Goal: Task Accomplishment & Management: Manage account settings

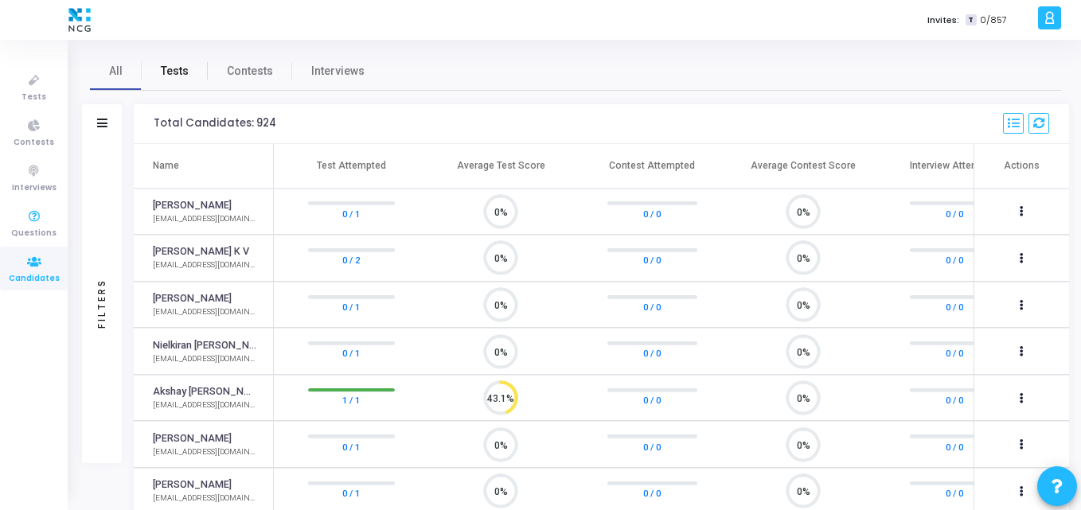
click at [180, 69] on span "Tests" at bounding box center [175, 71] width 28 height 17
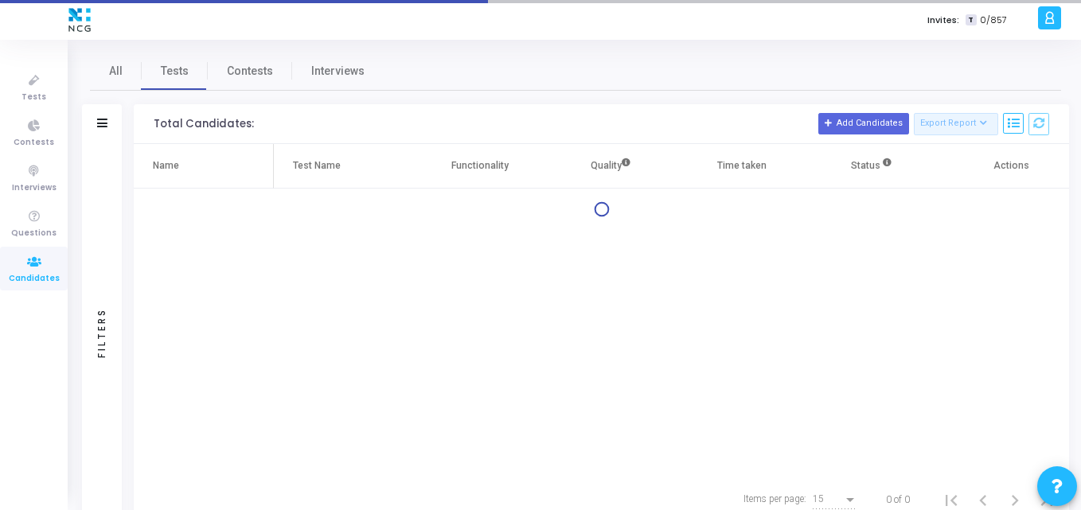
click at [108, 124] on div "Filters" at bounding box center [102, 124] width 40 height 40
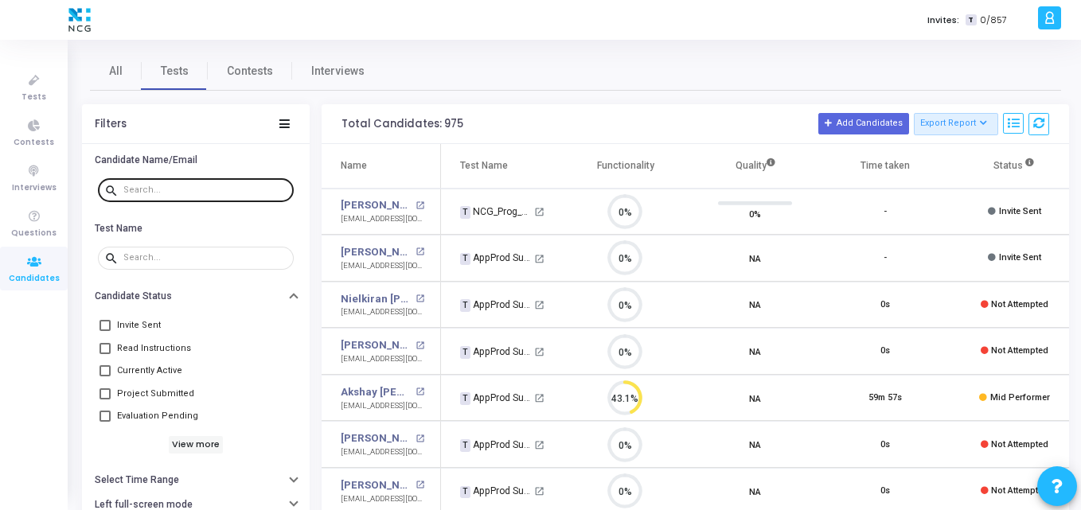
click at [170, 183] on div at bounding box center [205, 189] width 164 height 25
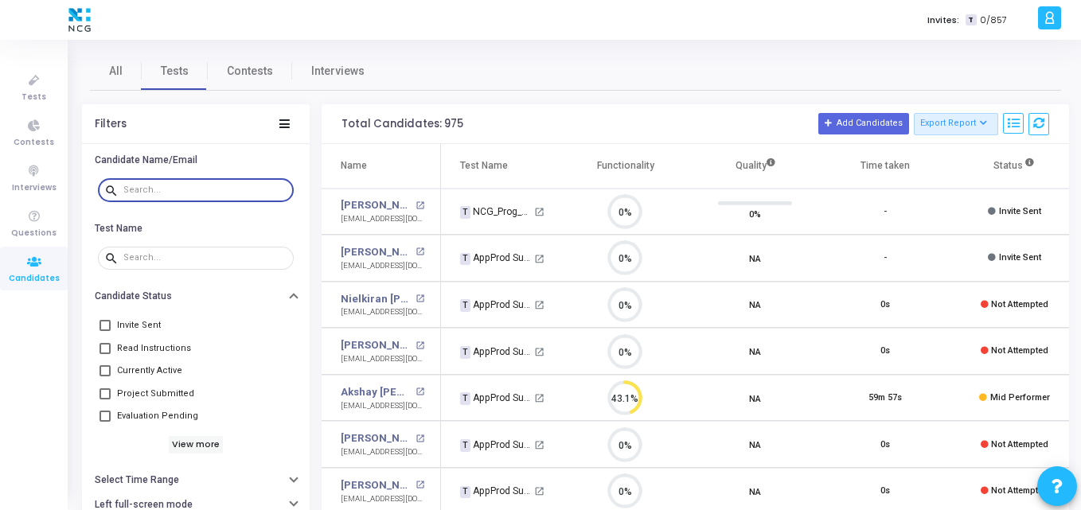
paste input "[EMAIL_ADDRESS][DOMAIN_NAME]"
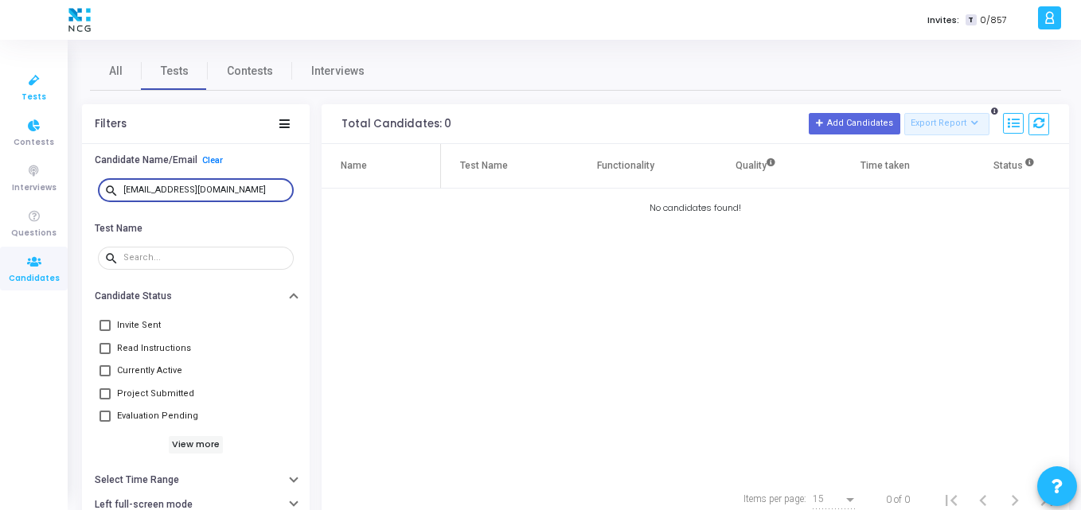
type input "[EMAIL_ADDRESS][DOMAIN_NAME]"
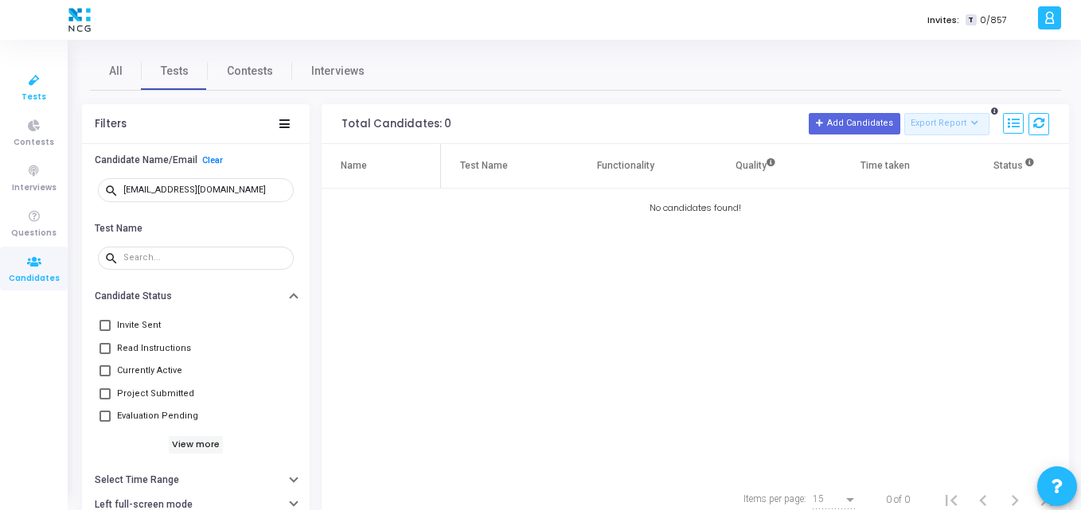
click at [39, 88] on icon at bounding box center [34, 81] width 33 height 20
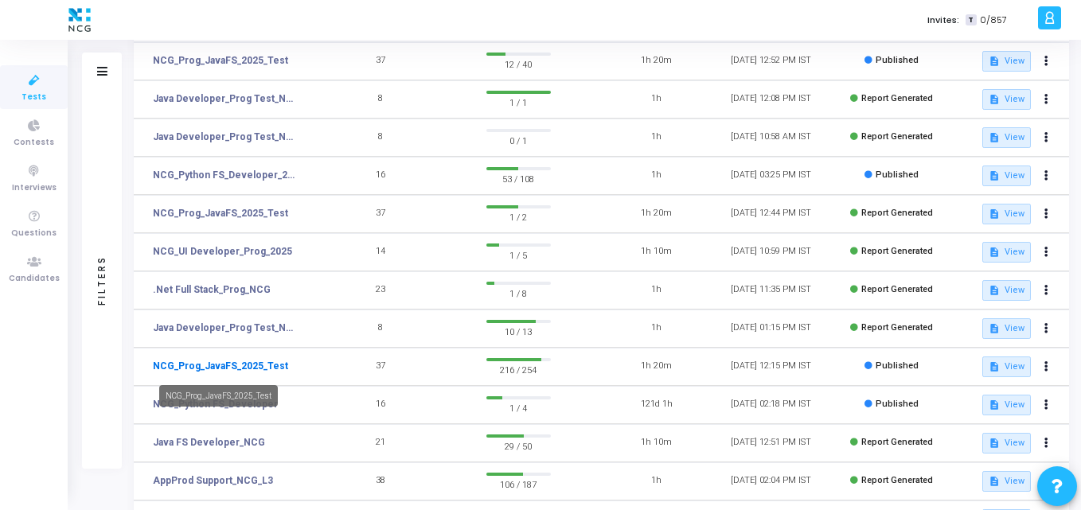
click at [241, 369] on link "NCG_Prog_JavaFS_2025_Test" at bounding box center [220, 366] width 135 height 14
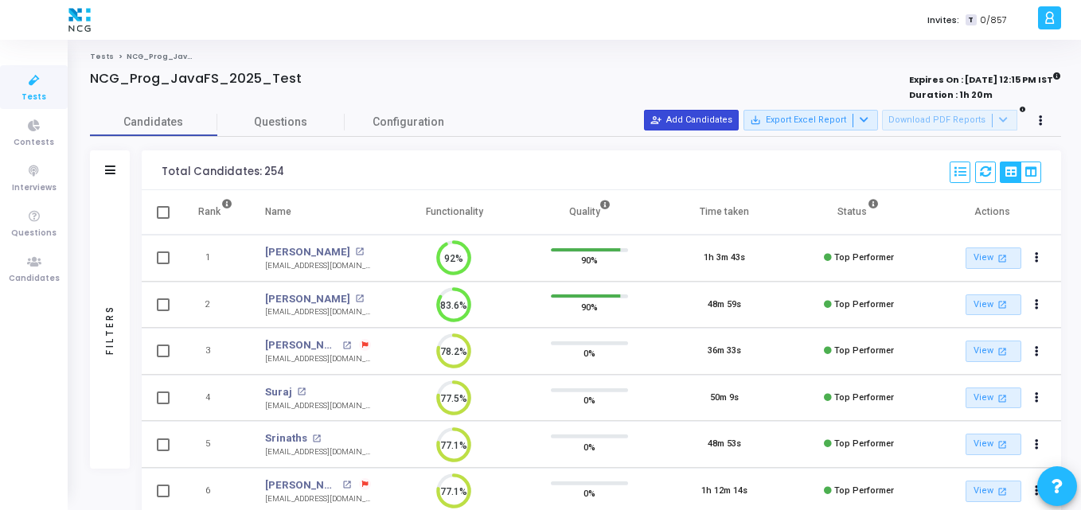
click at [681, 116] on button "person_add_alt Add Candidates" at bounding box center [691, 120] width 95 height 21
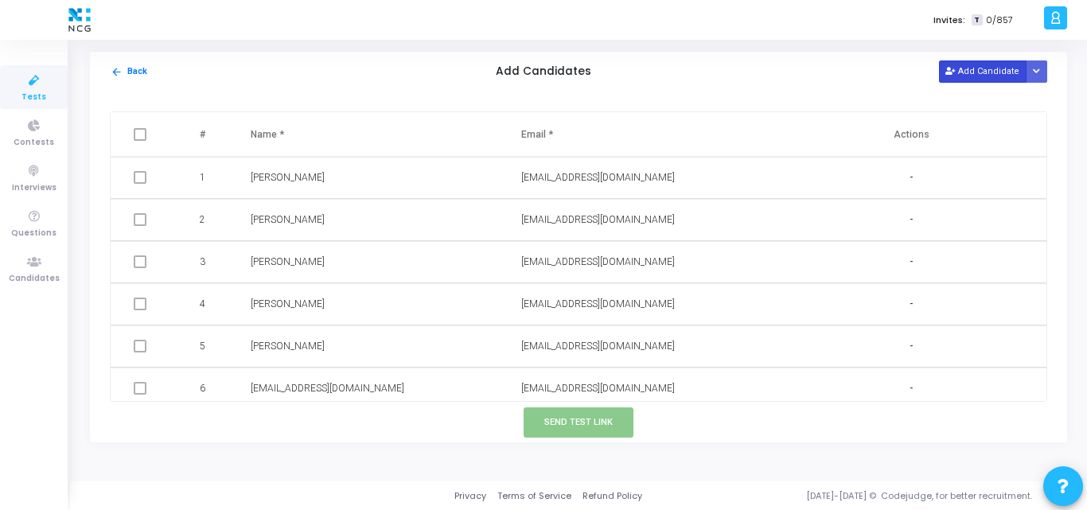
click at [998, 68] on button "Add Candidate" at bounding box center [983, 70] width 88 height 21
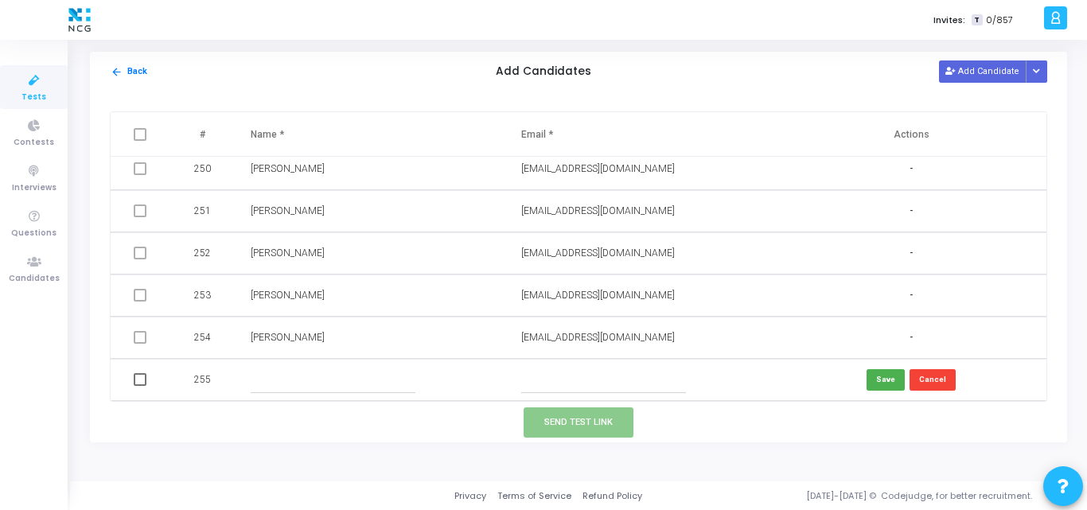
paste input "[EMAIL_ADDRESS][DOMAIN_NAME]"
click at [586, 385] on input "text" at bounding box center [603, 380] width 165 height 26
type input "[EMAIL_ADDRESS][DOMAIN_NAME]"
paste input "Nandini"
click at [287, 372] on input "text" at bounding box center [333, 380] width 165 height 26
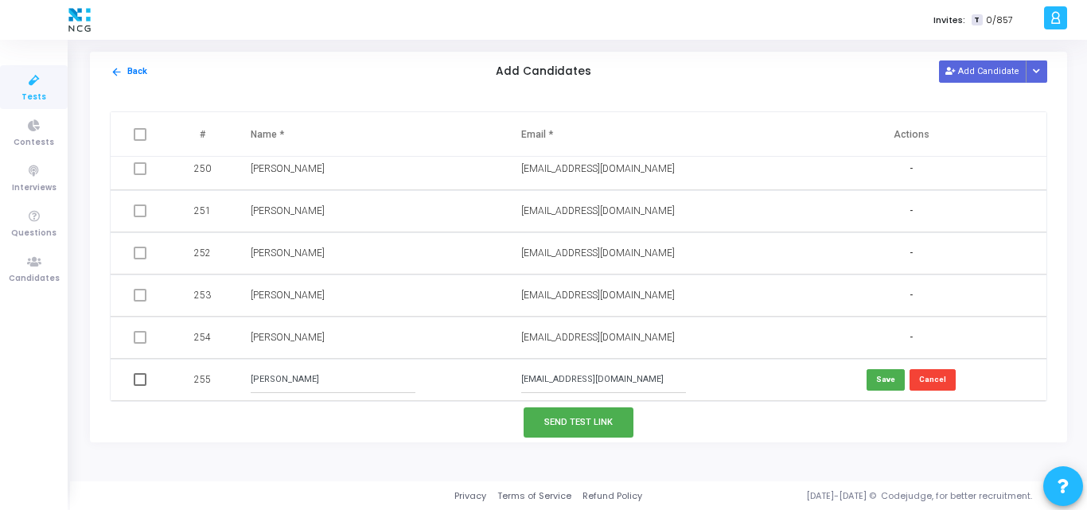
type input "[PERSON_NAME]"
click at [875, 380] on button "Save" at bounding box center [886, 379] width 38 height 21
click at [146, 384] on td at bounding box center [142, 380] width 62 height 42
click at [142, 383] on span at bounding box center [140, 379] width 13 height 13
click at [140, 386] on input "checkbox" at bounding box center [139, 386] width 1 height 1
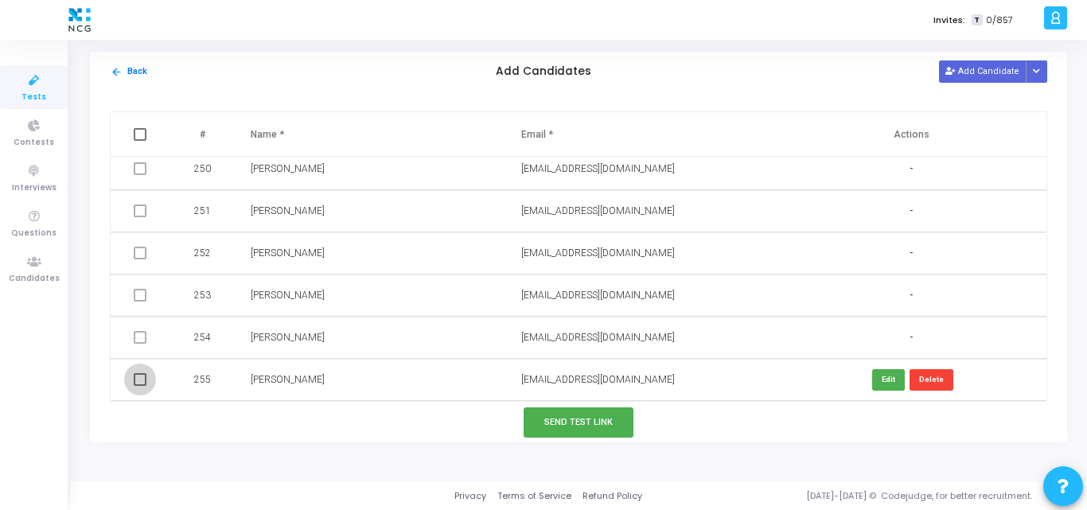
checkbox input "true"
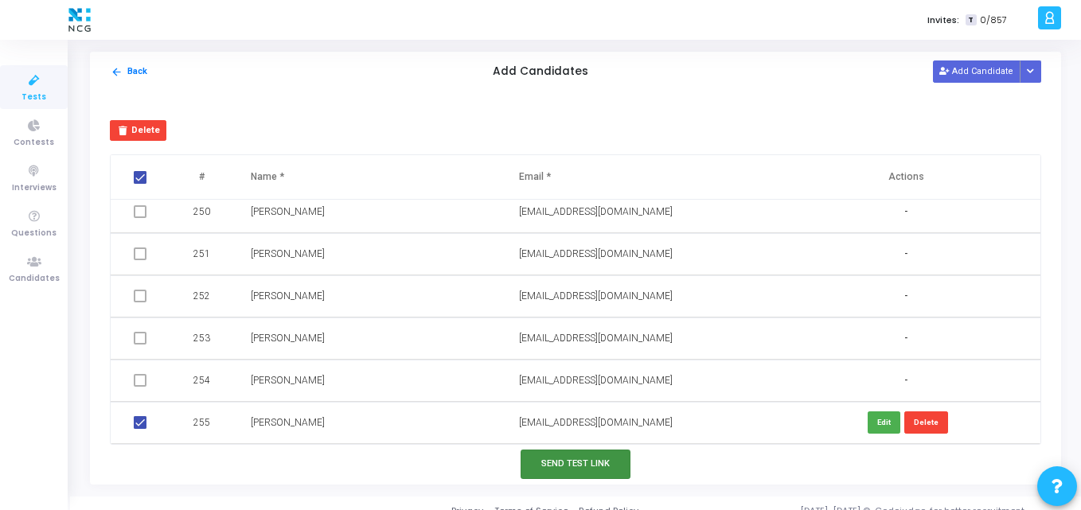
click at [556, 464] on button "Send Test Link" at bounding box center [576, 464] width 110 height 29
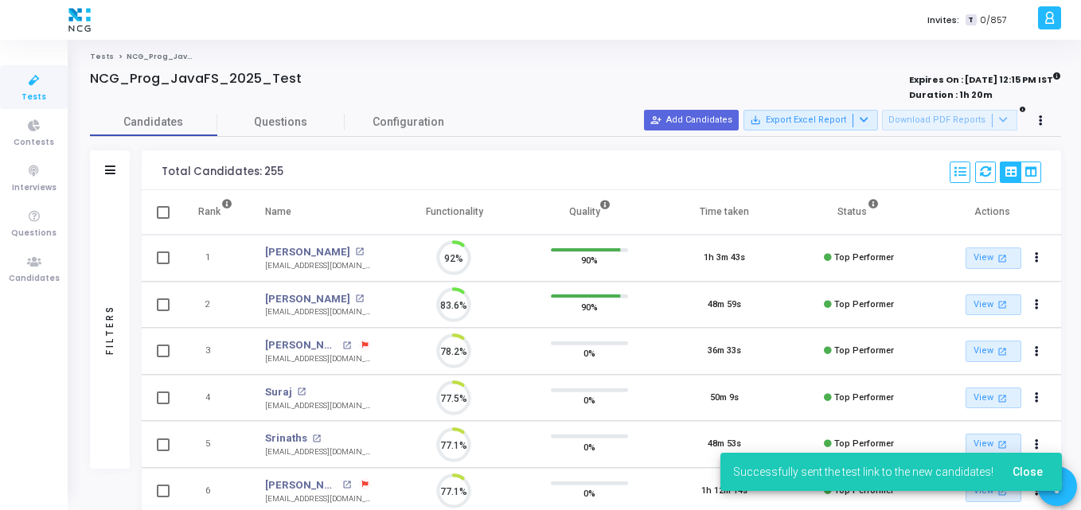
scroll to position [33, 41]
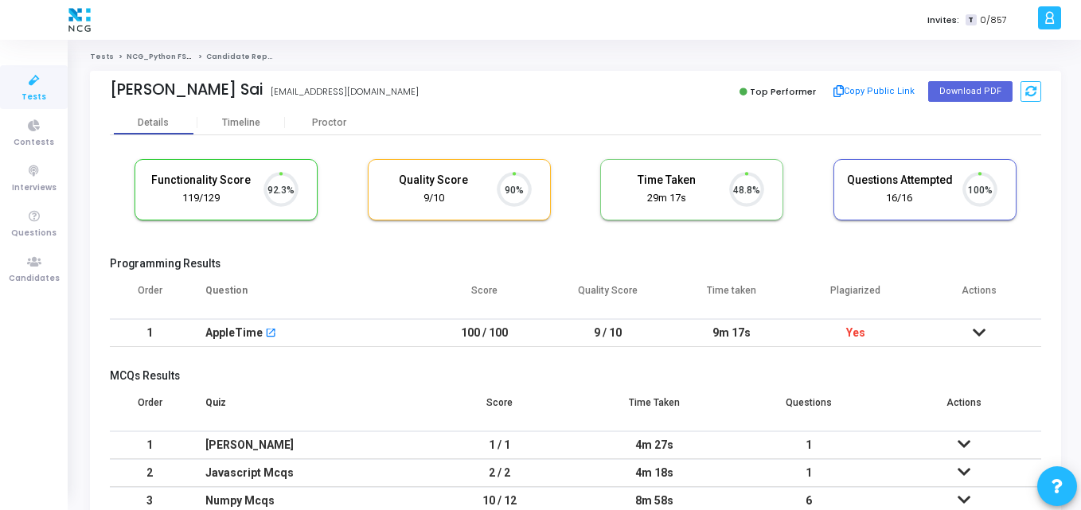
scroll to position [33, 41]
click at [811, 292] on th "Plagiarized" at bounding box center [856, 297] width 124 height 45
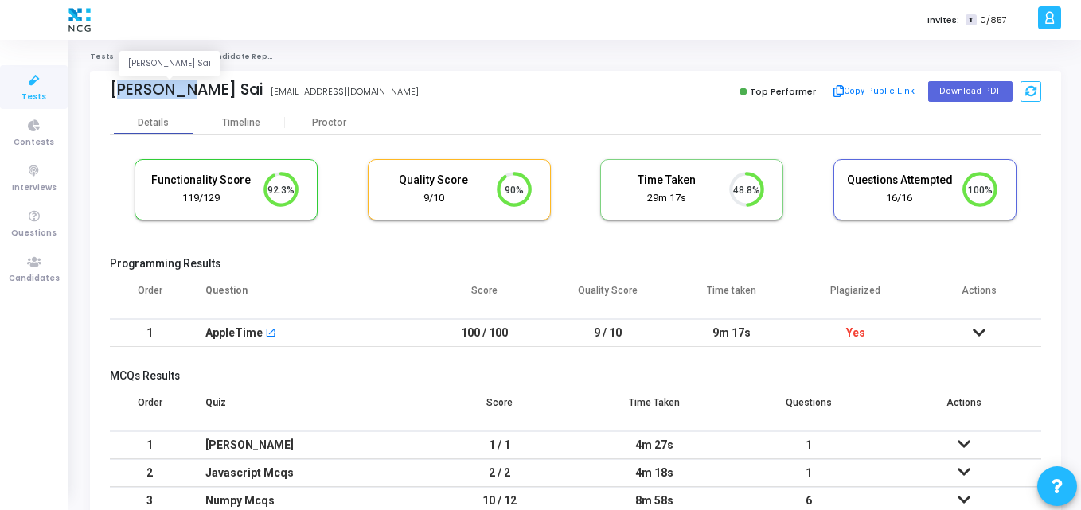
drag, startPoint x: 103, startPoint y: 97, endPoint x: 182, endPoint y: 87, distance: 79.5
click at [182, 87] on div "Ugesh Sai Ugesh Sai ugeshsai5@gmail.com Top Performer Copy Public Link Download…" at bounding box center [575, 91] width 971 height 40
click at [258, 135] on div "Timeline" at bounding box center [241, 123] width 88 height 24
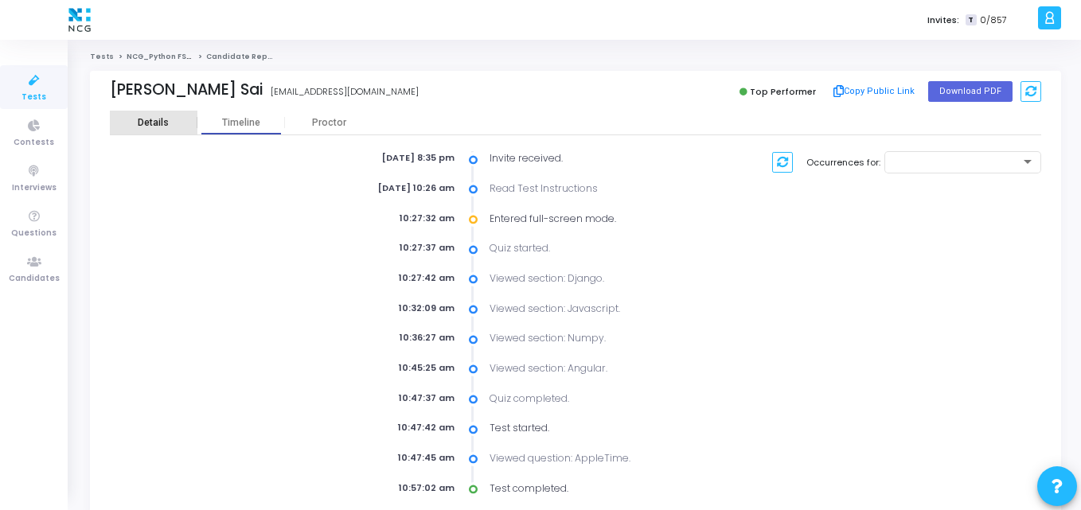
click at [160, 128] on div "Details" at bounding box center [153, 123] width 31 height 12
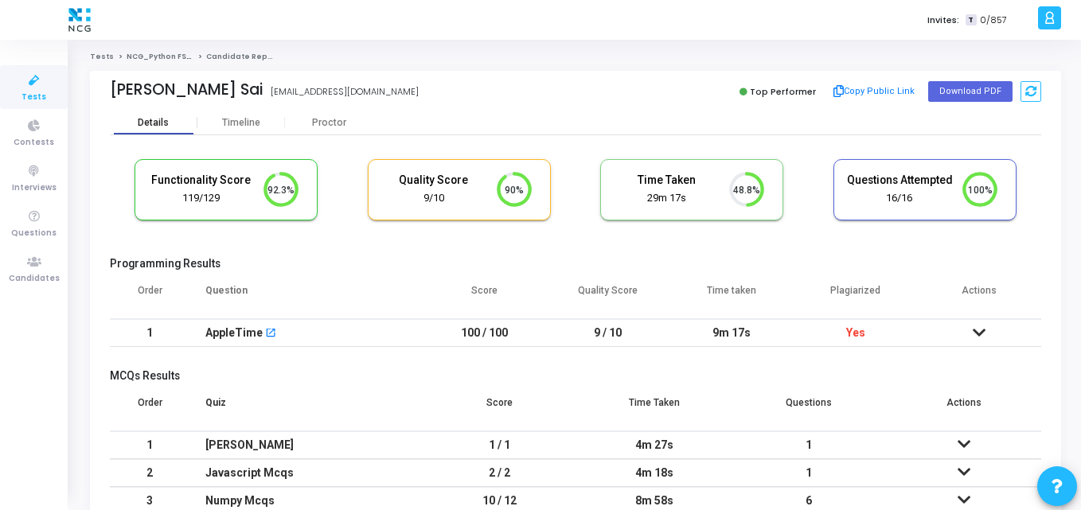
scroll to position [33, 41]
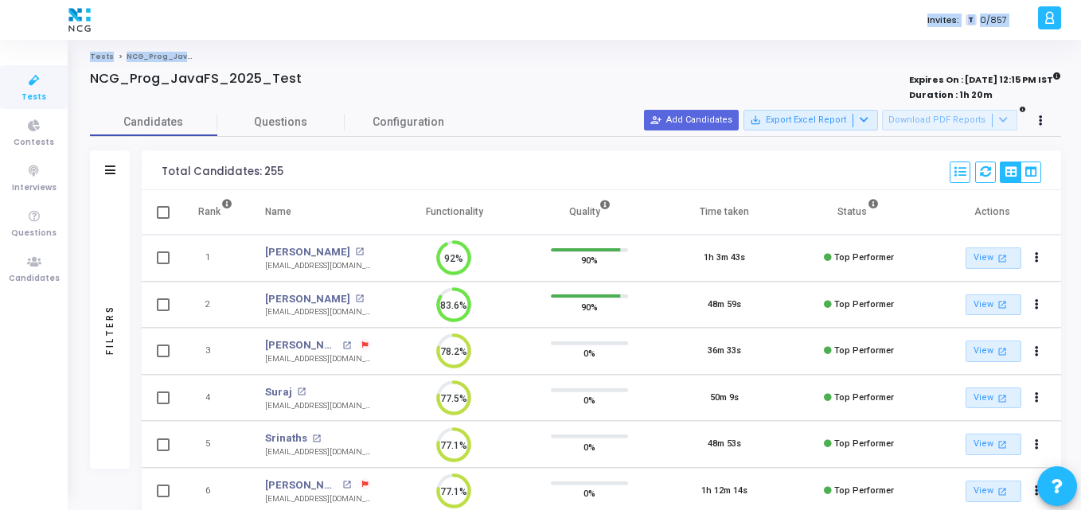
drag, startPoint x: 438, startPoint y: 13, endPoint x: 331, endPoint y: -69, distance: 134.5
click at [331, 0] on html "</div></div> K Kajal Settings Account settings and more Log Out My Profile My T…" at bounding box center [540, 255] width 1081 height 510
click at [7, 273] on link "Candidates" at bounding box center [34, 269] width 68 height 44
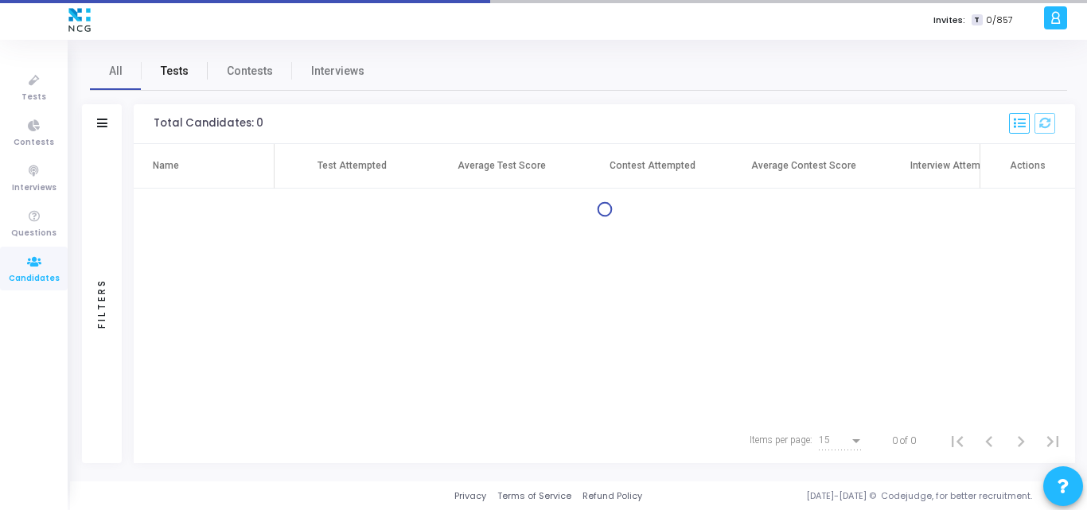
click at [170, 70] on span "Tests" at bounding box center [175, 71] width 28 height 17
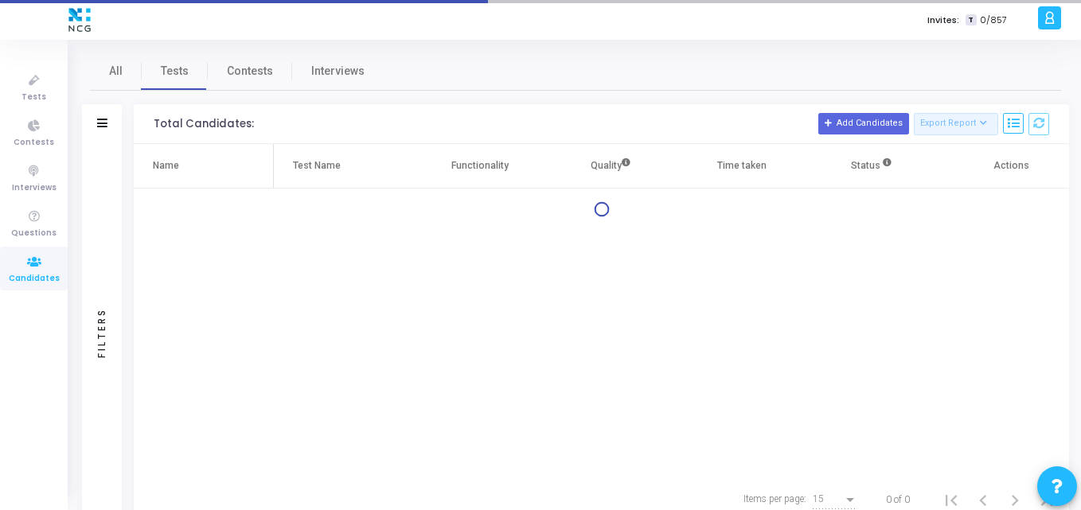
click at [29, 62] on ul "Tests Contests Interviews Questions Candidates" at bounding box center [34, 275] width 68 height 447
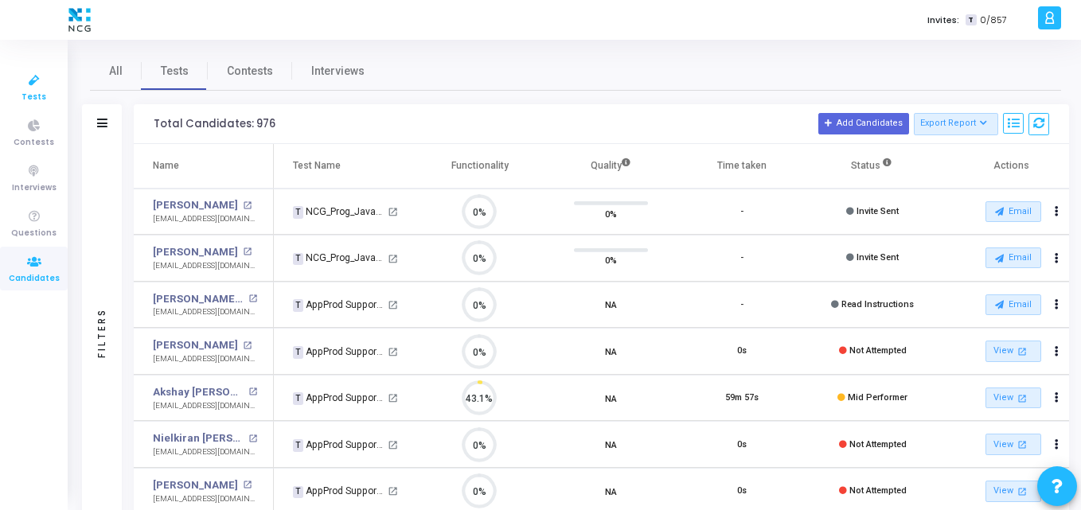
scroll to position [33, 41]
click at [33, 72] on icon at bounding box center [34, 81] width 33 height 20
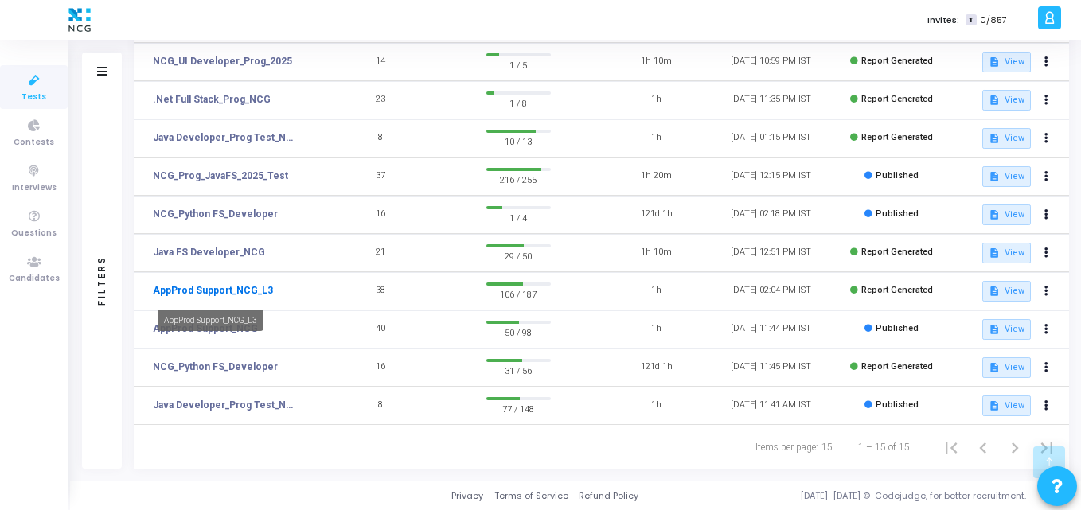
click at [189, 294] on link "AppProd Support_NCG_L3" at bounding box center [213, 290] width 120 height 14
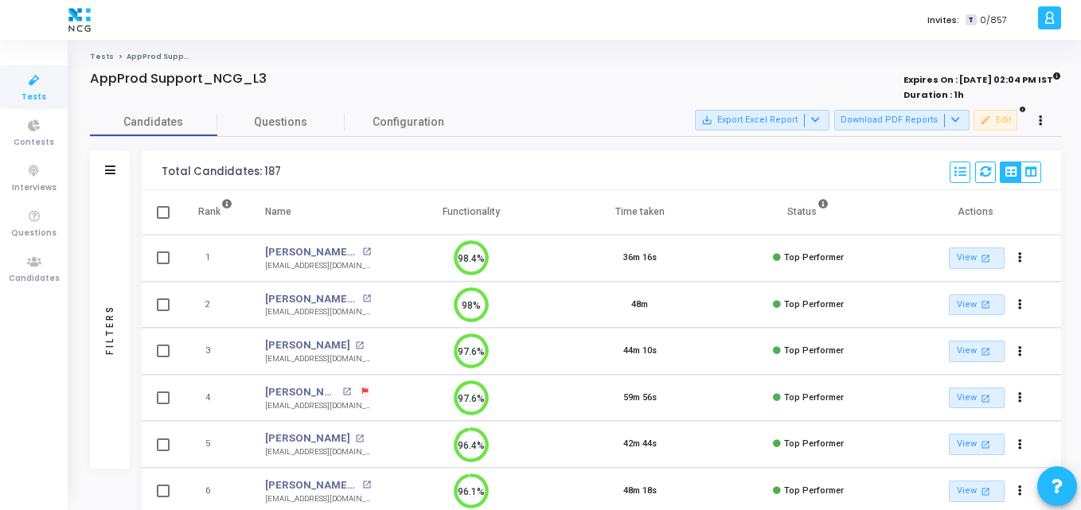
click at [514, 130] on div "Candidates Questions Configuration" at bounding box center [575, 122] width 971 height 28
click at [40, 92] on span "Tests" at bounding box center [33, 98] width 25 height 14
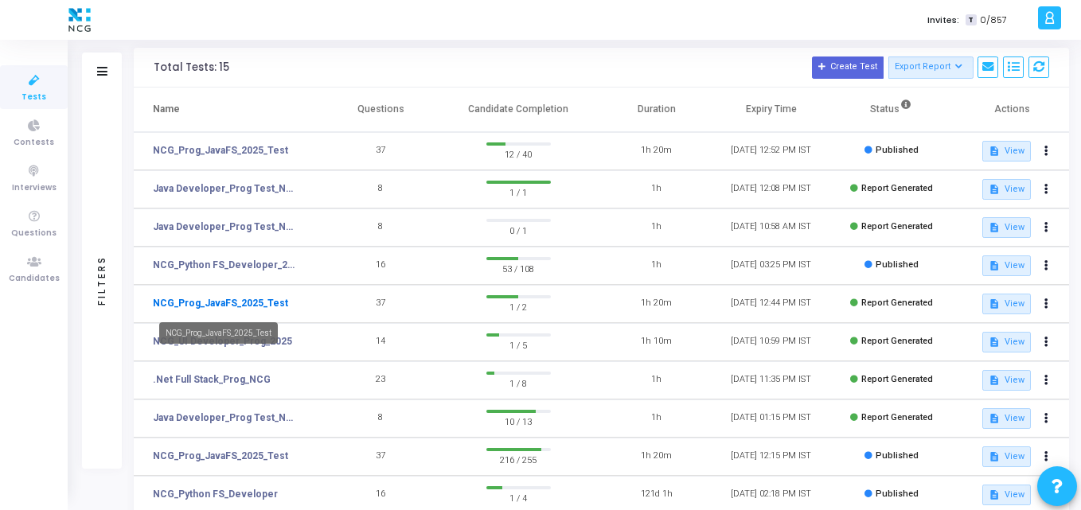
click at [236, 297] on link "NCG_Prog_JavaFS_2025_Test" at bounding box center [220, 303] width 135 height 14
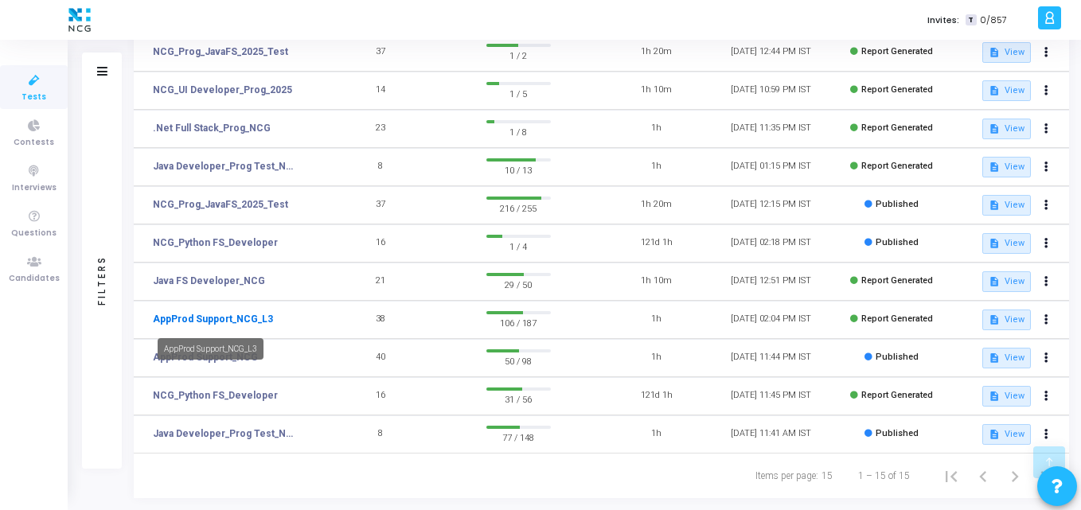
click at [252, 318] on link "AppProd Support_NCG_L3" at bounding box center [213, 319] width 120 height 14
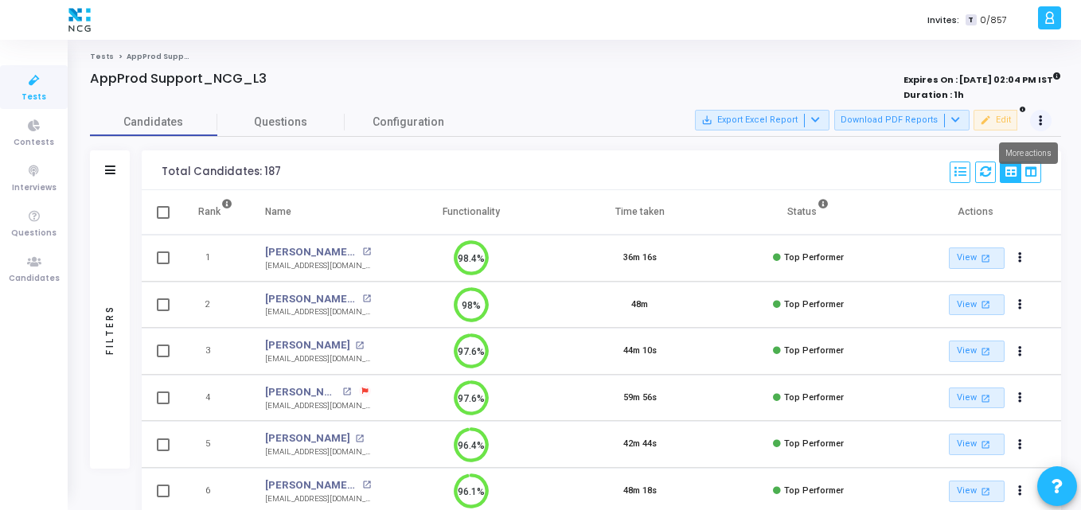
click at [1037, 122] on button at bounding box center [1041, 121] width 22 height 22
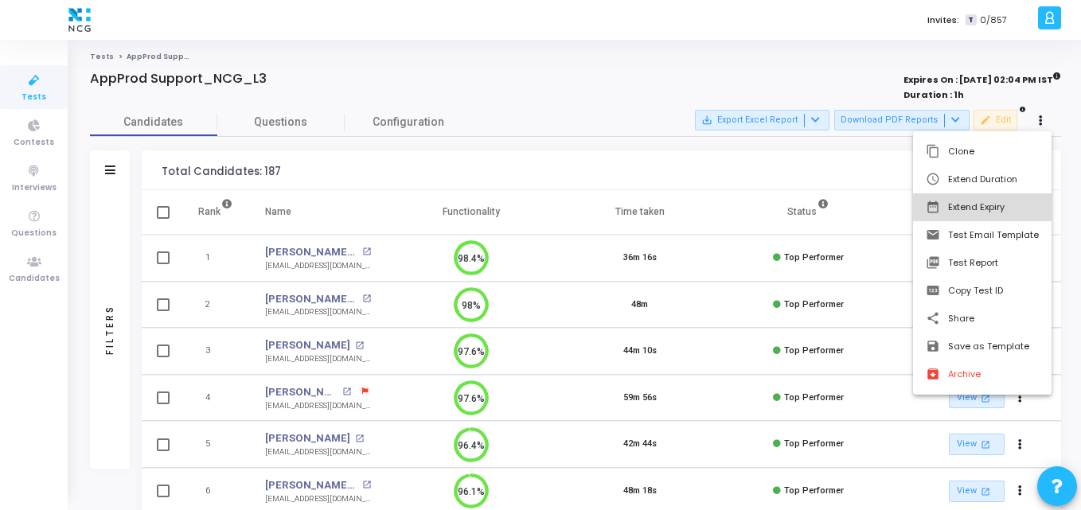
click at [1004, 208] on button "date_range Extend Expiry" at bounding box center [982, 207] width 138 height 28
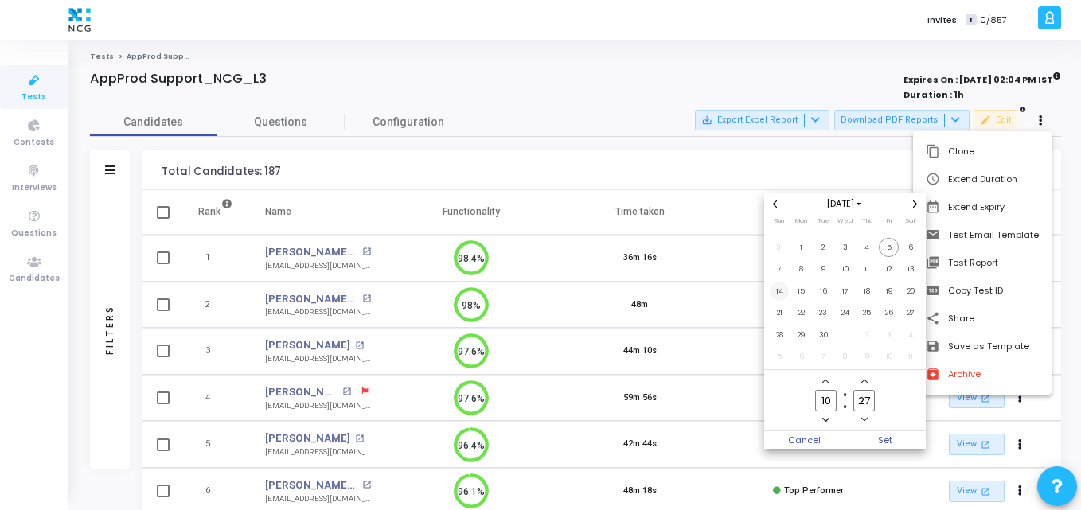
click at [781, 291] on span "14" at bounding box center [780, 292] width 20 height 20
click at [883, 440] on span "Set" at bounding box center [885, 440] width 81 height 18
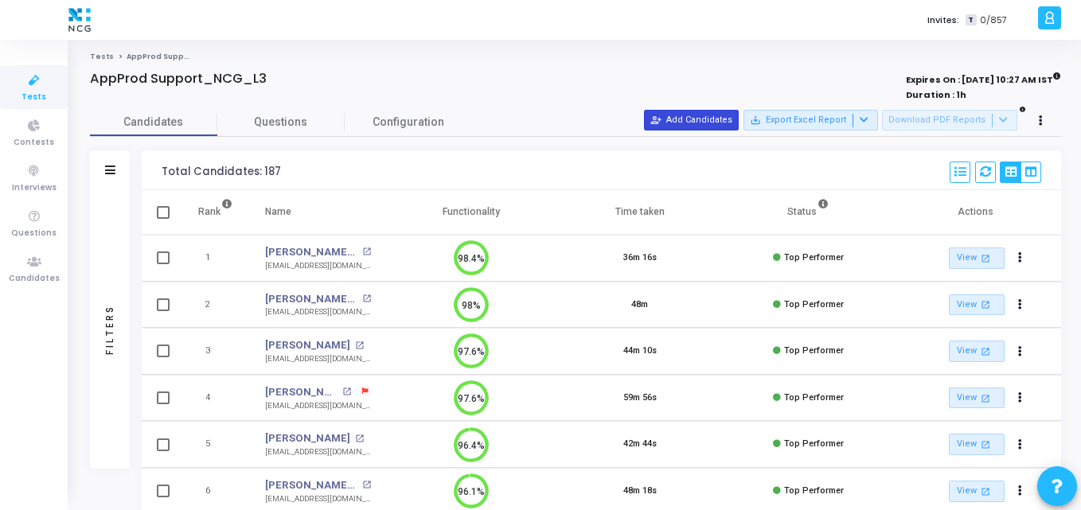
click at [693, 127] on button "person_add_alt Add Candidates" at bounding box center [691, 120] width 95 height 21
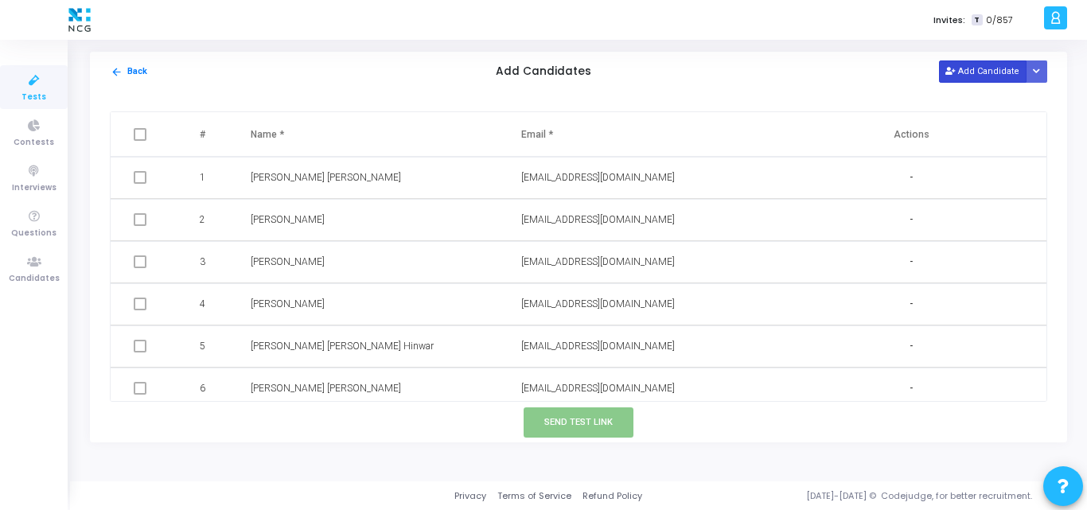
click at [1000, 67] on button "Add Candidate" at bounding box center [983, 70] width 88 height 21
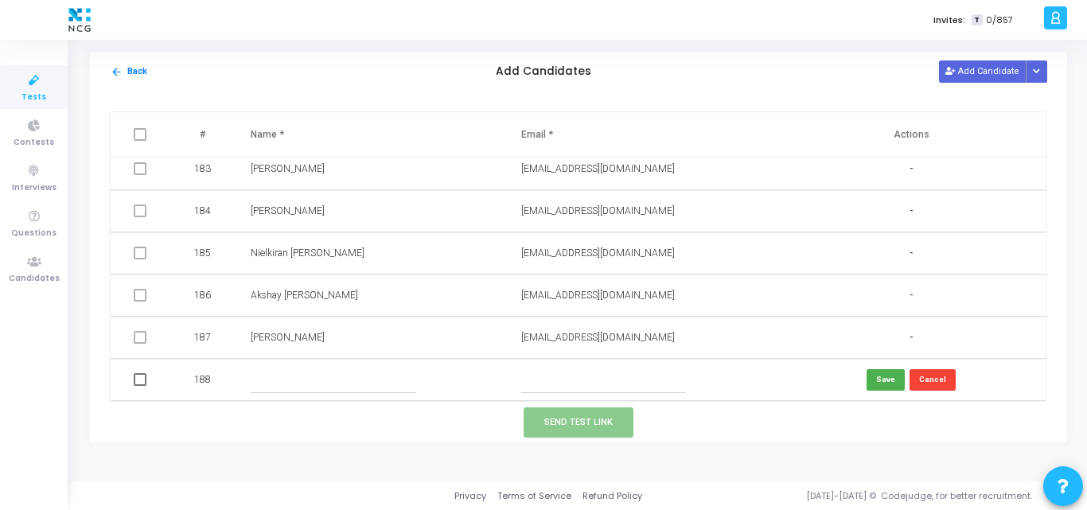
click at [563, 386] on input "text" at bounding box center [603, 380] width 165 height 26
paste input "thoratsneha1986@gmail.com"
type input "thoratsneha1986@gmail.com"
paste input "Sneha Thorat"
click at [291, 380] on input "text" at bounding box center [333, 380] width 165 height 26
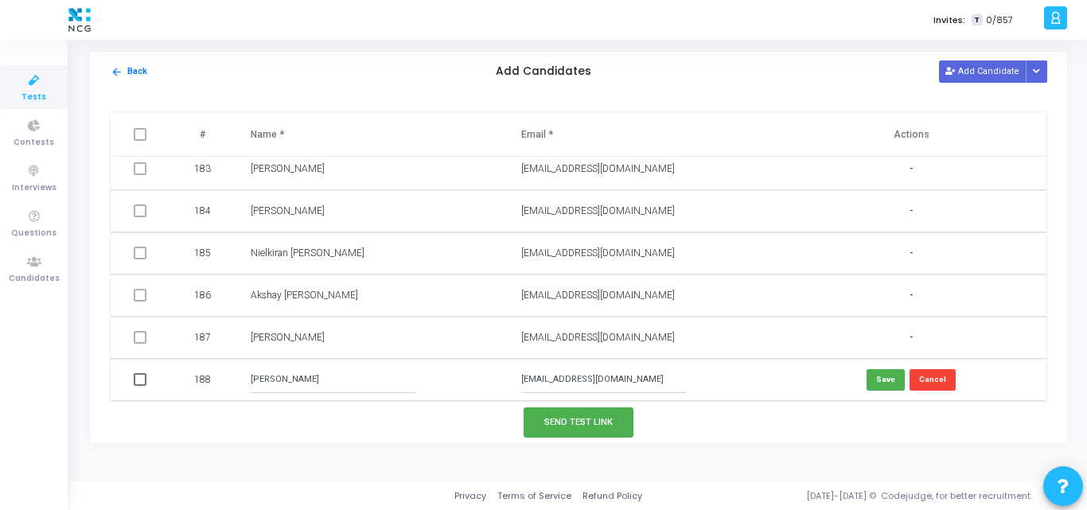
type input "Sneha Thorat"
drag, startPoint x: 536, startPoint y: 380, endPoint x: 426, endPoint y: 362, distance: 112.1
click at [426, 362] on tr "188 Sneha Thorat thoratsneha1986@gmail.com Save Cancel" at bounding box center [579, 380] width 936 height 42
click at [887, 380] on button "Save" at bounding box center [886, 379] width 38 height 21
click at [985, 68] on button "Add Candidate" at bounding box center [983, 70] width 88 height 21
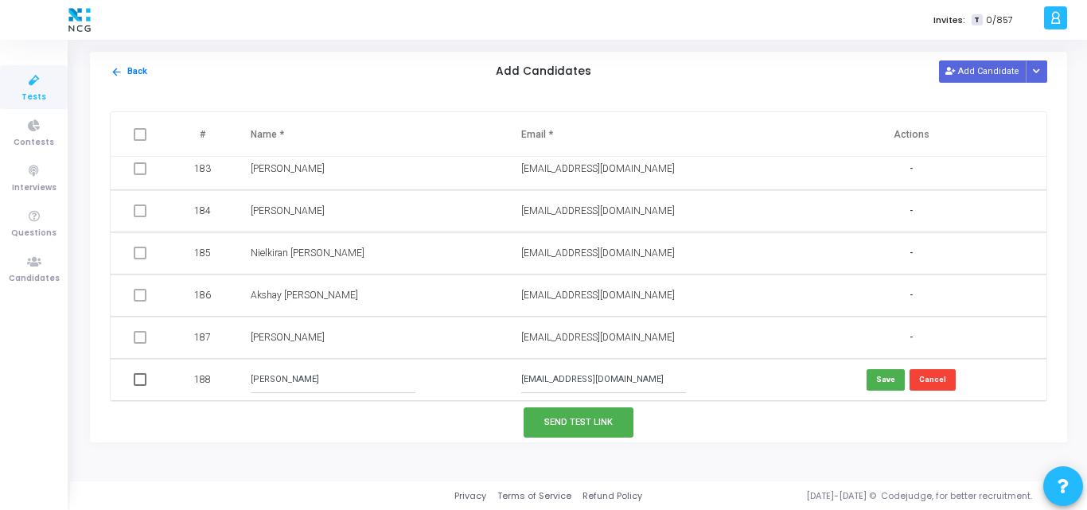
click at [616, 375] on input "thoratsneha1986@gmail.com" at bounding box center [603, 380] width 165 height 26
click at [671, 380] on input "thoratsneha1986@gmail.com" at bounding box center [603, 380] width 165 height 26
drag, startPoint x: 664, startPoint y: 380, endPoint x: 489, endPoint y: 366, distance: 174.9
click at [489, 366] on tr "188 Sneha Thorat thoratsneha1986@gmail.com Save Cancel" at bounding box center [579, 380] width 936 height 42
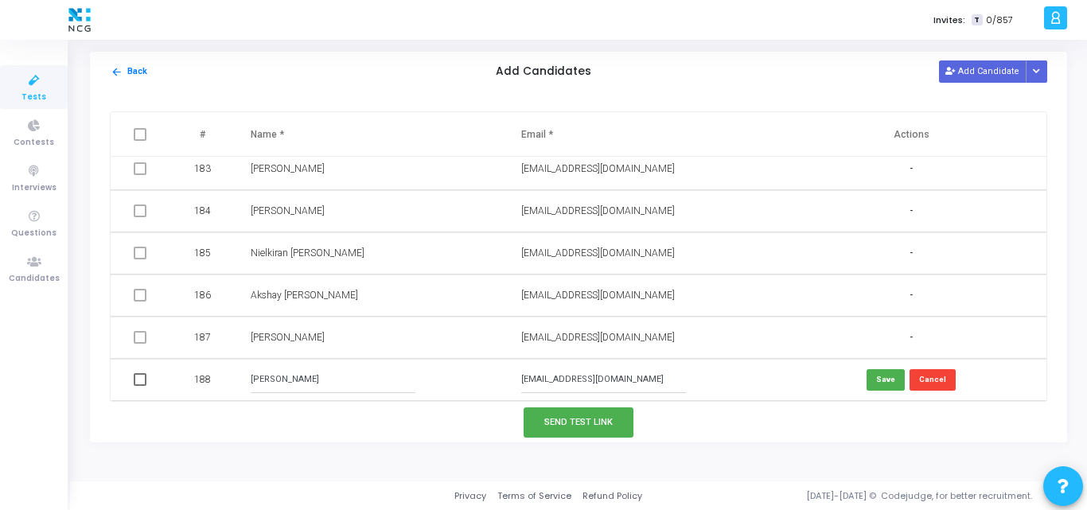
paste input "vishaljethani97"
type input "[EMAIL_ADDRESS][DOMAIN_NAME]"
drag, startPoint x: 330, startPoint y: 384, endPoint x: 188, endPoint y: 369, distance: 142.4
click at [188, 369] on tr "188 Sneha Thorat vishaljethani97@gmail.com Save Cancel" at bounding box center [579, 380] width 936 height 42
paste input "[PERSON_NAME]"
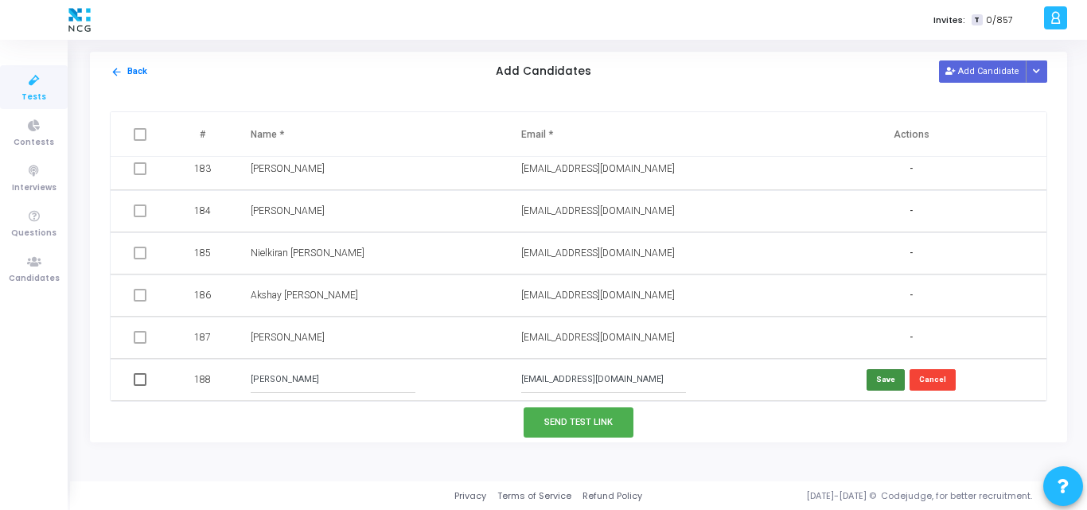
type input "[PERSON_NAME]"
click at [883, 373] on button "Save" at bounding box center [886, 379] width 38 height 21
click at [138, 383] on span at bounding box center [140, 381] width 13 height 13
click at [139, 388] on input "checkbox" at bounding box center [139, 388] width 1 height 1
checkbox input "true"
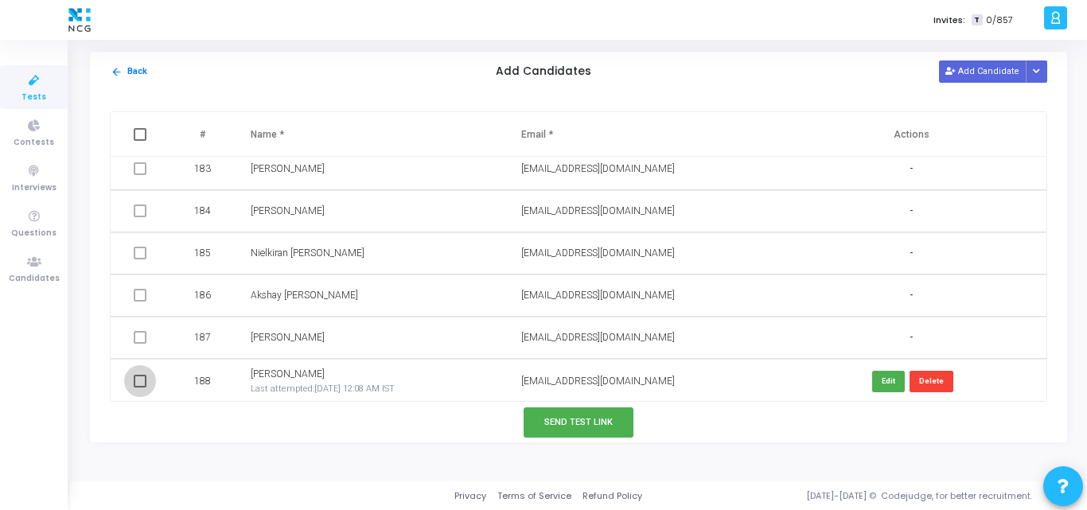
checkbox input "true"
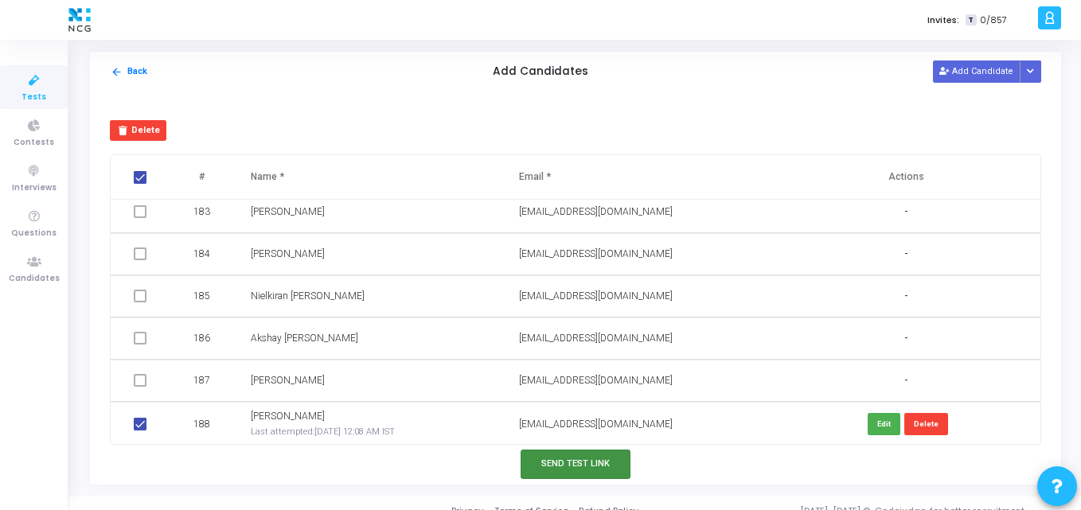
click at [554, 463] on button "Send Test Link" at bounding box center [576, 464] width 110 height 29
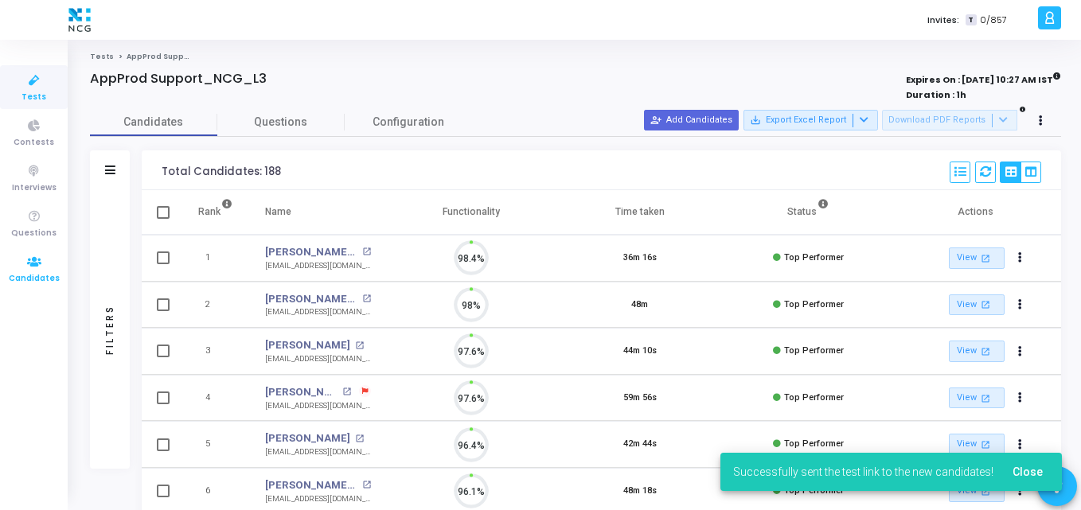
scroll to position [33, 41]
click at [40, 272] on span "Candidates" at bounding box center [34, 279] width 51 height 14
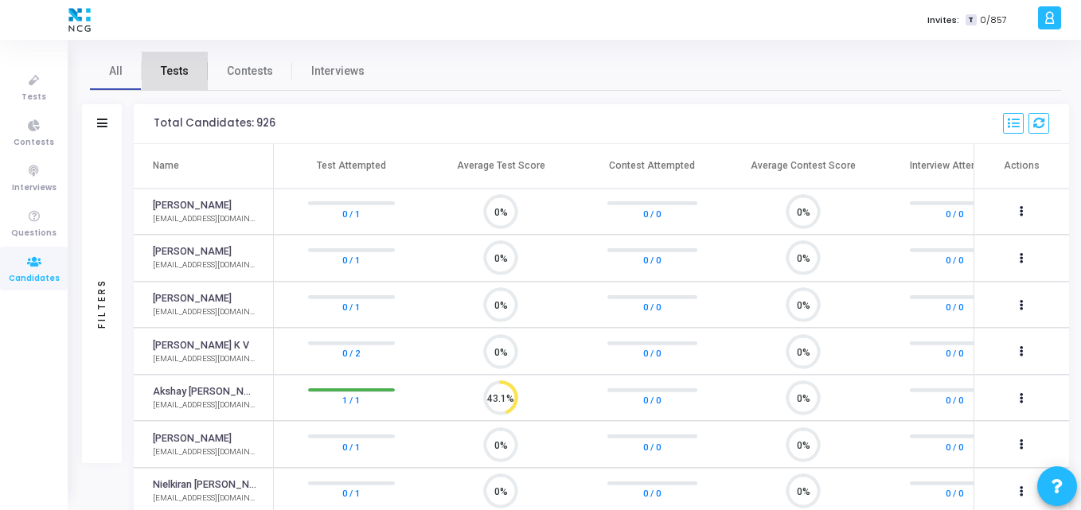
click at [180, 70] on span "Tests" at bounding box center [175, 71] width 28 height 17
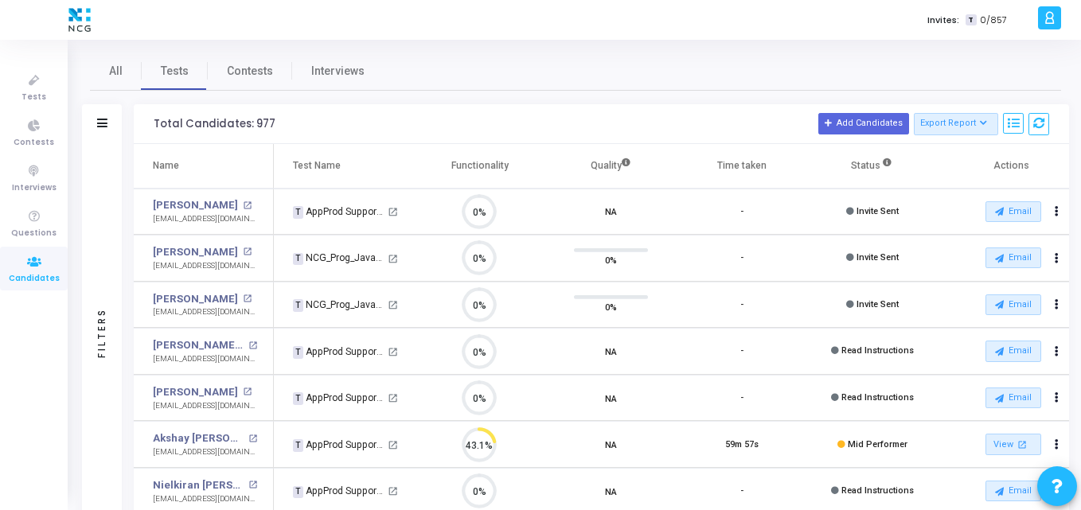
click at [89, 113] on div "Filters" at bounding box center [102, 124] width 40 height 40
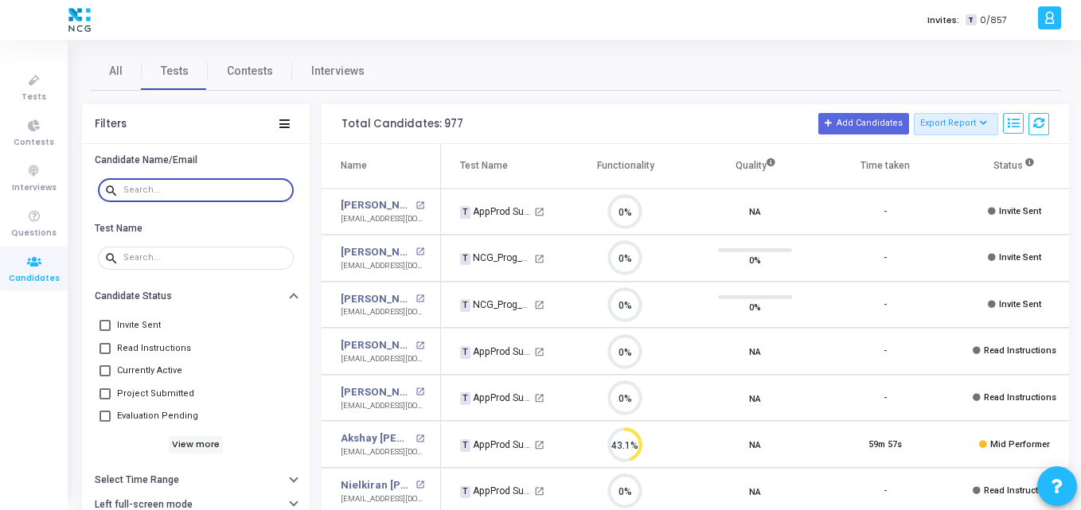
click at [149, 192] on input "text" at bounding box center [205, 190] width 164 height 10
paste input "thoratsneha1986@gmail.com"
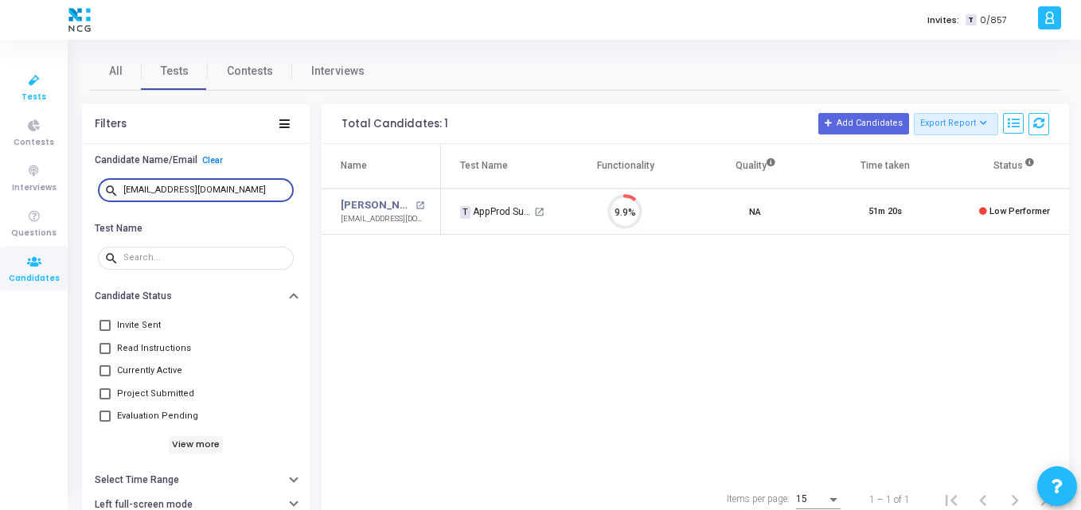
type input "thoratsneha1986@gmail.com"
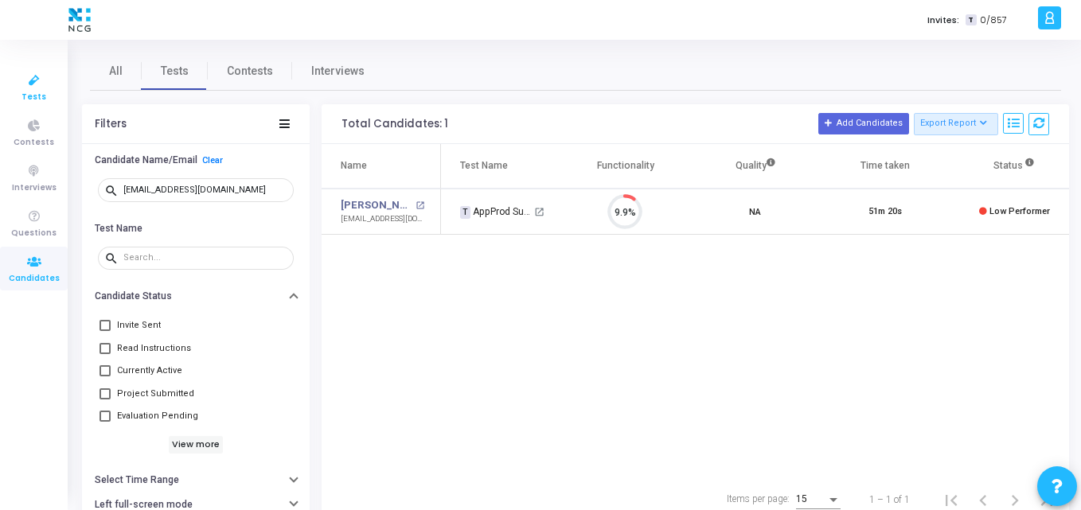
click at [47, 93] on link "Tests" at bounding box center [34, 87] width 68 height 44
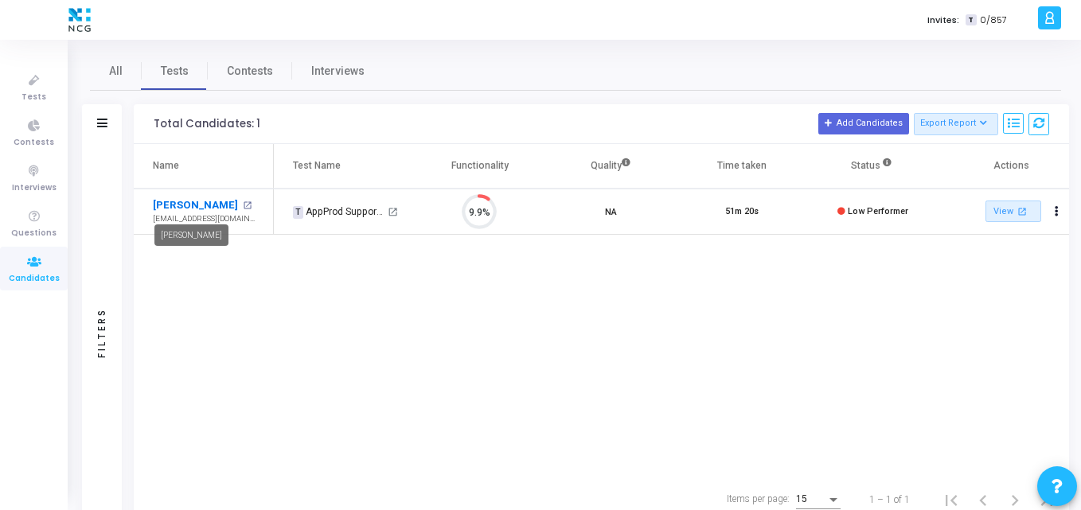
click at [197, 206] on link "Sneha Thorat" at bounding box center [195, 205] width 85 height 16
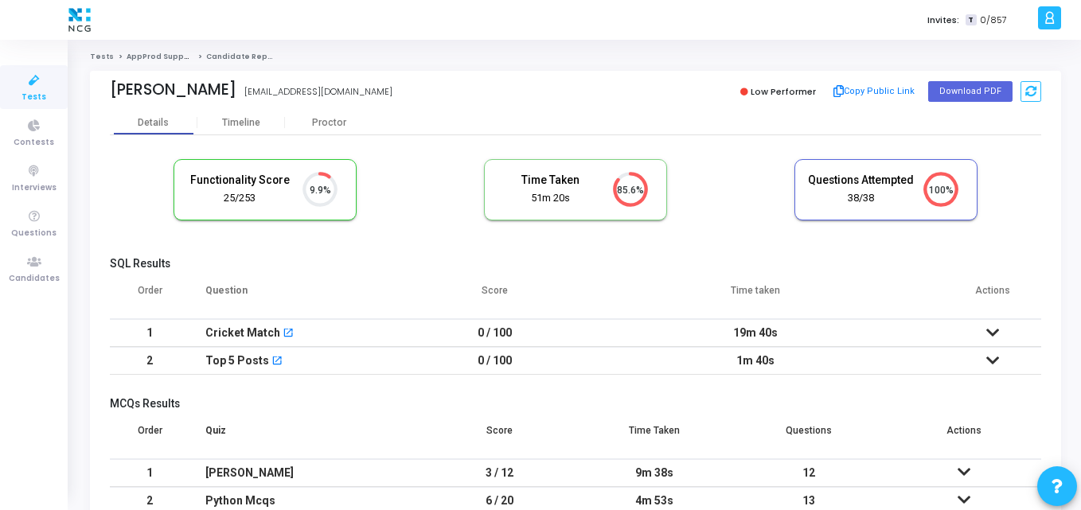
click at [349, 296] on th "Question" at bounding box center [305, 297] width 233 height 45
click at [341, 127] on div "Proctor" at bounding box center [329, 123] width 88 height 12
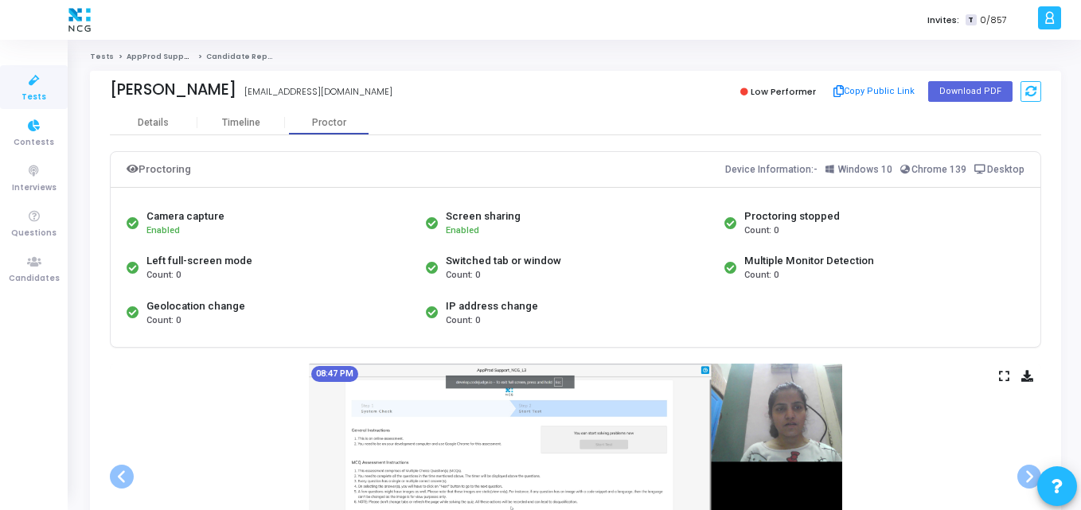
click at [24, 99] on span "Tests" at bounding box center [33, 98] width 25 height 14
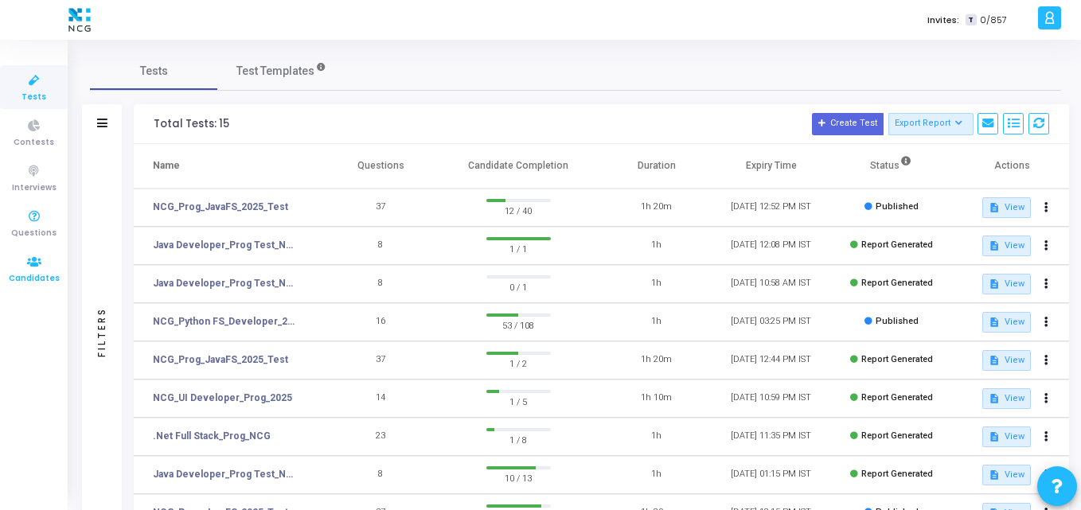
click at [35, 256] on icon at bounding box center [34, 262] width 33 height 20
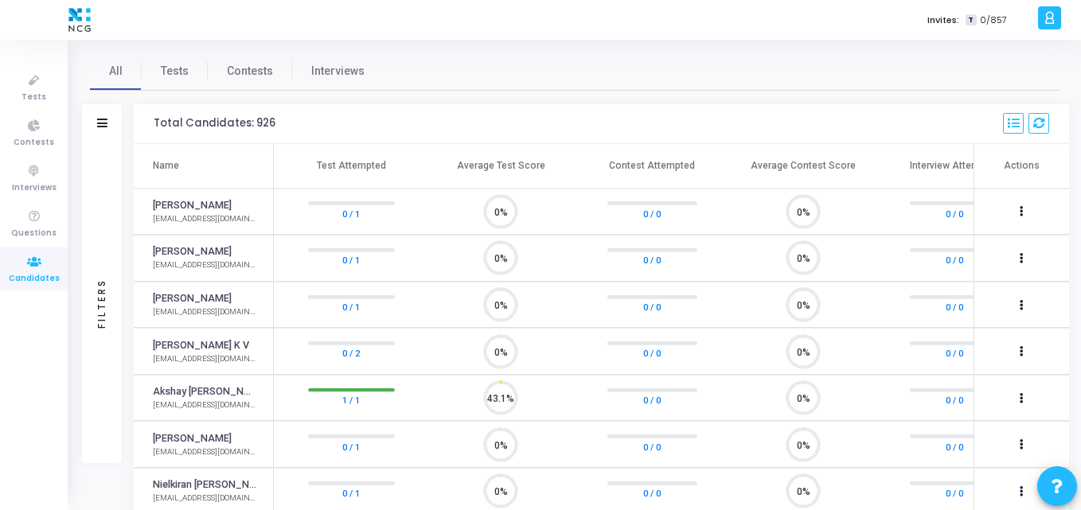
scroll to position [33, 41]
click at [176, 75] on span "Tests" at bounding box center [175, 71] width 28 height 17
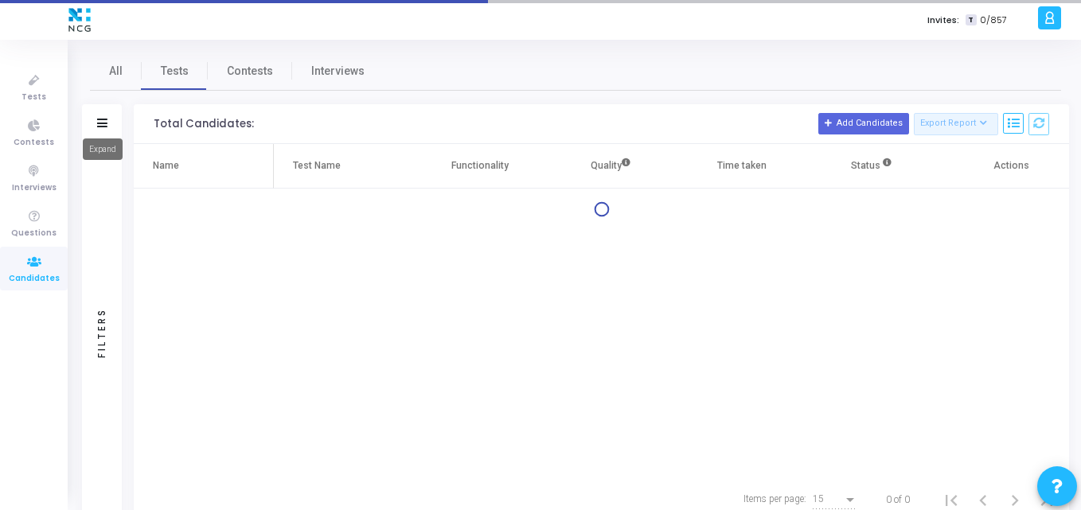
click at [102, 124] on icon at bounding box center [102, 123] width 10 height 9
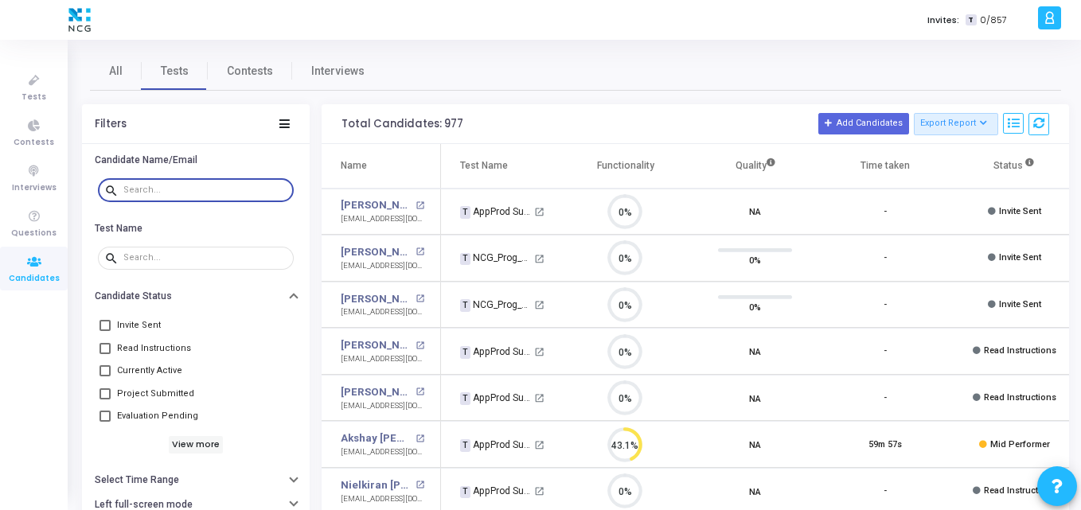
click at [165, 189] on input "text" at bounding box center [205, 190] width 164 height 10
paste input "[EMAIL_ADDRESS][DOMAIN_NAME]"
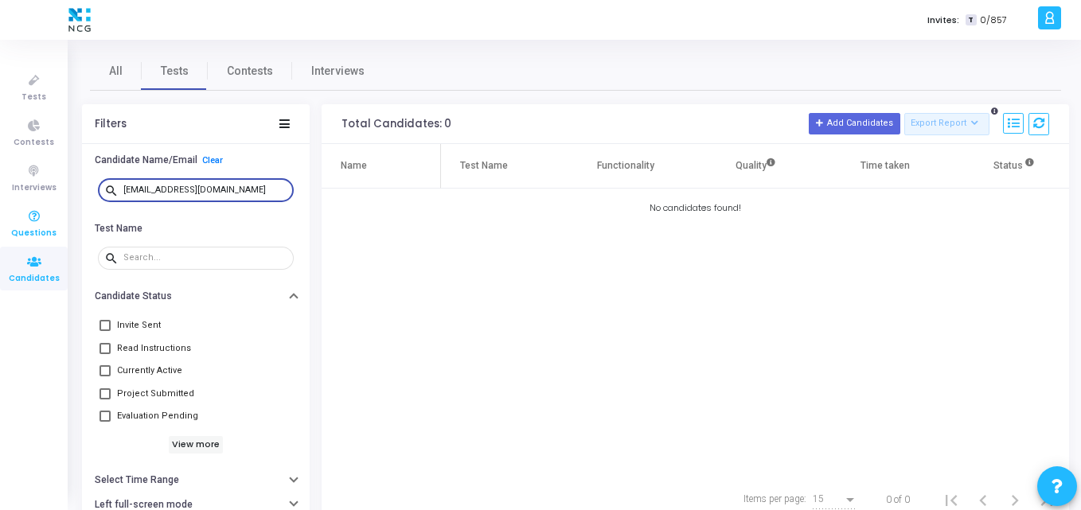
drag, startPoint x: 262, startPoint y: 185, endPoint x: 0, endPoint y: 201, distance: 262.4
click at [0, 201] on div "Tests Contests Interviews Questions Candidates Invites: T 0/857 K Kajal Setting…" at bounding box center [540, 255] width 1081 height 510
paste input "gautham.sankarlal"
type input "[PERSON_NAME][EMAIL_ADDRESS][PERSON_NAME][DOMAIN_NAME]"
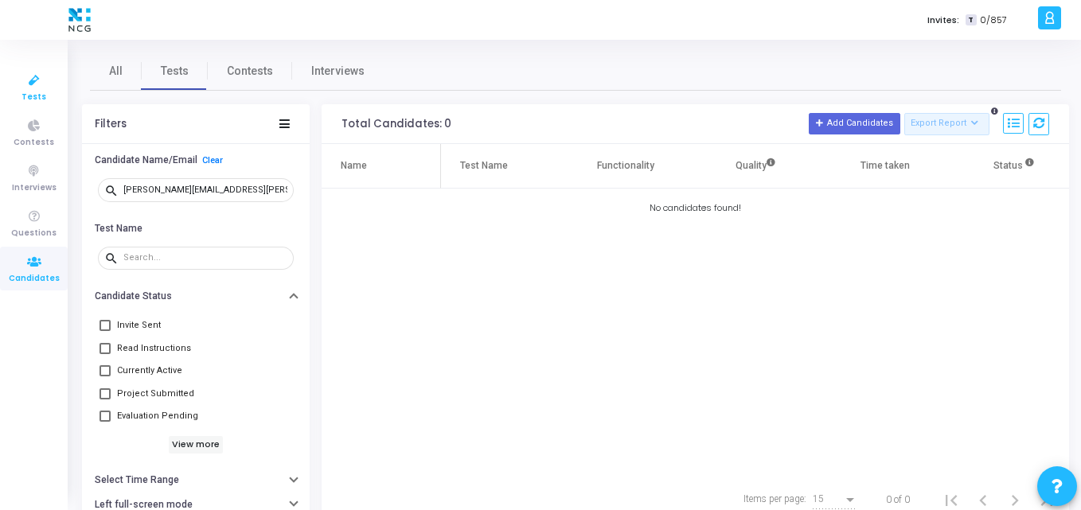
click at [35, 89] on icon at bounding box center [34, 81] width 33 height 20
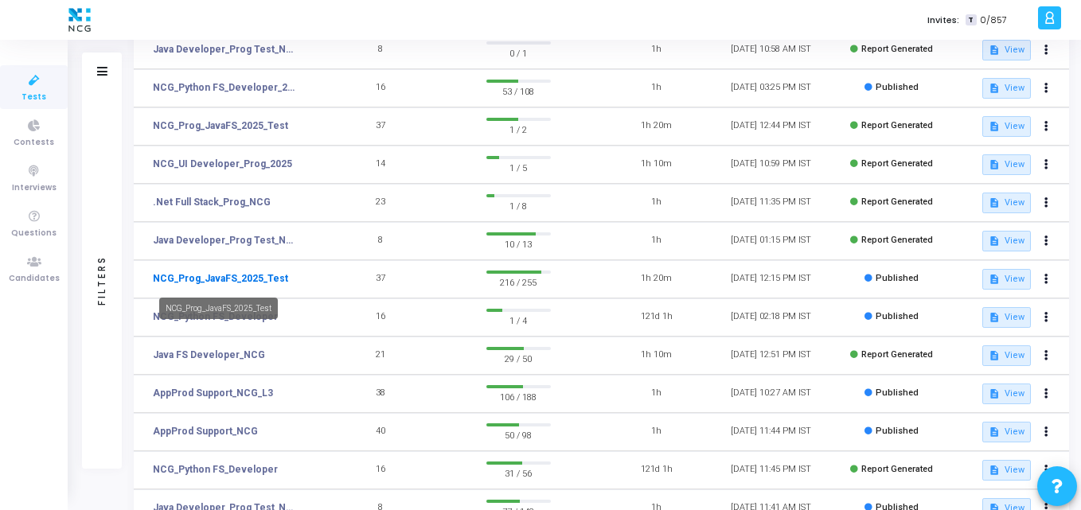
click at [213, 283] on link "NCG_Prog_JavaFS_2025_Test" at bounding box center [220, 278] width 135 height 14
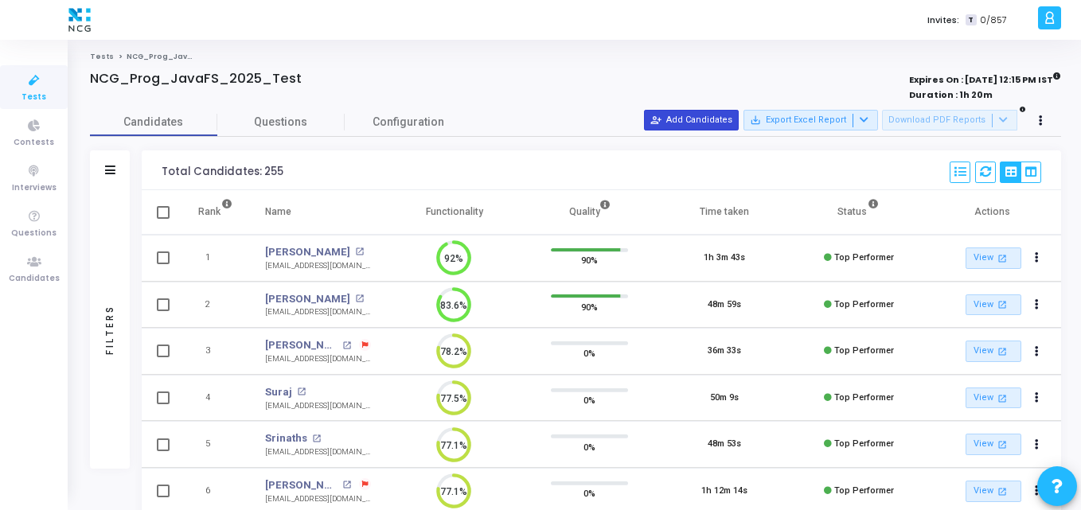
click at [697, 123] on button "person_add_alt Add Candidates" at bounding box center [691, 120] width 95 height 21
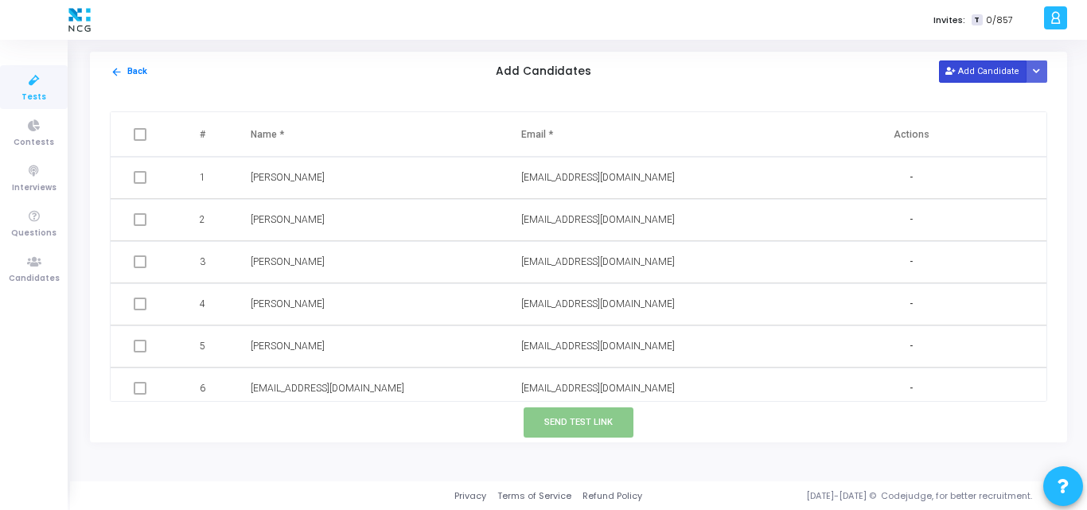
click at [978, 72] on button "Add Candidate" at bounding box center [983, 70] width 88 height 21
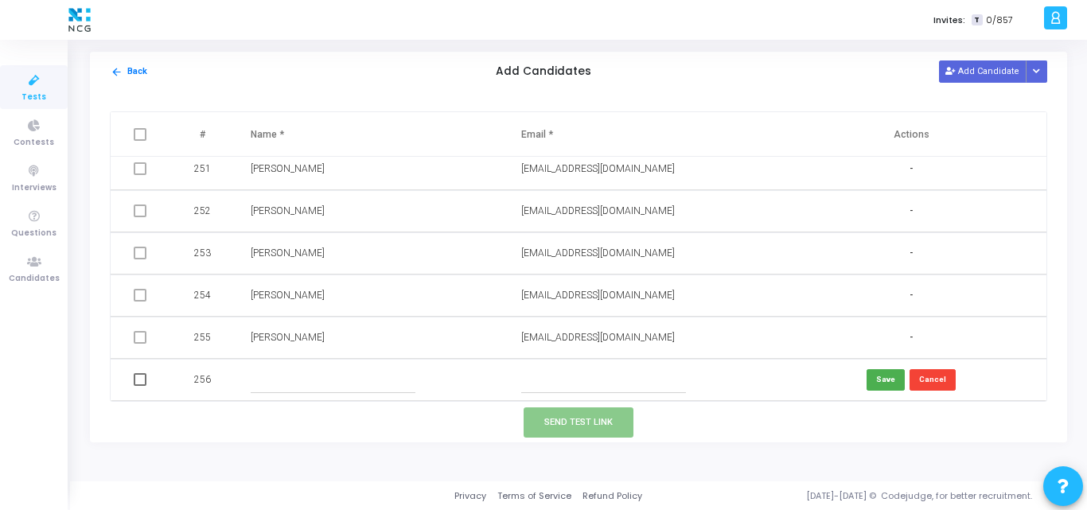
click at [560, 379] on input "text" at bounding box center [603, 380] width 165 height 26
paste input "[PERSON_NAME][EMAIL_ADDRESS][PERSON_NAME][DOMAIN_NAME]"
type input "[PERSON_NAME][EMAIL_ADDRESS][PERSON_NAME][DOMAIN_NAME]"
click at [325, 387] on input "text" at bounding box center [333, 380] width 165 height 26
paste input "[PERSON_NAME]"
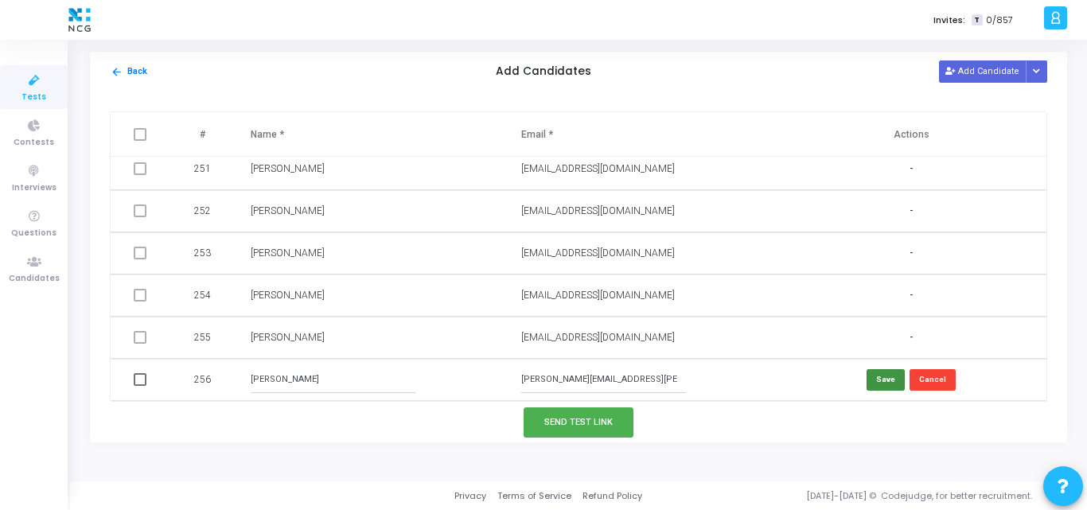
type input "[PERSON_NAME]"
click at [876, 384] on button "Save" at bounding box center [886, 379] width 38 height 21
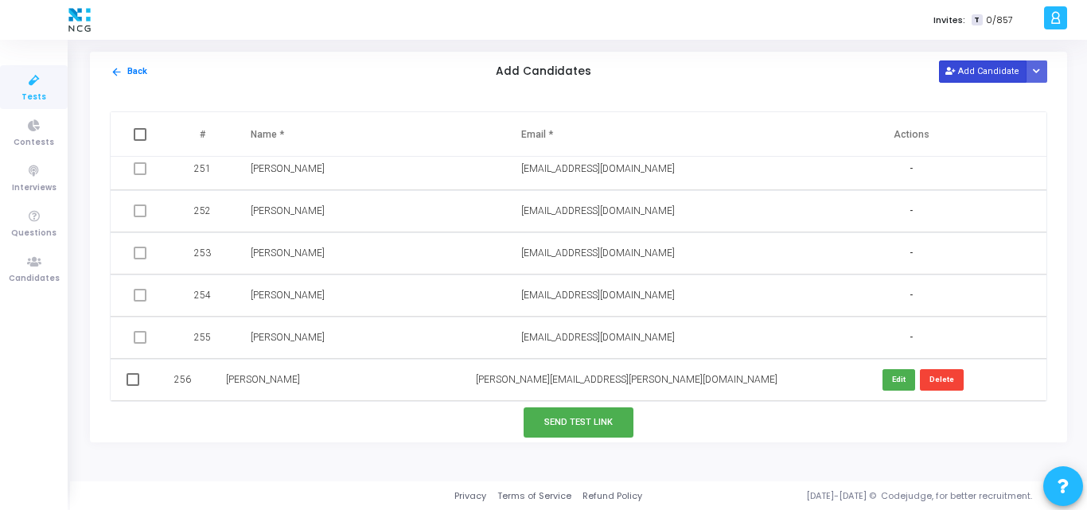
click at [994, 76] on button "Add Candidate" at bounding box center [983, 70] width 88 height 21
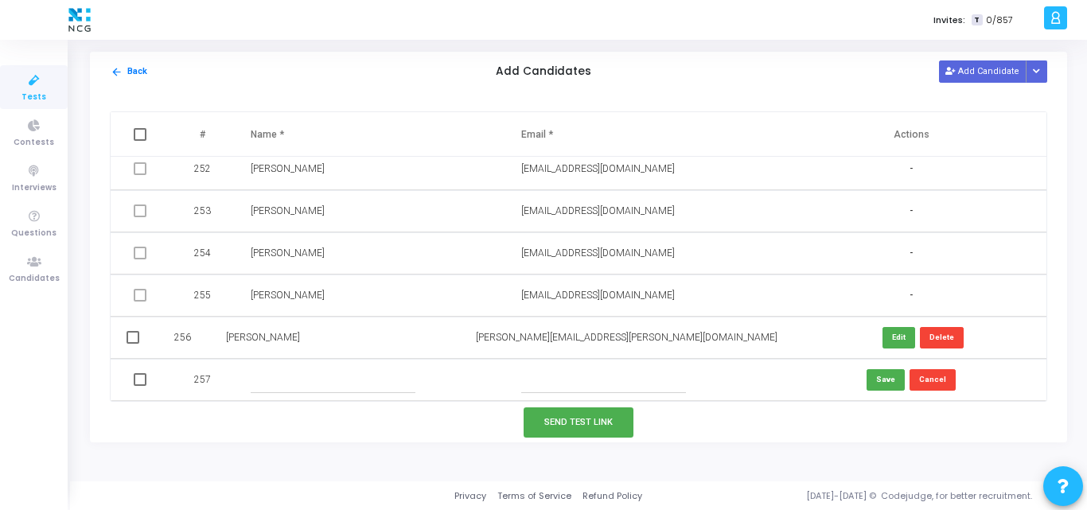
paste input "S Gautham"
type input "S Gautham"
click at [539, 378] on input "S Gautham" at bounding box center [603, 380] width 165 height 26
click at [333, 372] on input "text" at bounding box center [333, 380] width 165 height 26
paste input "S Gautham"
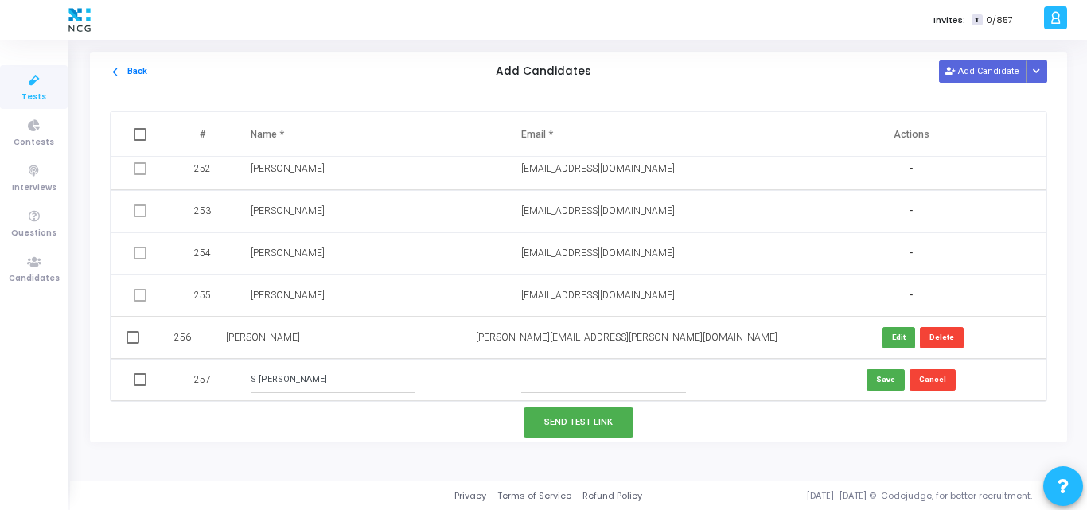
type input "S Gautham"
paste input "[PERSON_NAME][EMAIL_ADDRESS][PERSON_NAME][DOMAIN_NAME]"
type input "[PERSON_NAME][EMAIL_ADDRESS][PERSON_NAME][DOMAIN_NAME]"
drag, startPoint x: 515, startPoint y: 337, endPoint x: 677, endPoint y: 332, distance: 162.4
click at [677, 332] on td "[PERSON_NAME][EMAIL_ADDRESS][PERSON_NAME][DOMAIN_NAME]" at bounding box center [628, 338] width 337 height 42
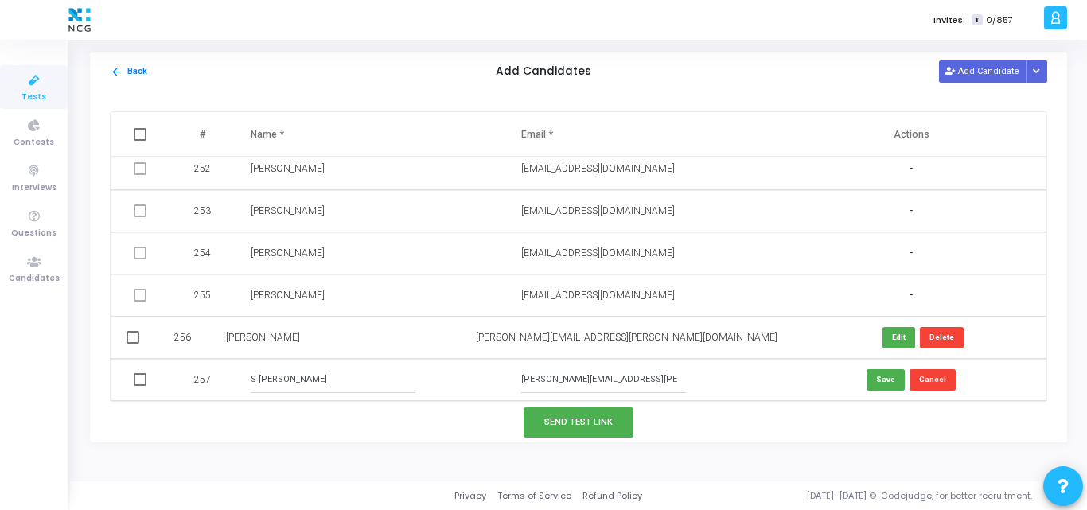
click at [677, 332] on div "[PERSON_NAME][EMAIL_ADDRESS][PERSON_NAME][DOMAIN_NAME]" at bounding box center [627, 337] width 302 height 15
click at [879, 375] on button "Save" at bounding box center [886, 379] width 38 height 21
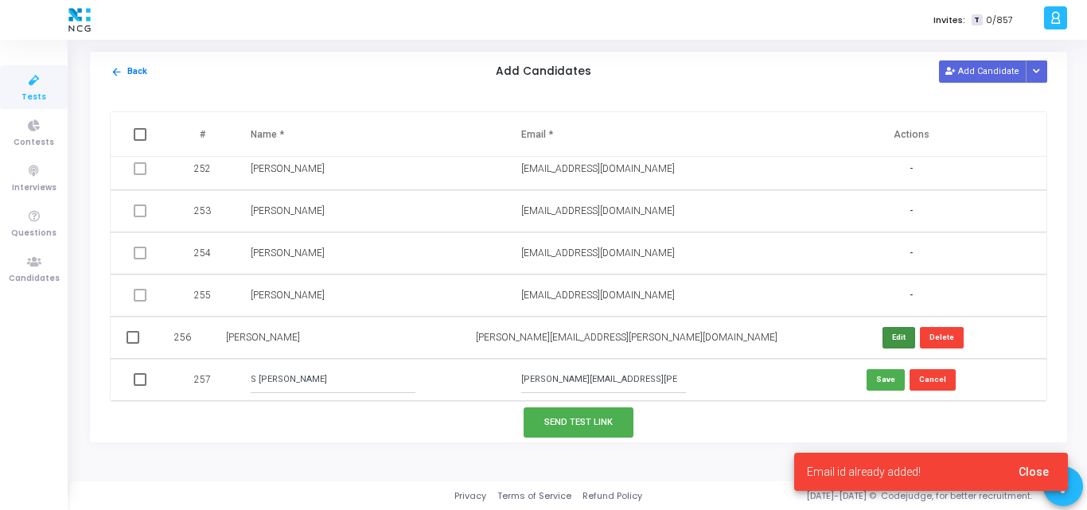
click at [883, 331] on button "Edit" at bounding box center [899, 337] width 33 height 21
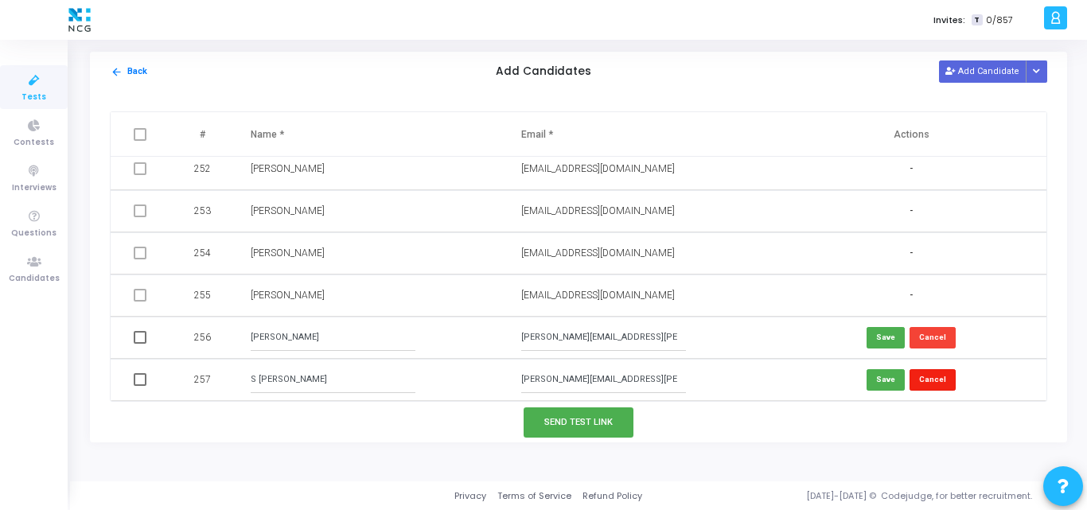
click at [918, 384] on button "Cancel" at bounding box center [933, 379] width 46 height 21
drag, startPoint x: 405, startPoint y: 392, endPoint x: 650, endPoint y: 377, distance: 245.6
click at [650, 377] on tr "256 Shubham Kumar gautham.sankarlal@gmail.com Save Cancel" at bounding box center [579, 380] width 936 height 42
drag, startPoint x: 650, startPoint y: 377, endPoint x: 488, endPoint y: 385, distance: 162.6
click at [488, 385] on tr "256 Shubham Kumar gautham.sankarlal@gmail.com Save Cancel" at bounding box center [579, 380] width 936 height 42
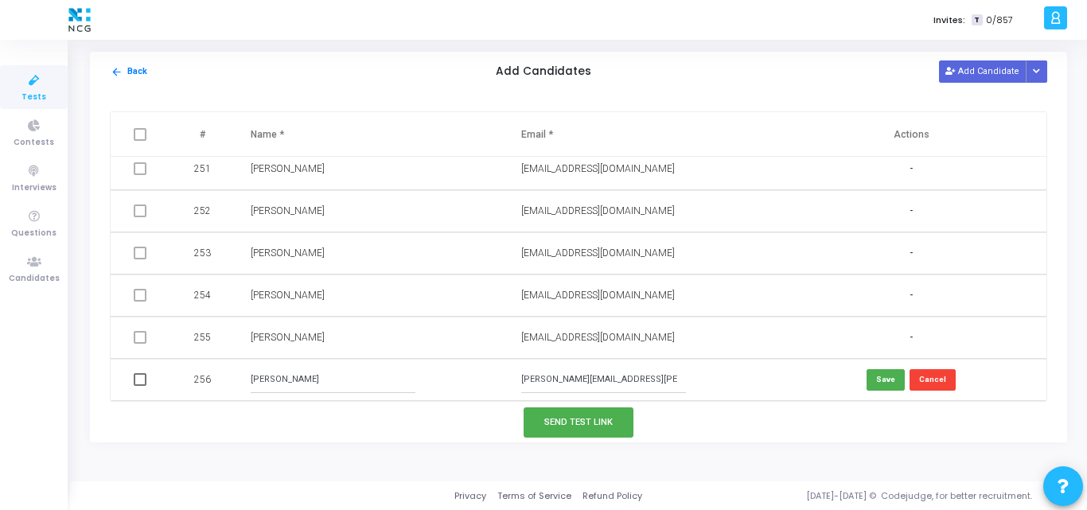
paste input "shubham294dec"
type input "[EMAIL_ADDRESS][DOMAIN_NAME]"
click at [876, 385] on button "Save" at bounding box center [886, 379] width 38 height 21
click at [981, 71] on button "Add Candidate" at bounding box center [983, 70] width 88 height 21
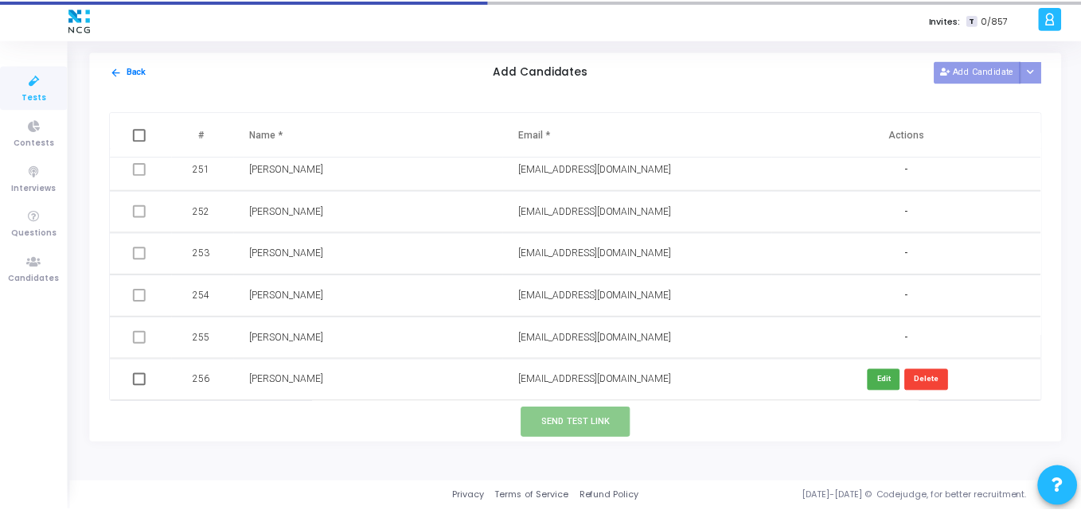
scroll to position [10597, 0]
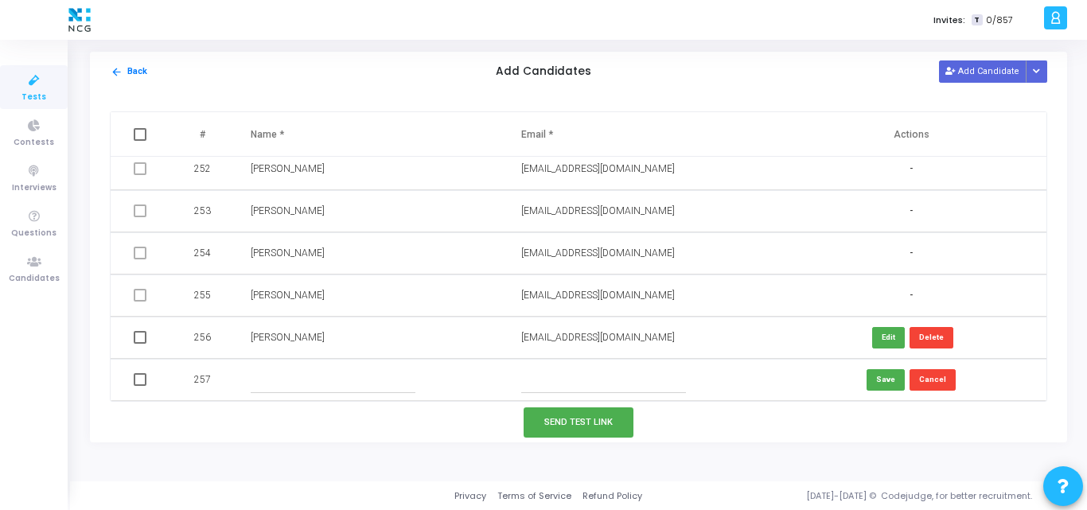
click at [574, 375] on input "text" at bounding box center [603, 380] width 165 height 26
paste input "[PERSON_NAME][EMAIL_ADDRESS][PERSON_NAME][DOMAIN_NAME]"
type input "[PERSON_NAME][EMAIL_ADDRESS][PERSON_NAME][DOMAIN_NAME]"
click at [287, 382] on input "text" at bounding box center [333, 380] width 165 height 26
paste input "S Gautham"
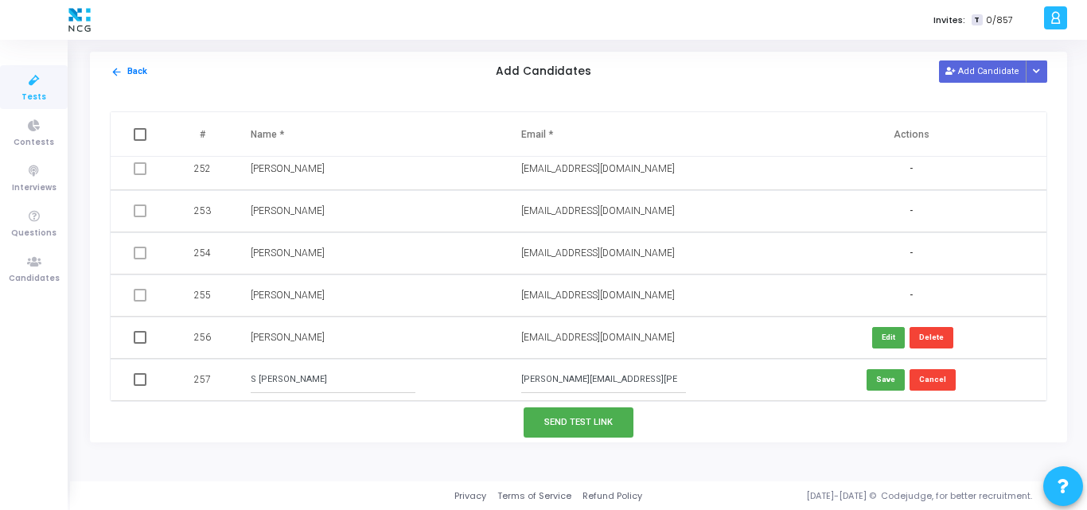
drag, startPoint x: 260, startPoint y: 379, endPoint x: 222, endPoint y: 380, distance: 38.2
click at [222, 380] on tr "257 S Gautham gautham.sankarlal@gmail.com Save Cancel" at bounding box center [579, 380] width 936 height 42
type input "[PERSON_NAME] S"
click at [897, 380] on button "Save" at bounding box center [886, 379] width 38 height 21
click at [140, 341] on span at bounding box center [140, 337] width 13 height 13
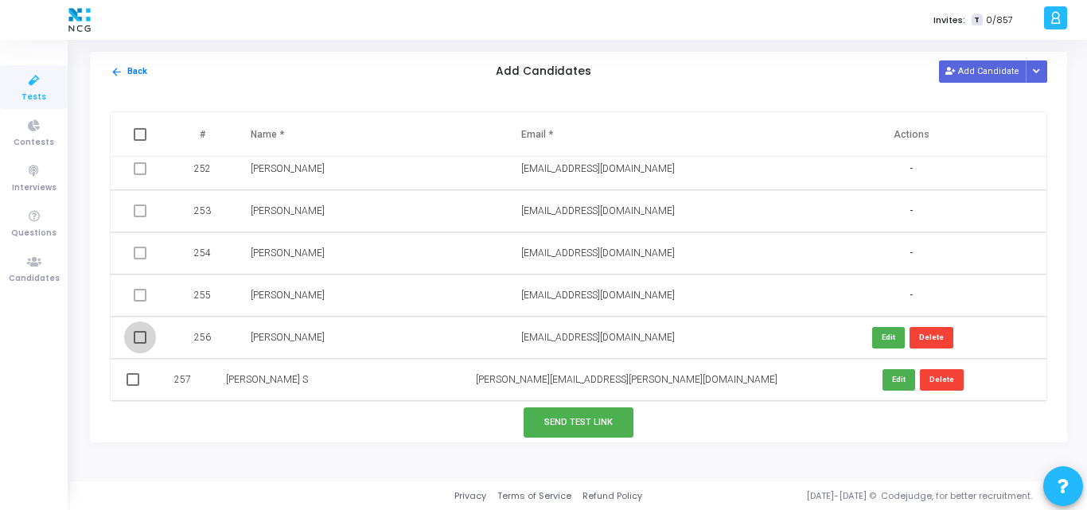
click at [140, 344] on input "checkbox" at bounding box center [139, 344] width 1 height 1
checkbox input "true"
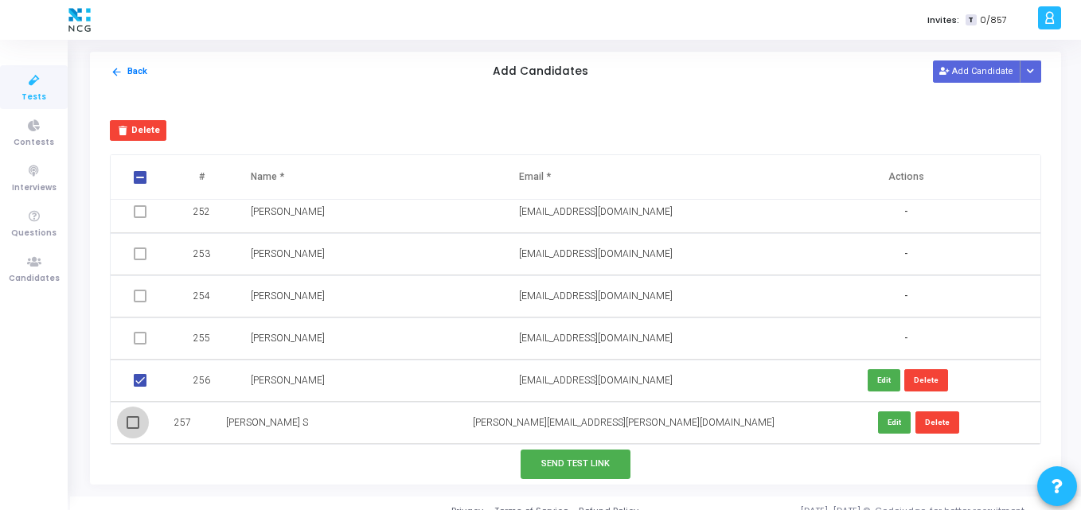
click at [134, 424] on span at bounding box center [133, 422] width 13 height 13
click at [133, 429] on input "checkbox" at bounding box center [132, 429] width 1 height 1
checkbox input "true"
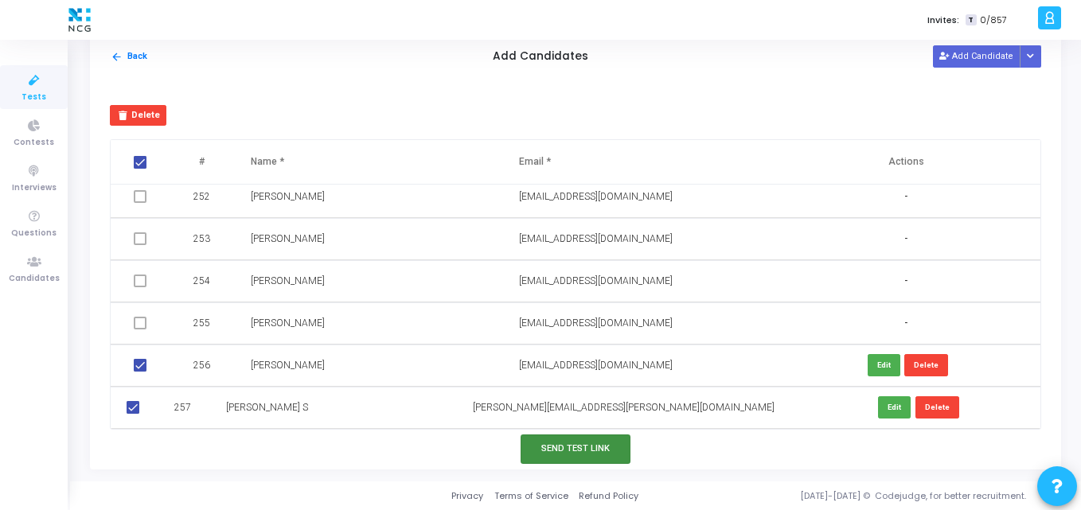
click at [549, 453] on button "Send Test Link" at bounding box center [576, 449] width 110 height 29
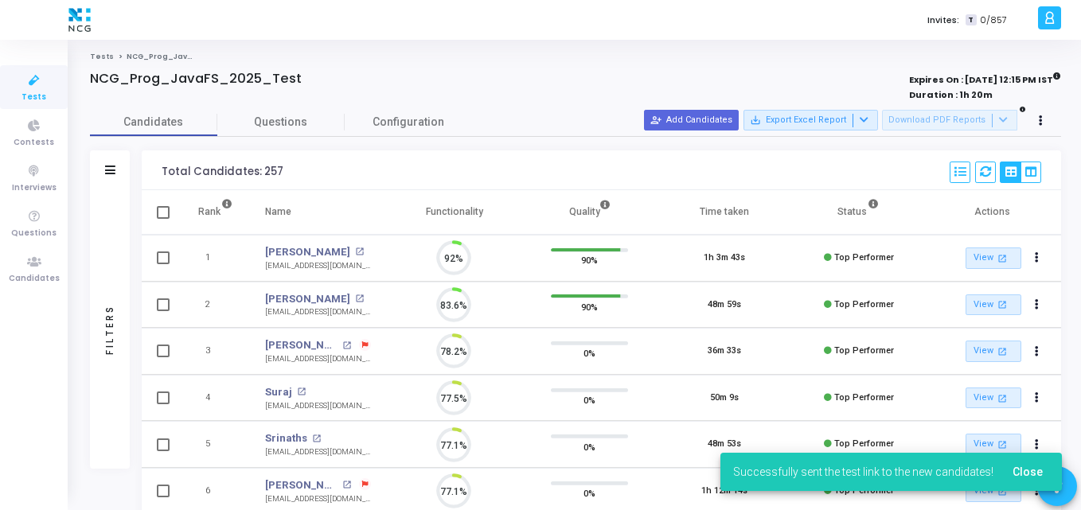
scroll to position [33, 41]
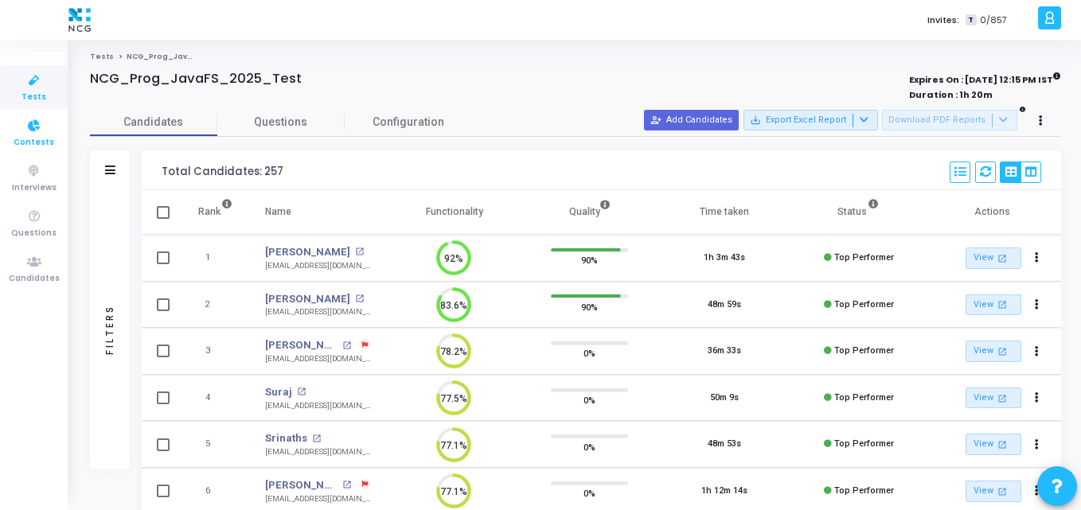
click at [26, 131] on icon at bounding box center [34, 126] width 33 height 20
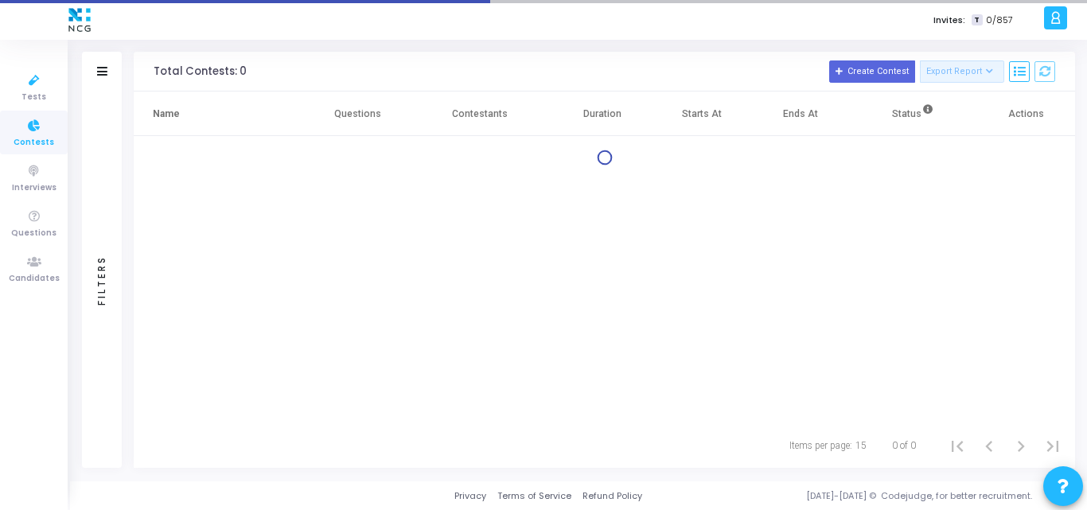
click at [33, 63] on ul "Tests Contests Interviews Questions Candidates" at bounding box center [34, 275] width 68 height 447
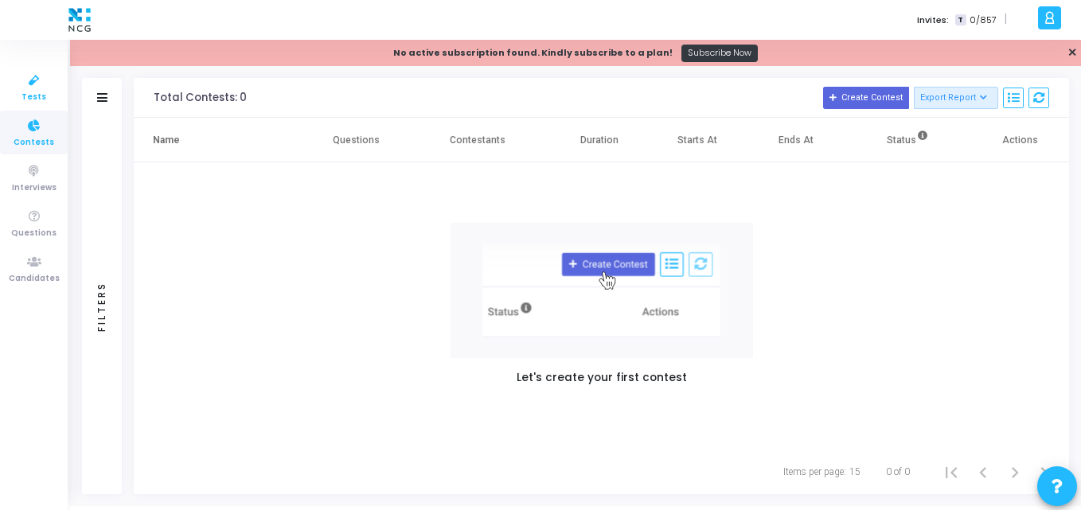
click at [33, 91] on span "Tests" at bounding box center [33, 98] width 25 height 14
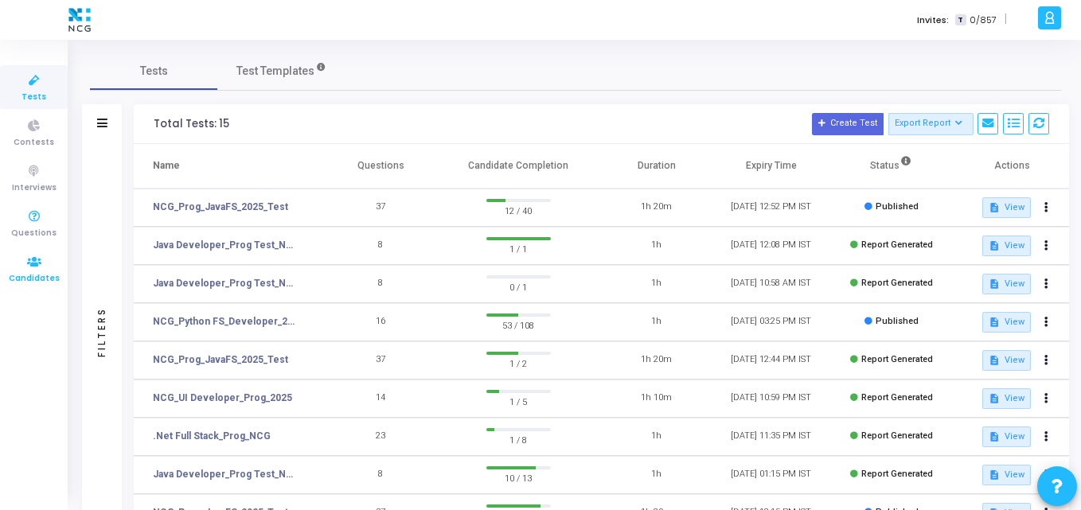
click at [38, 252] on icon at bounding box center [34, 262] width 33 height 20
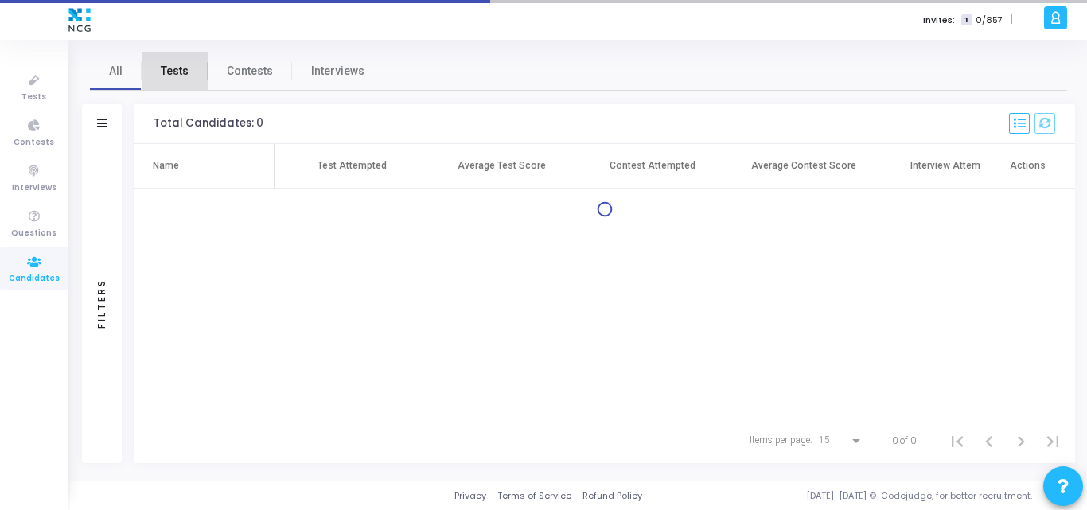
click at [178, 77] on span "Tests" at bounding box center [175, 71] width 28 height 17
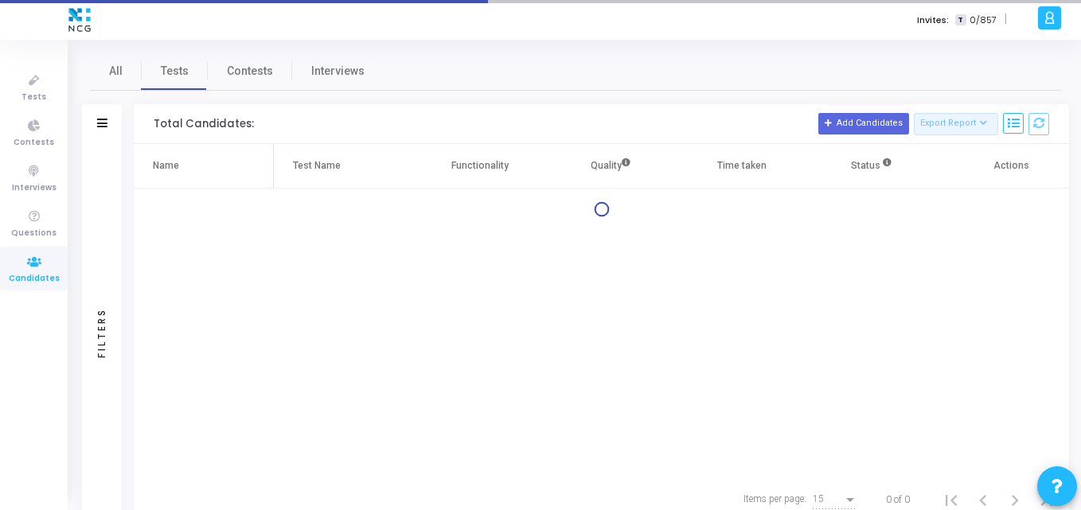
click at [122, 125] on div "Filters Filters Candidate Name/Email search Test Name search Candidate Status I…" at bounding box center [575, 313] width 987 height 418
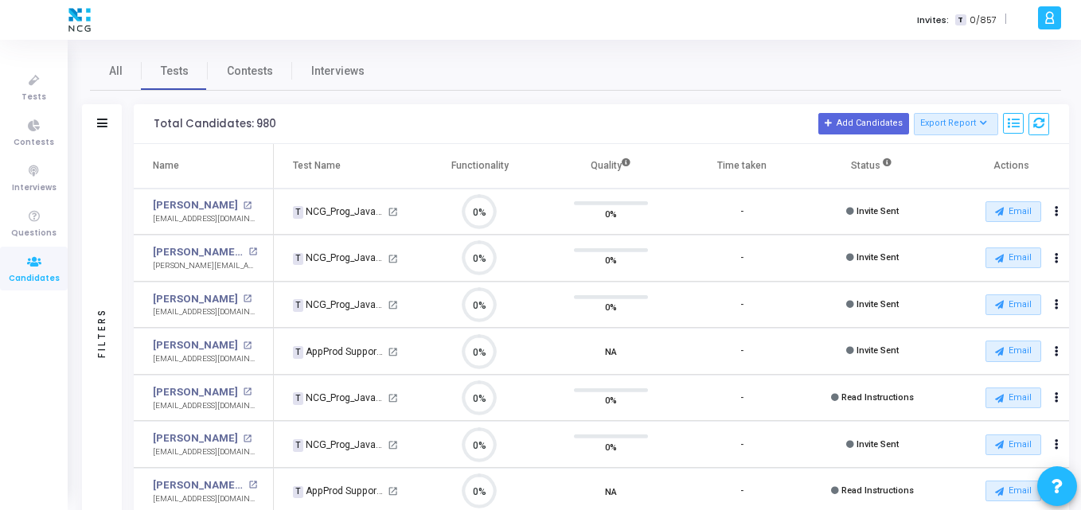
click at [107, 125] on div "Filters" at bounding box center [102, 124] width 40 height 40
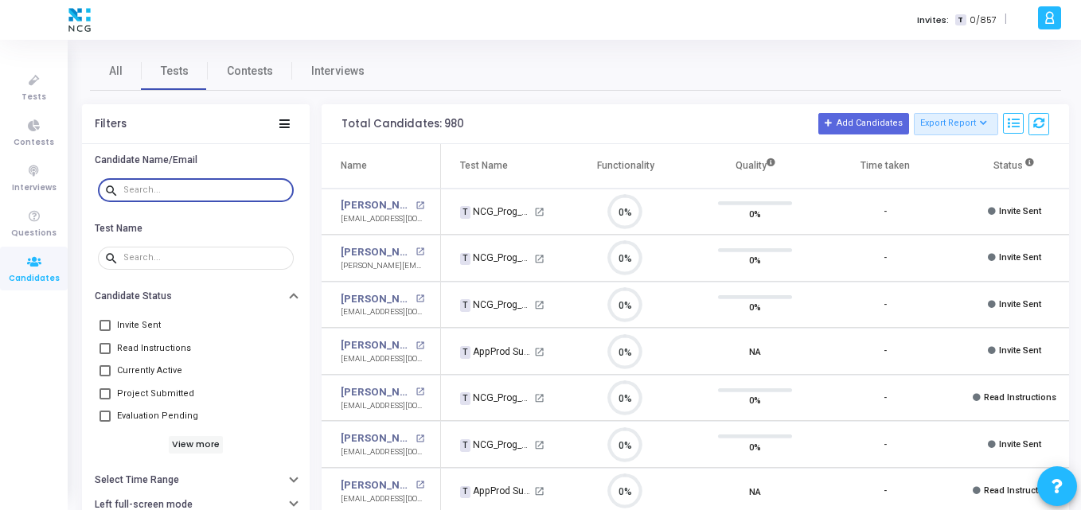
click at [167, 191] on input "text" at bounding box center [205, 190] width 164 height 10
paste input "[PERSON_NAME][EMAIL_ADDRESS][DOMAIN_NAME]"
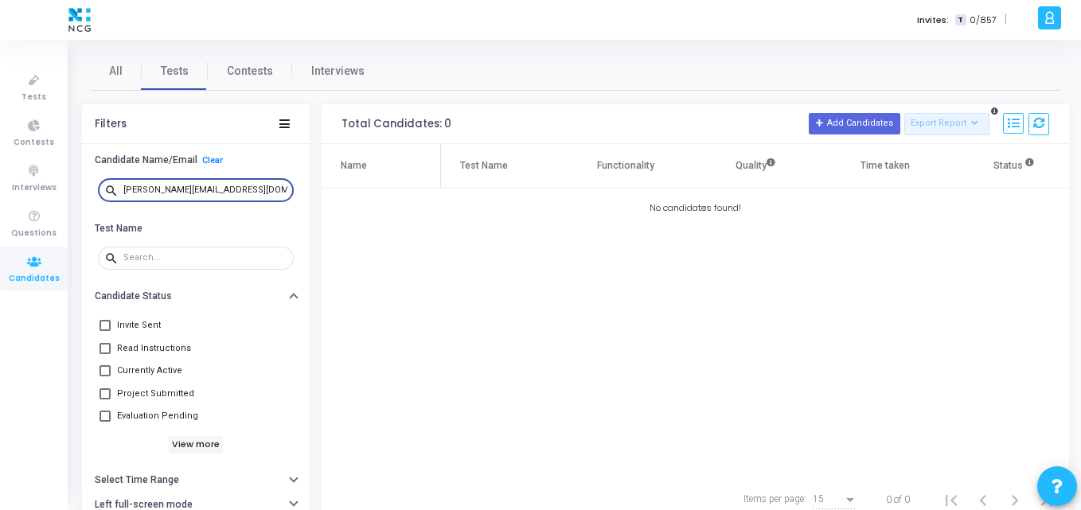
type input "[PERSON_NAME][EMAIL_ADDRESS][DOMAIN_NAME]"
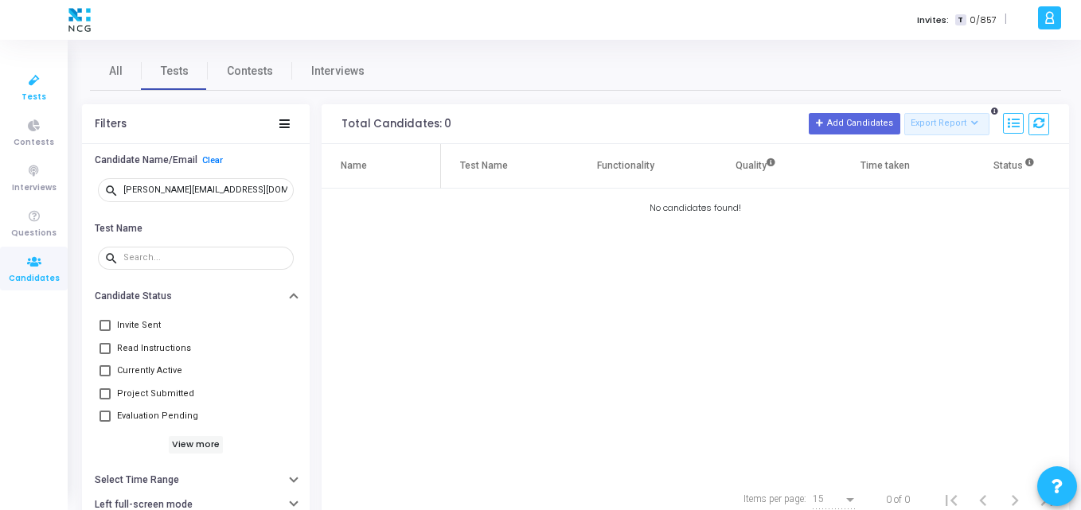
click at [37, 93] on span "Tests" at bounding box center [33, 98] width 25 height 14
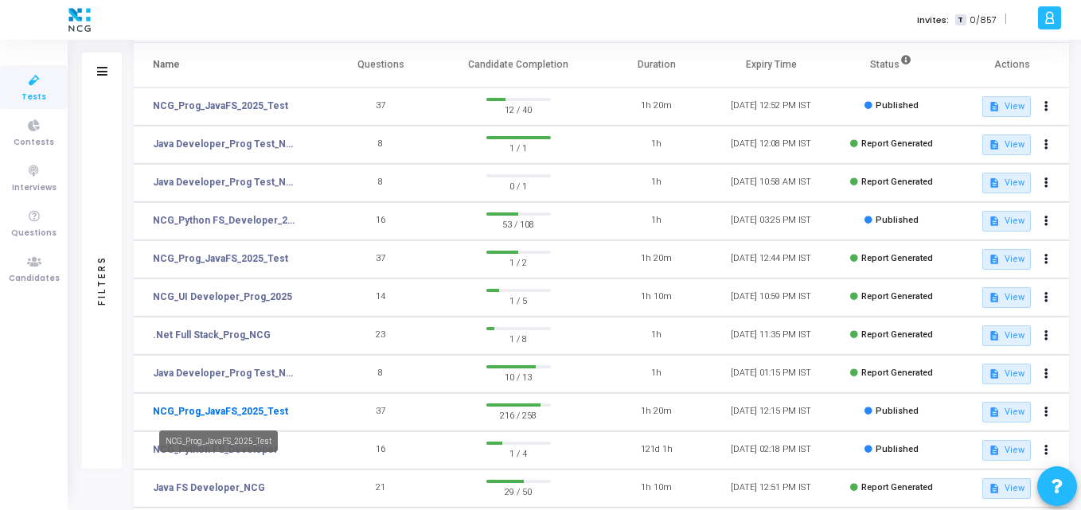
click at [252, 413] on link "NCG_Prog_JavaFS_2025_Test" at bounding box center [220, 411] width 135 height 14
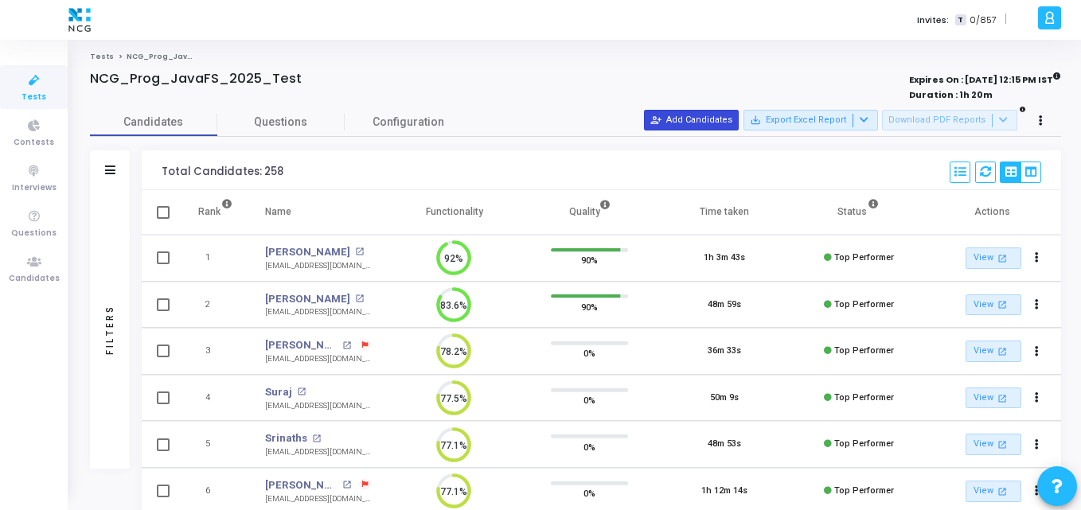
click at [691, 119] on button "person_add_alt Add Candidates" at bounding box center [691, 120] width 95 height 21
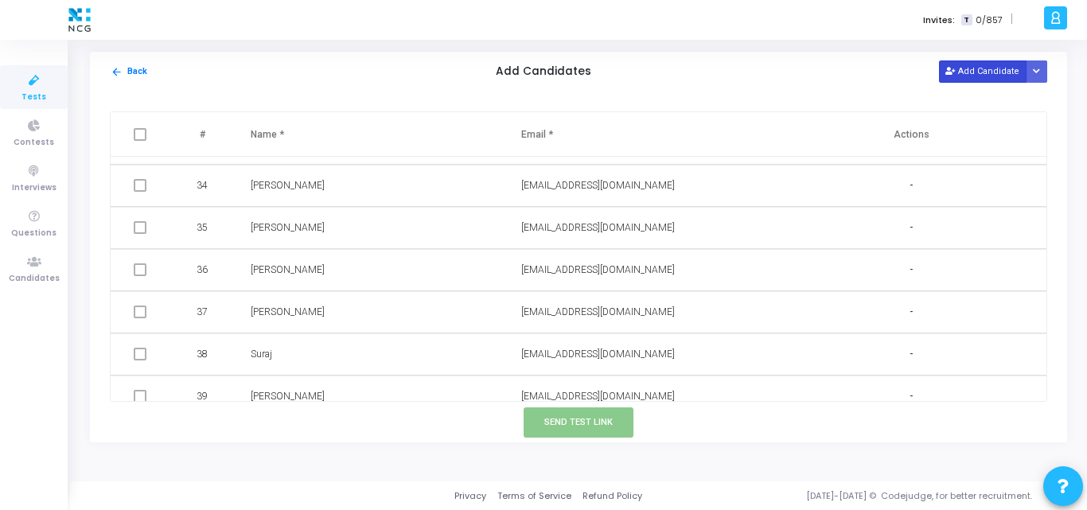
click at [963, 74] on button "Add Candidate" at bounding box center [983, 70] width 88 height 21
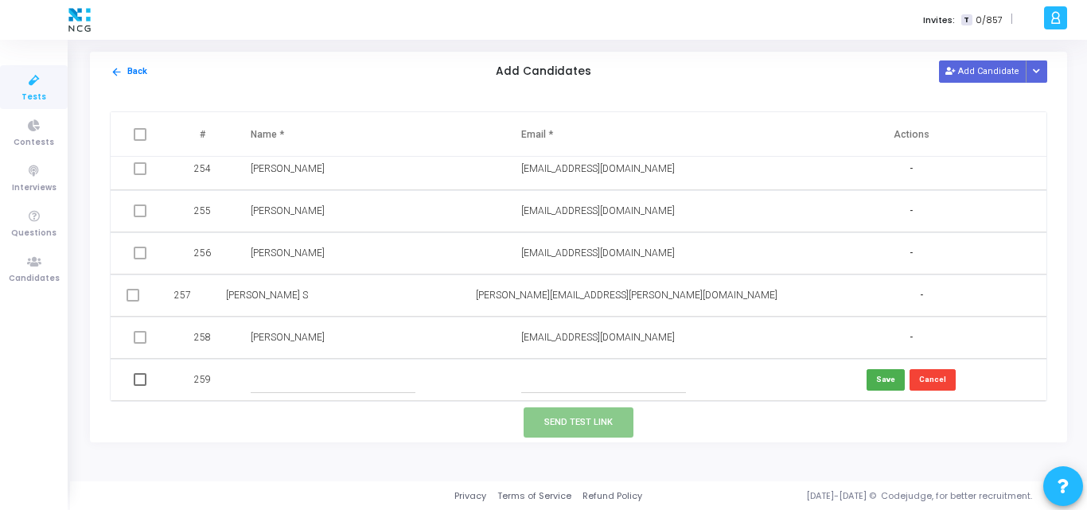
drag, startPoint x: 537, startPoint y: 365, endPoint x: 527, endPoint y: 380, distance: 17.7
click at [527, 380] on td at bounding box center [640, 380] width 271 height 42
click at [527, 380] on input "text" at bounding box center [603, 380] width 165 height 26
paste input "[PERSON_NAME][EMAIL_ADDRESS][DOMAIN_NAME]"
type input "[PERSON_NAME][EMAIL_ADDRESS][DOMAIN_NAME]"
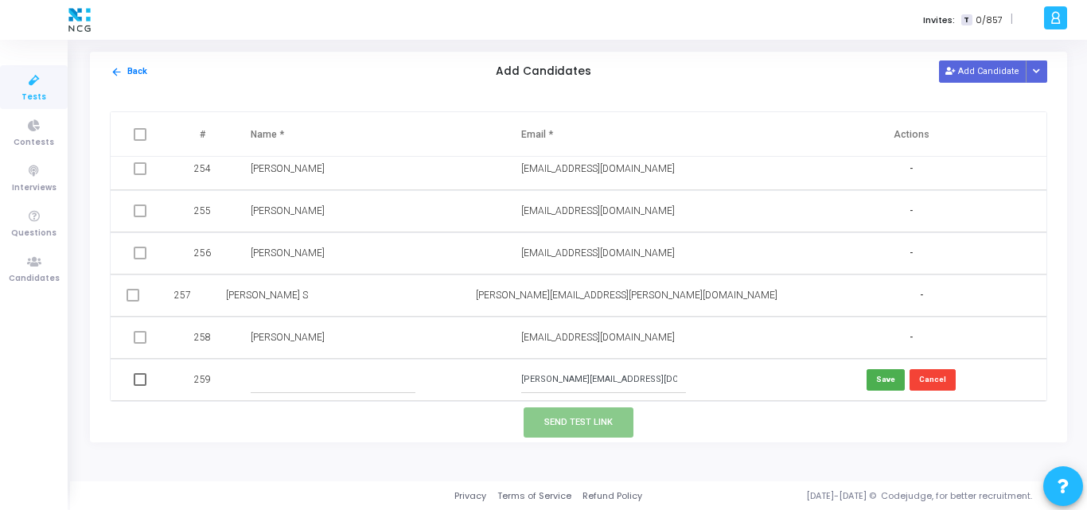
paste input "[PERSON_NAME]"
click at [328, 384] on input "text" at bounding box center [333, 380] width 165 height 26
type input "[PERSON_NAME]"
click at [874, 377] on button "Save" at bounding box center [886, 379] width 38 height 21
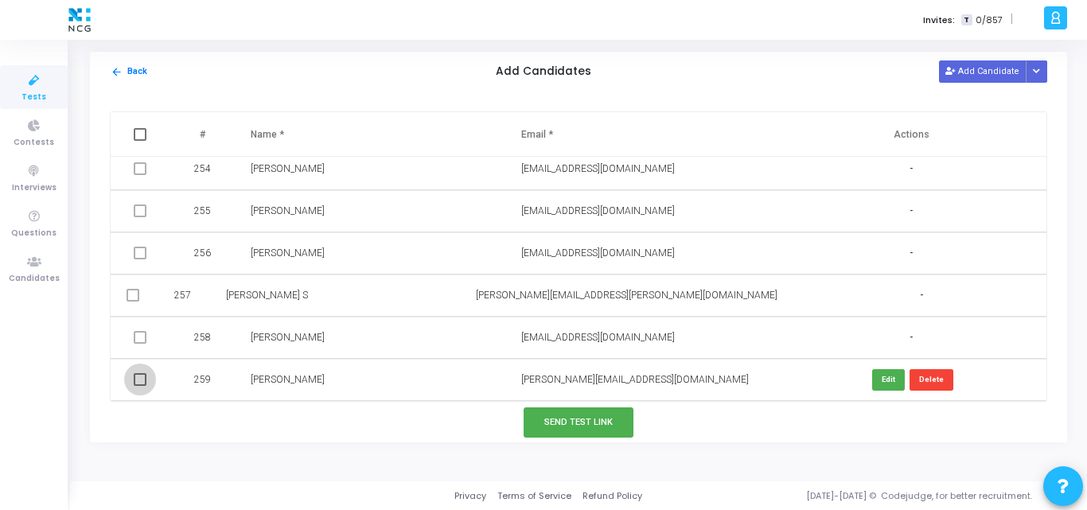
click at [141, 376] on span at bounding box center [140, 379] width 13 height 13
click at [140, 386] on input "checkbox" at bounding box center [139, 386] width 1 height 1
checkbox input "true"
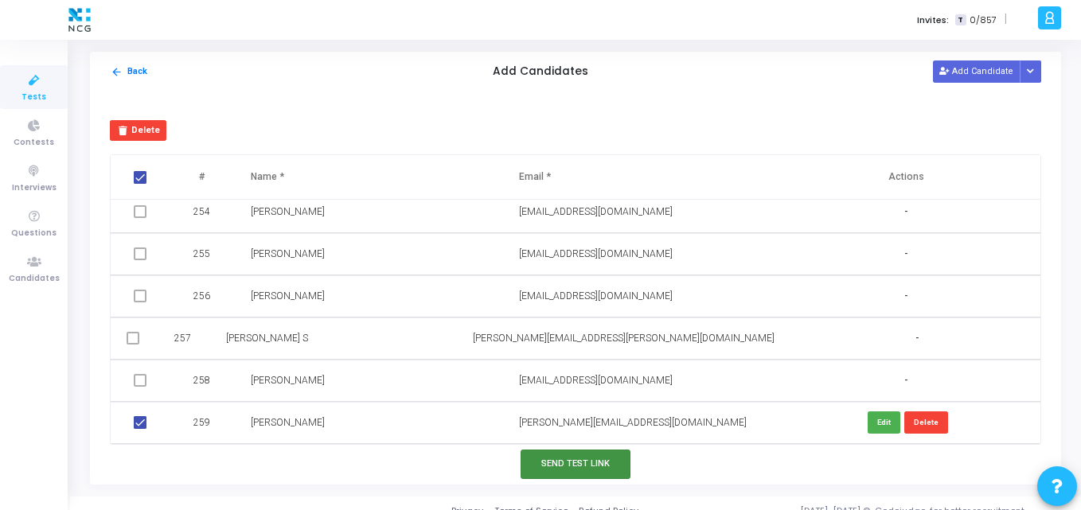
click at [608, 460] on button "Send Test Link" at bounding box center [576, 464] width 110 height 29
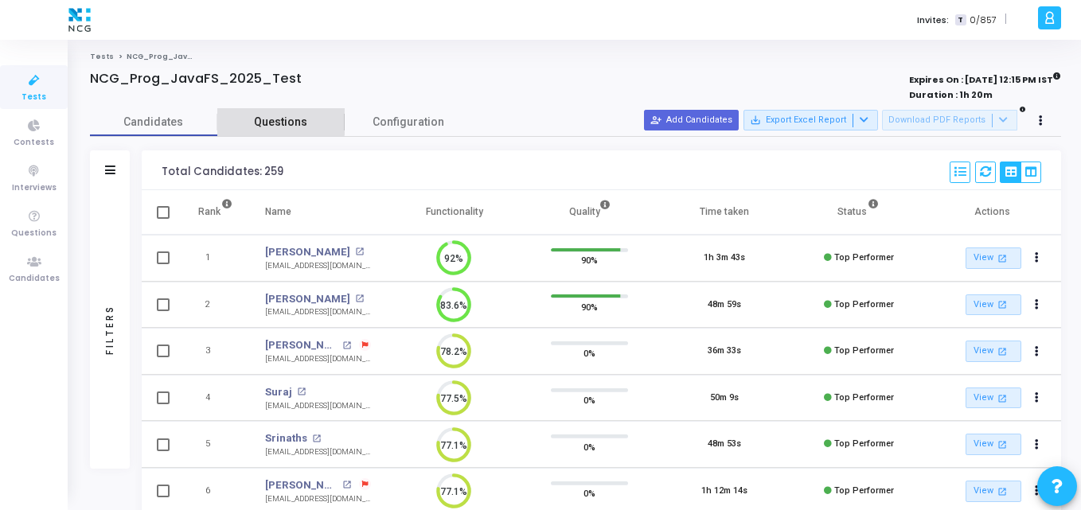
click at [270, 116] on span "Questions" at bounding box center [280, 122] width 127 height 17
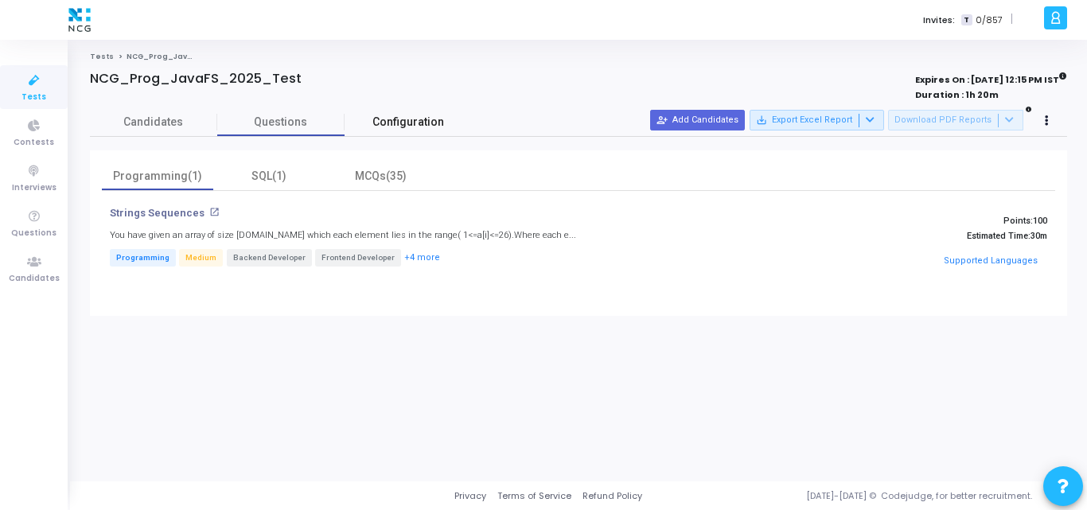
click at [414, 122] on span "Configuration" at bounding box center [408, 122] width 72 height 17
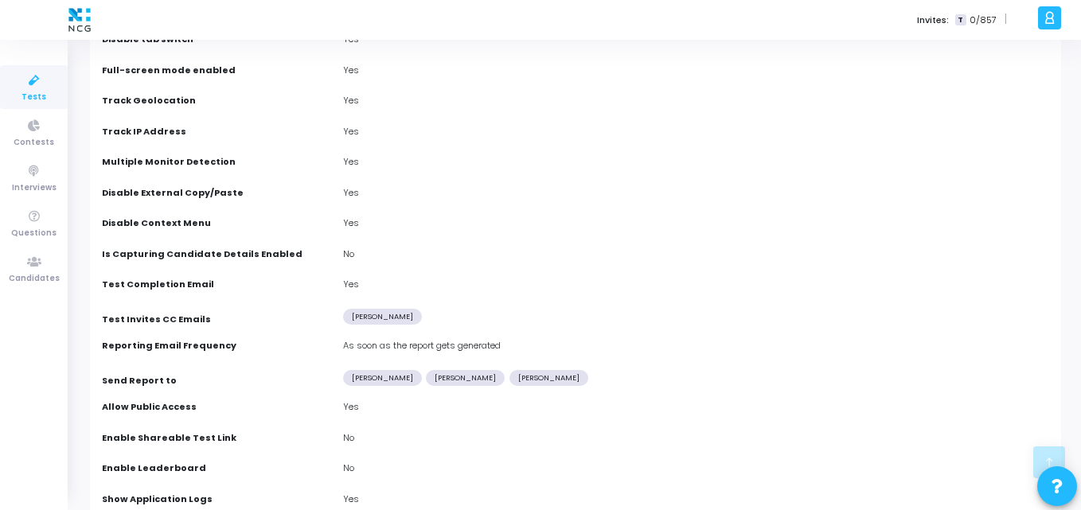
scroll to position [600, 0]
click at [467, 235] on div "Yes" at bounding box center [696, 226] width 723 height 18
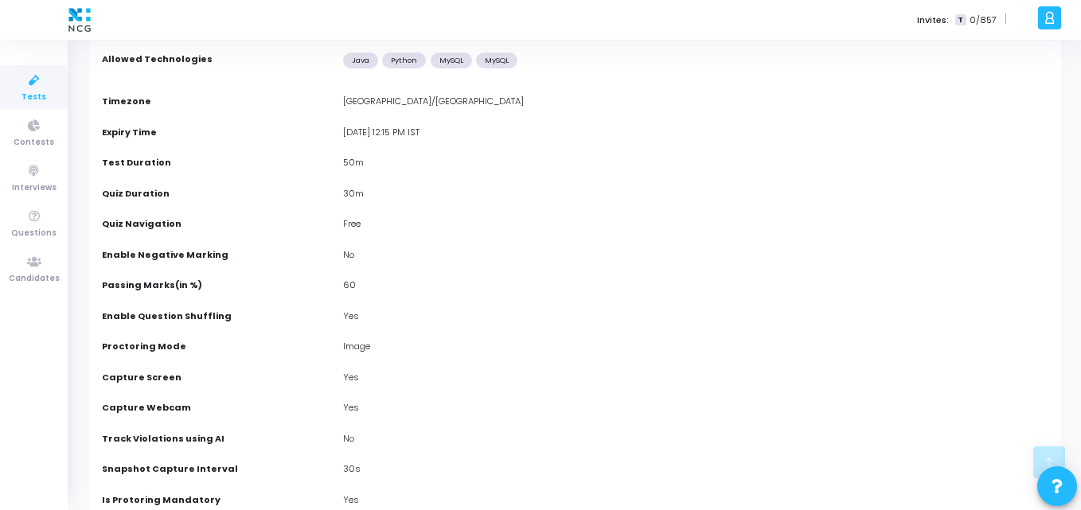
scroll to position [0, 0]
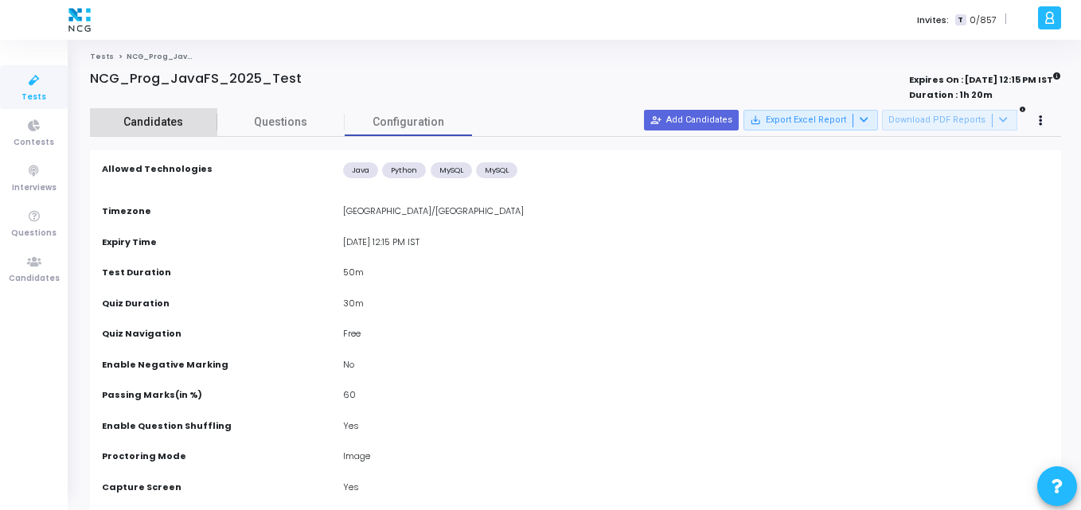
click at [132, 117] on span "Candidates" at bounding box center [153, 122] width 127 height 17
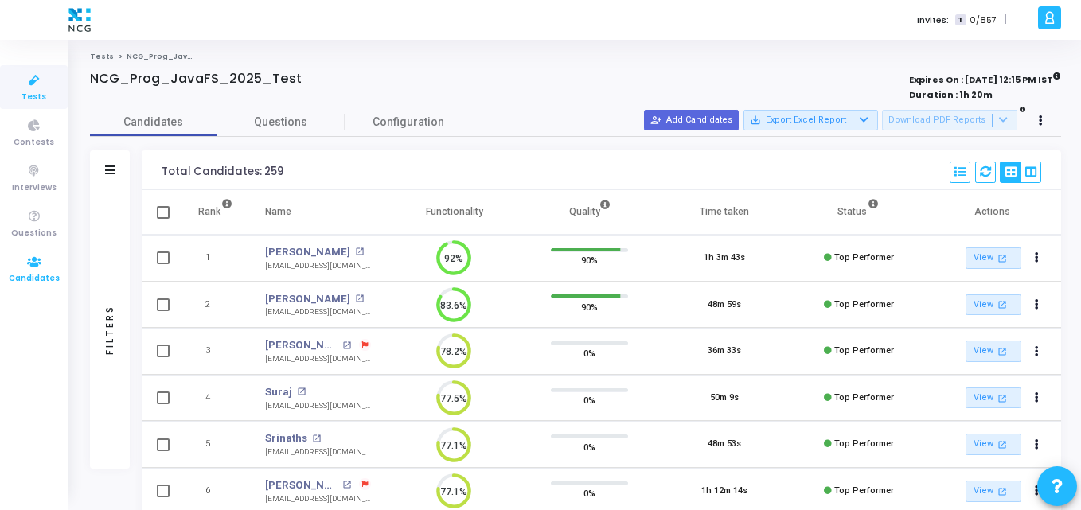
click at [37, 262] on icon at bounding box center [34, 262] width 33 height 20
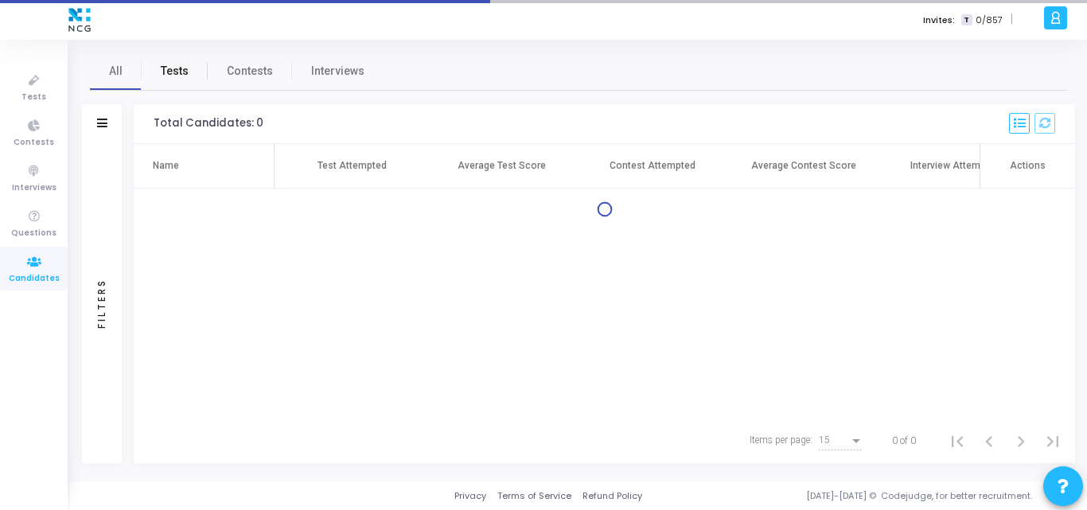
click at [172, 60] on link "Tests" at bounding box center [175, 71] width 66 height 38
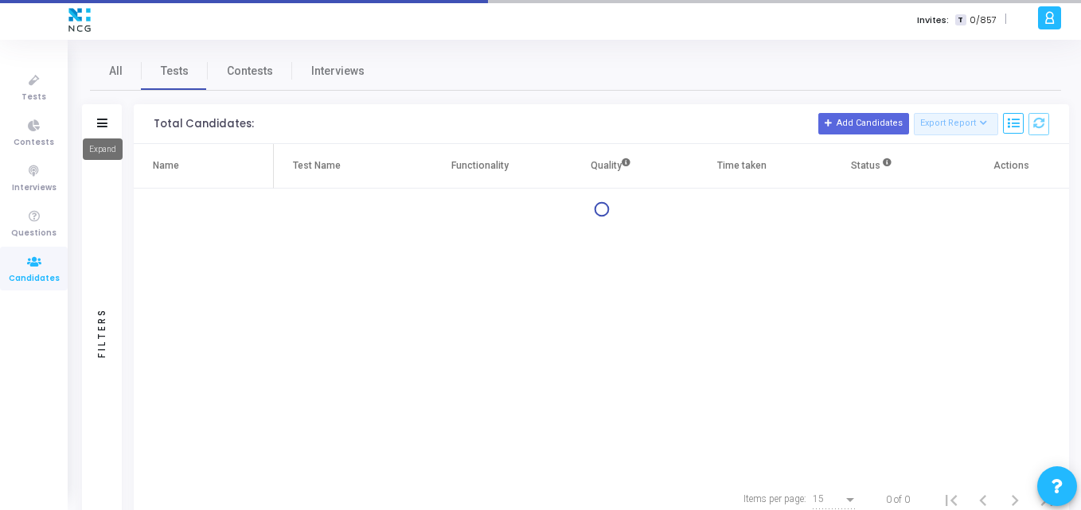
click at [107, 119] on icon at bounding box center [102, 123] width 10 height 9
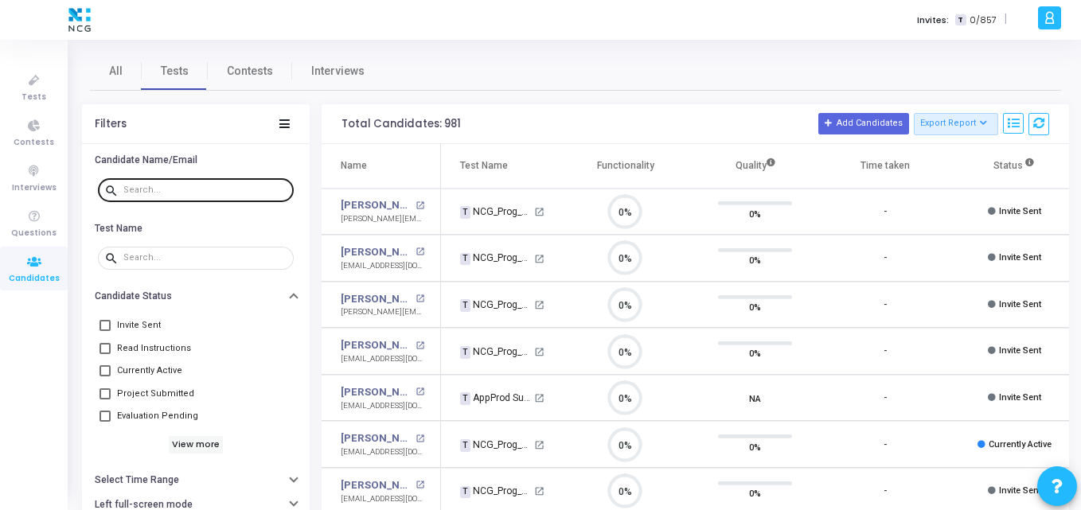
scroll to position [33, 41]
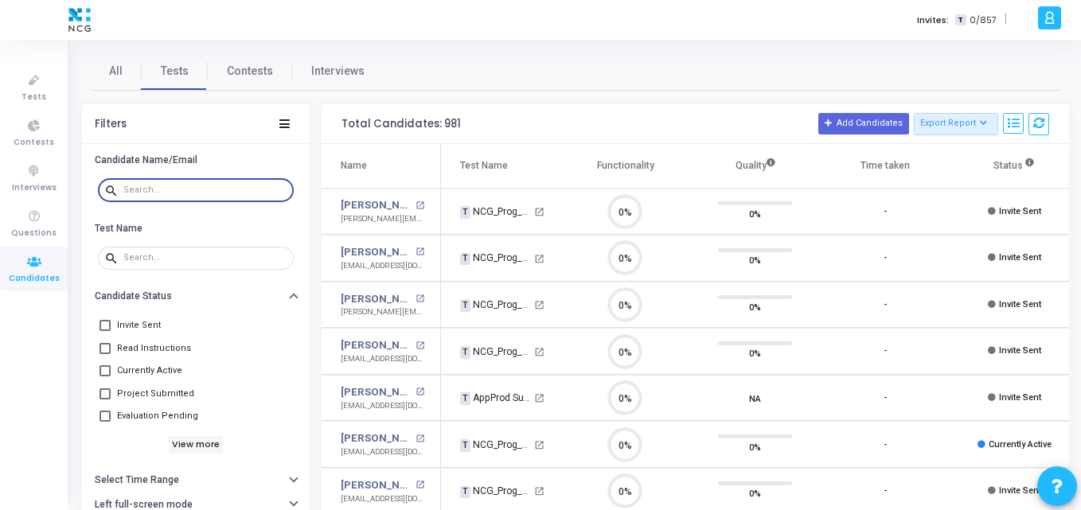
click at [213, 192] on input "text" at bounding box center [205, 190] width 164 height 10
paste input "[EMAIL_ADDRESS][DOMAIN_NAME]"
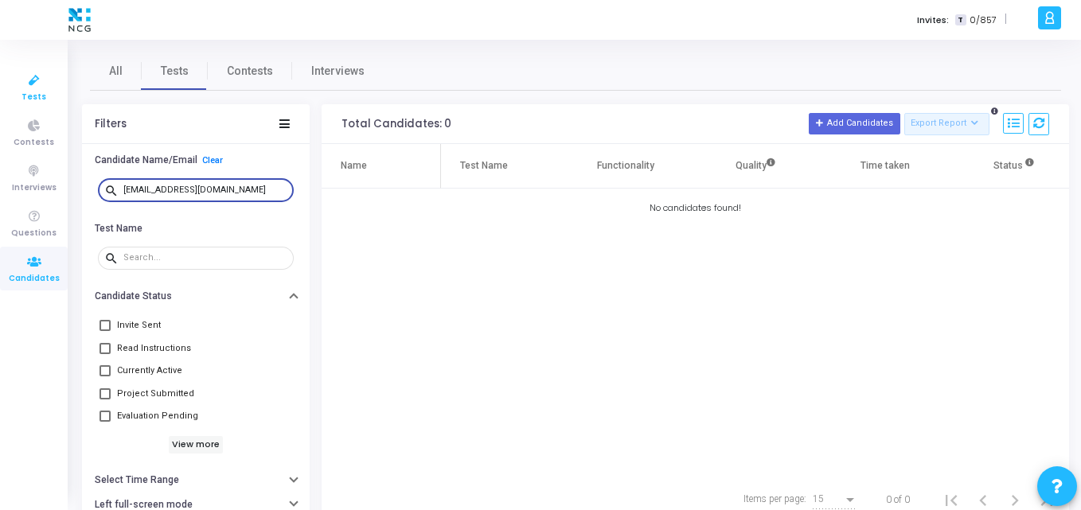
type input "[EMAIL_ADDRESS][DOMAIN_NAME]"
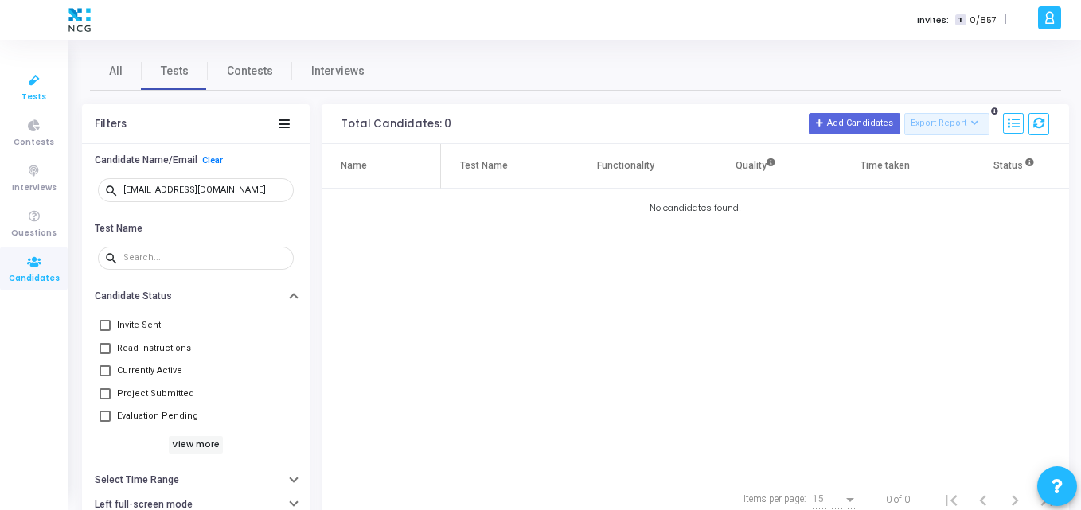
click at [33, 96] on span "Tests" at bounding box center [33, 98] width 25 height 14
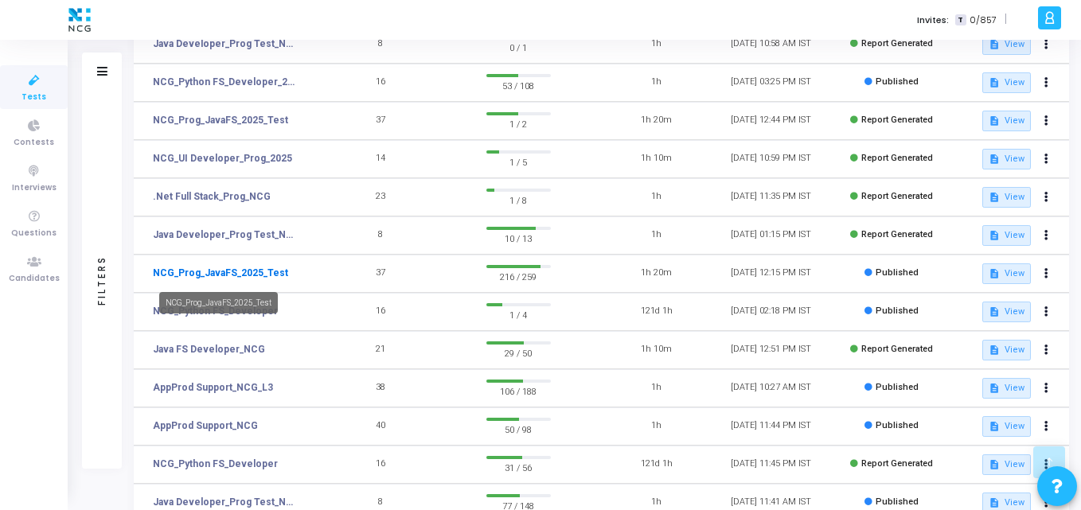
click at [195, 278] on link "NCG_Prog_JavaFS_2025_Test" at bounding box center [220, 273] width 135 height 14
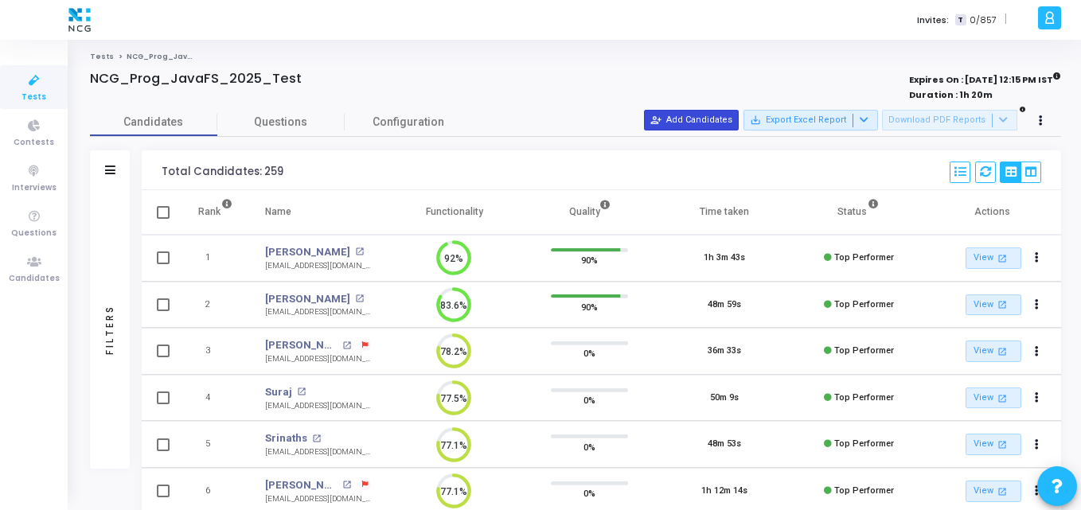
click at [661, 116] on mat-icon "person_add_alt" at bounding box center [655, 120] width 11 height 11
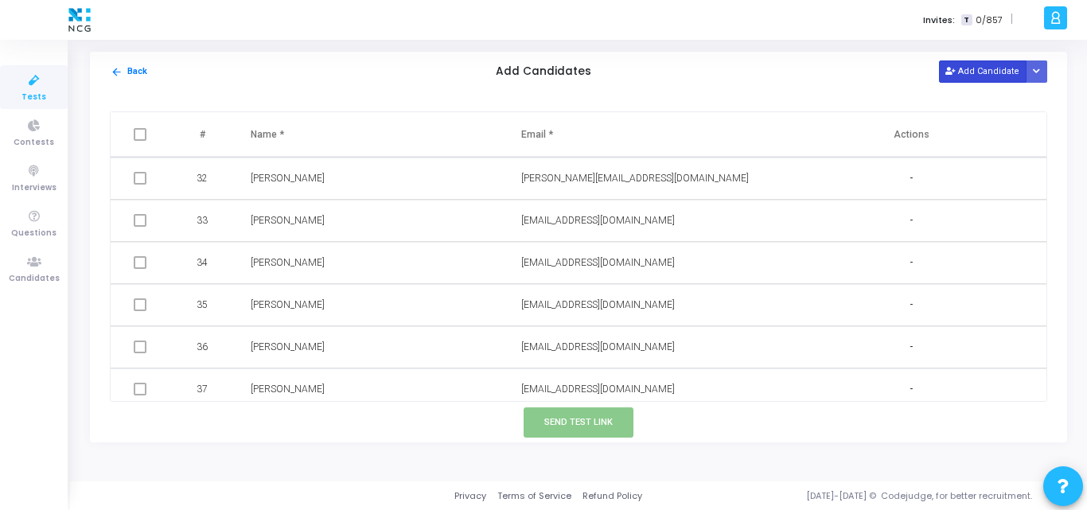
click at [981, 78] on button "Add Candidate" at bounding box center [983, 70] width 88 height 21
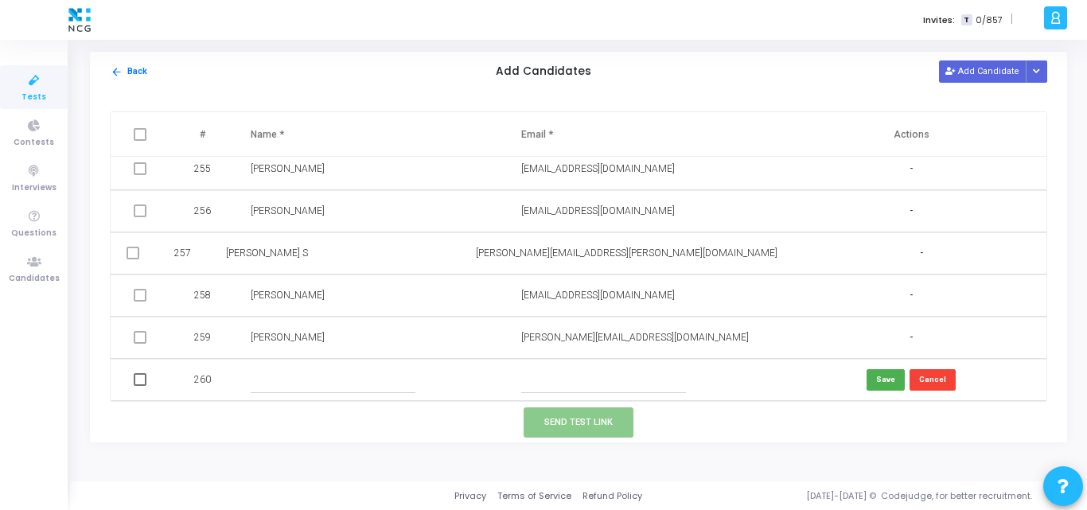
click at [544, 377] on input "text" at bounding box center [603, 380] width 165 height 26
paste input "[EMAIL_ADDRESS][DOMAIN_NAME]"
type input "[EMAIL_ADDRESS][DOMAIN_NAME]"
click at [343, 372] on input "text" at bounding box center [333, 380] width 165 height 26
type input "v"
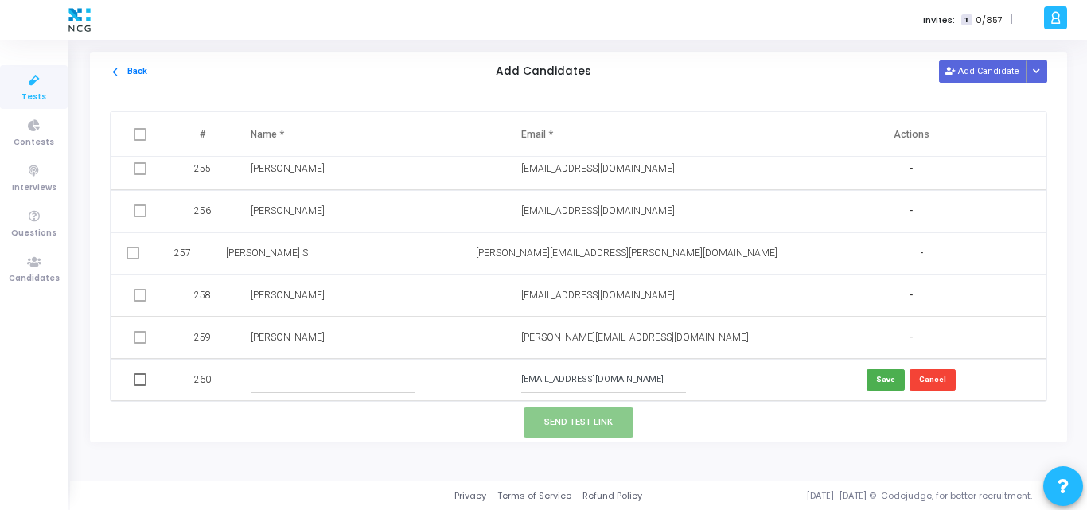
paste input "Prithvi V"
type input "Prithvi V"
click at [877, 380] on button "Save" at bounding box center [886, 379] width 38 height 21
click at [142, 377] on span at bounding box center [140, 379] width 13 height 13
click at [140, 386] on input "checkbox" at bounding box center [139, 386] width 1 height 1
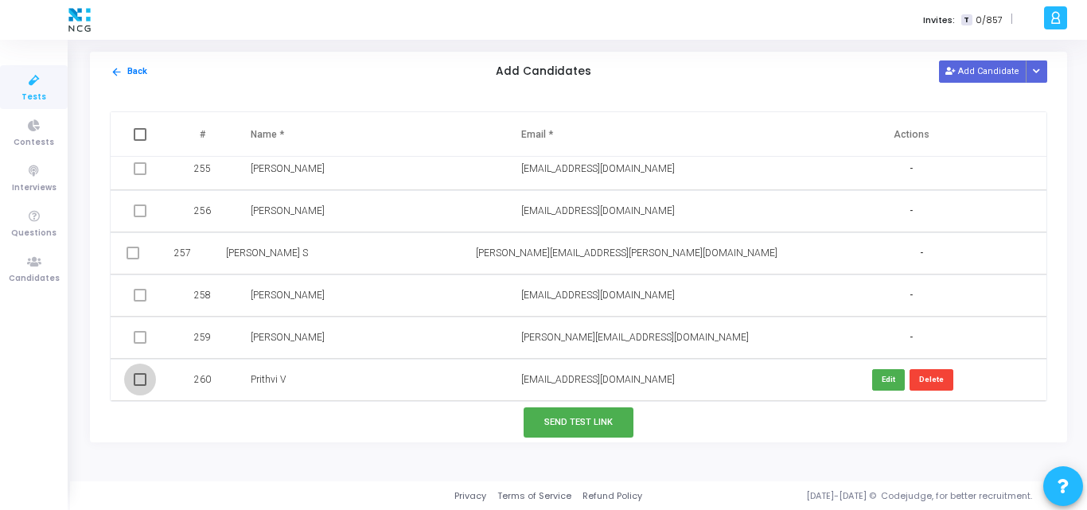
checkbox input "true"
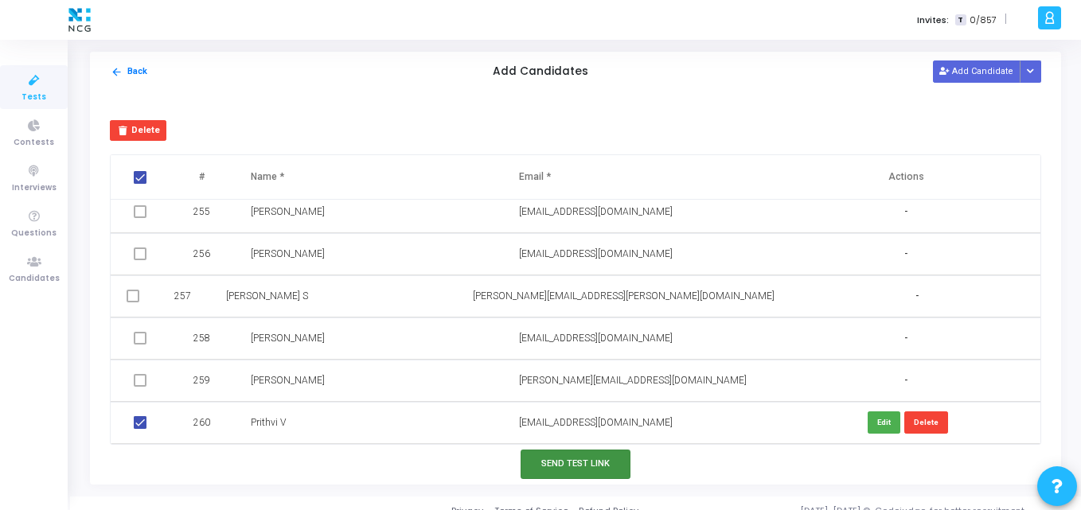
click at [533, 461] on button "Send Test Link" at bounding box center [576, 464] width 110 height 29
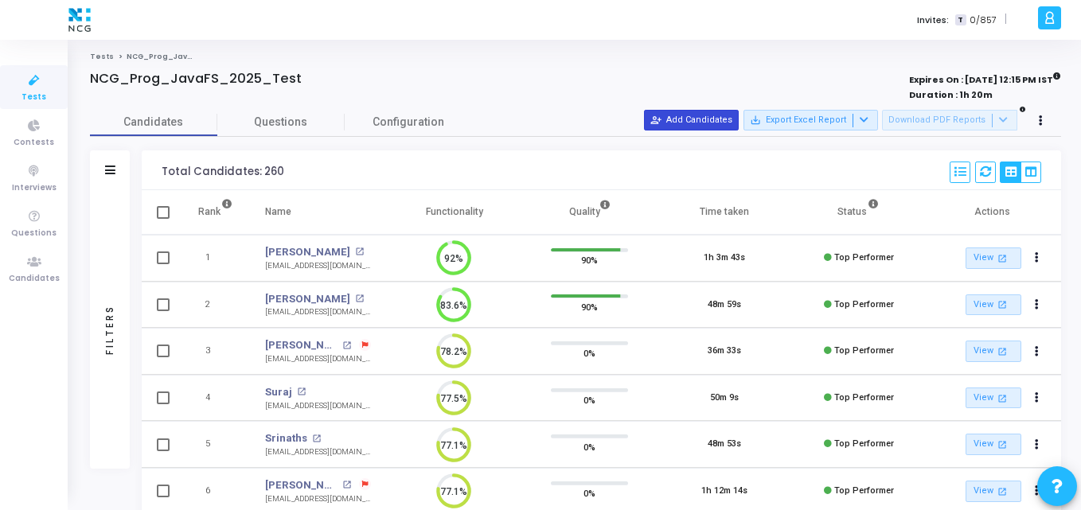
click at [689, 116] on button "person_add_alt Add Candidates" at bounding box center [691, 120] width 95 height 21
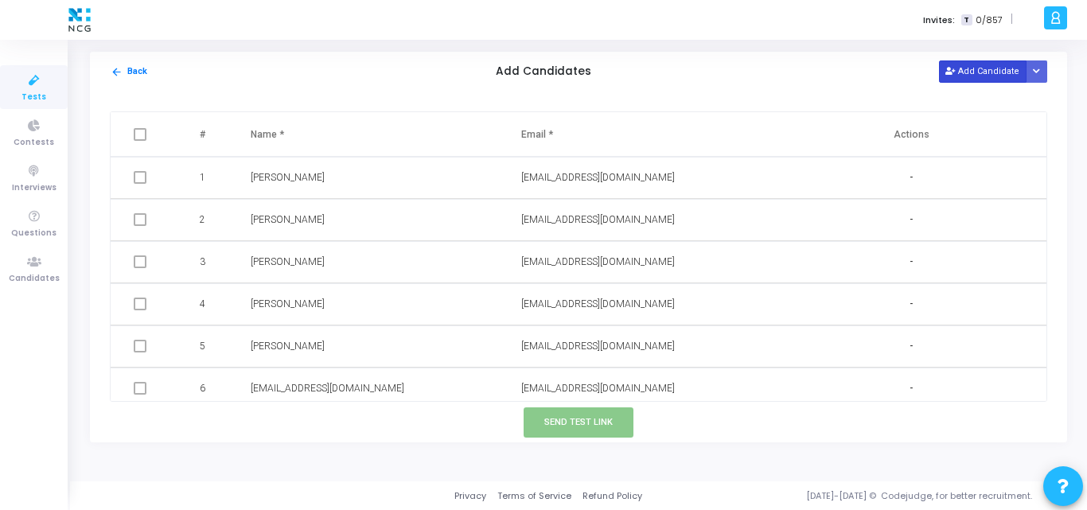
click at [988, 66] on button "Add Candidate" at bounding box center [983, 70] width 88 height 21
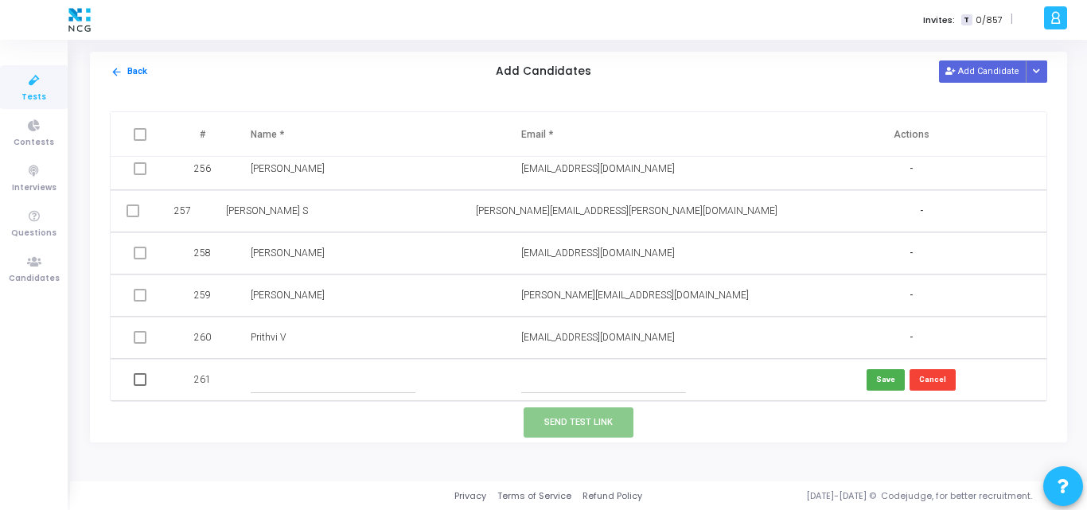
click at [551, 376] on input "text" at bounding box center [603, 380] width 165 height 26
paste input "[EMAIL_ADDRESS][DOMAIN_NAME]"
type input "[EMAIL_ADDRESS][DOMAIN_NAME]"
click at [286, 376] on input "text" at bounding box center [333, 380] width 165 height 26
paste input "Harsha Vardhan banala"
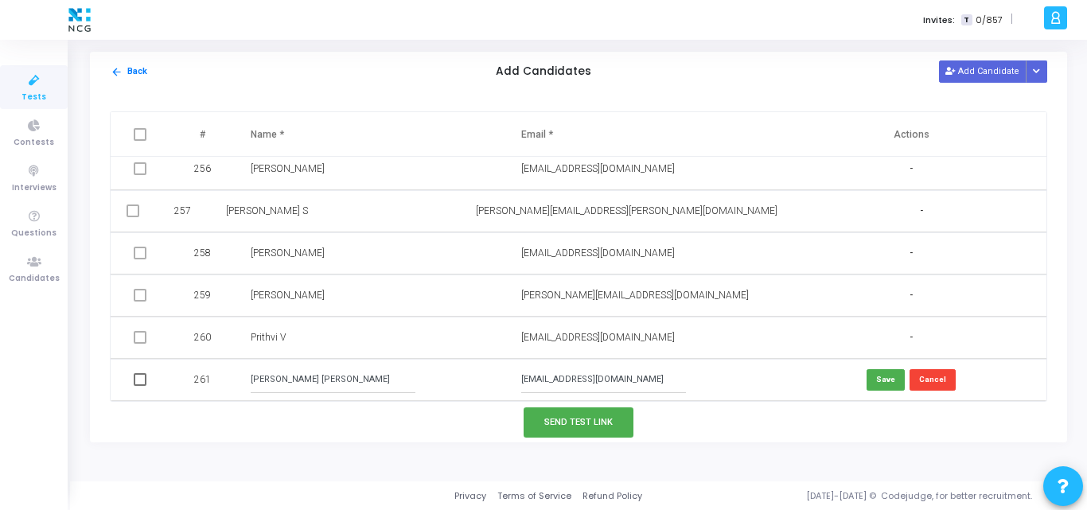
click at [285, 384] on input "Harsha Vardhan banala" at bounding box center [333, 380] width 165 height 26
type input "[PERSON_NAME]"
click at [885, 375] on button "Save" at bounding box center [886, 379] width 38 height 21
click at [138, 383] on span at bounding box center [140, 379] width 13 height 13
click at [139, 386] on input "checkbox" at bounding box center [139, 386] width 1 height 1
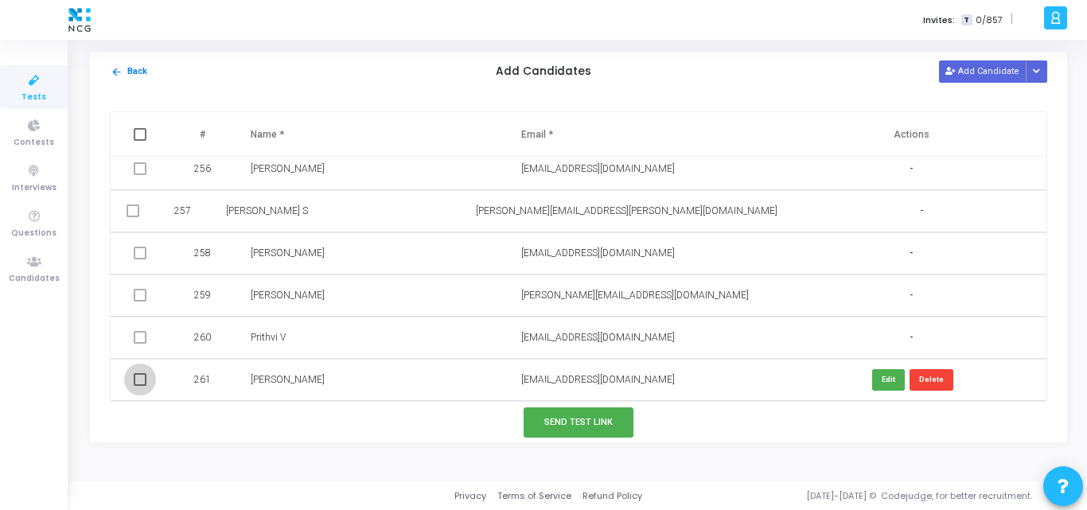
checkbox input "true"
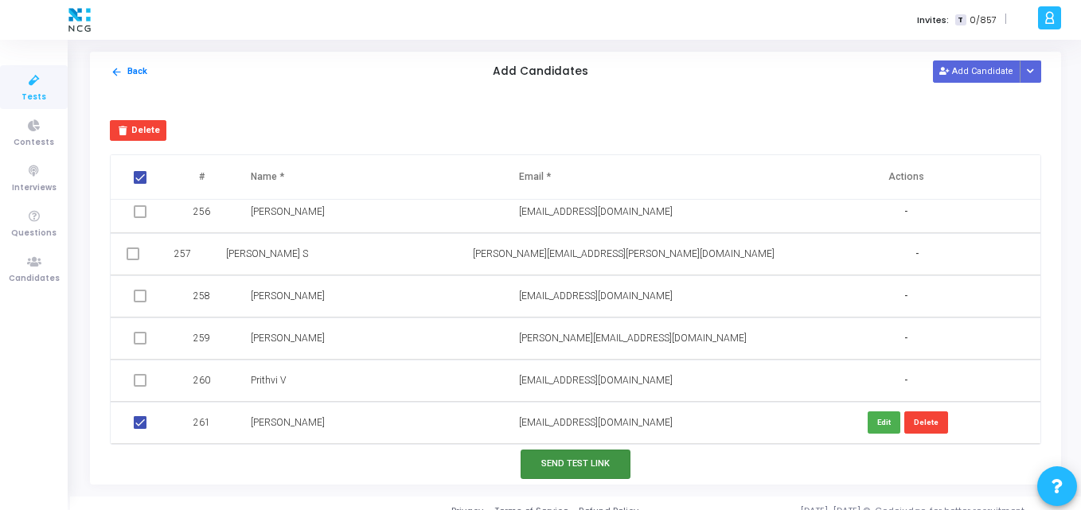
click at [595, 465] on button "Send Test Link" at bounding box center [576, 464] width 110 height 29
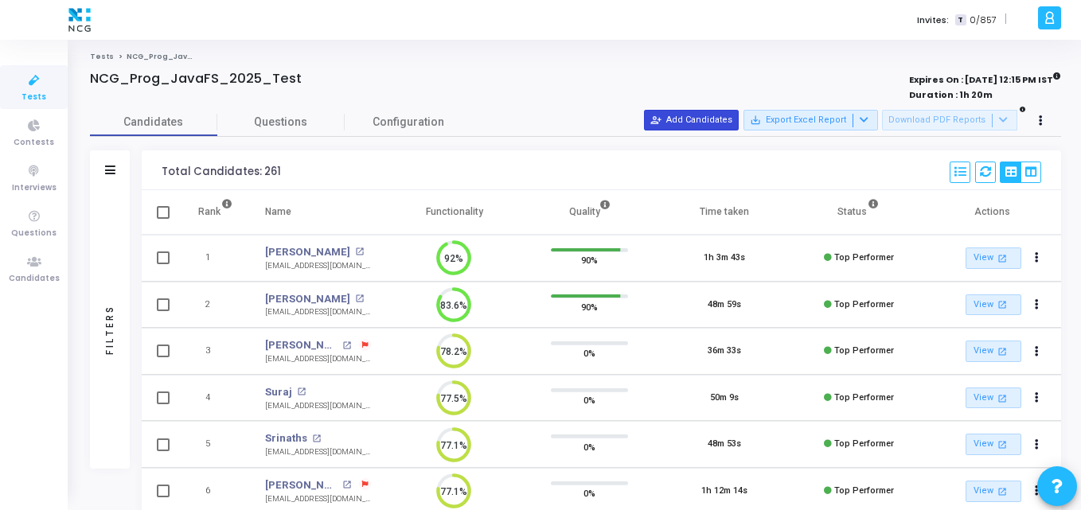
click at [661, 119] on mat-icon "person_add_alt" at bounding box center [655, 120] width 11 height 11
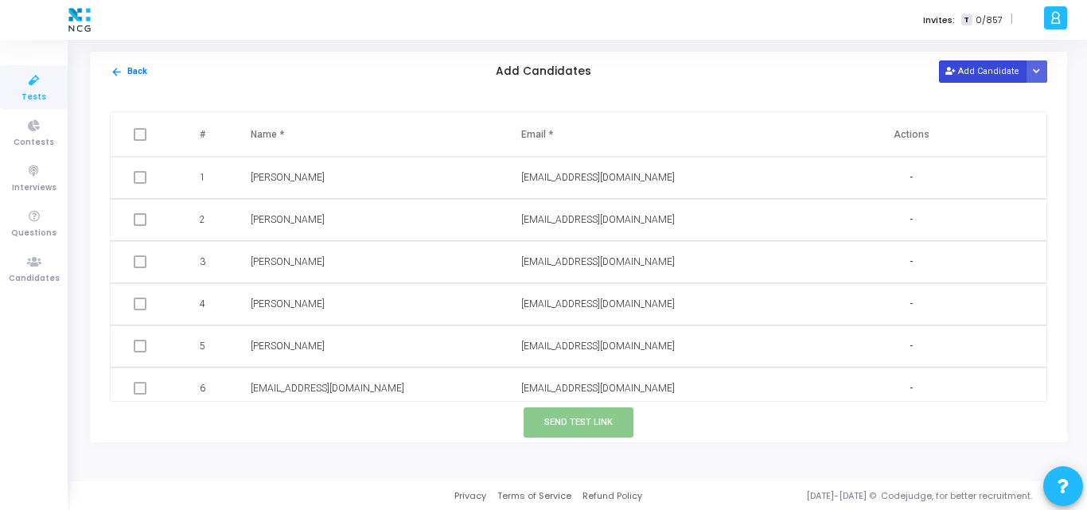
drag, startPoint x: 972, startPoint y: 60, endPoint x: 965, endPoint y: 72, distance: 14.6
click at [965, 72] on div "arrow_back Back Add Candidates Add Candidate Upload Candidate List" at bounding box center [578, 72] width 977 height 40
click at [965, 72] on button "Add Candidate" at bounding box center [983, 70] width 88 height 21
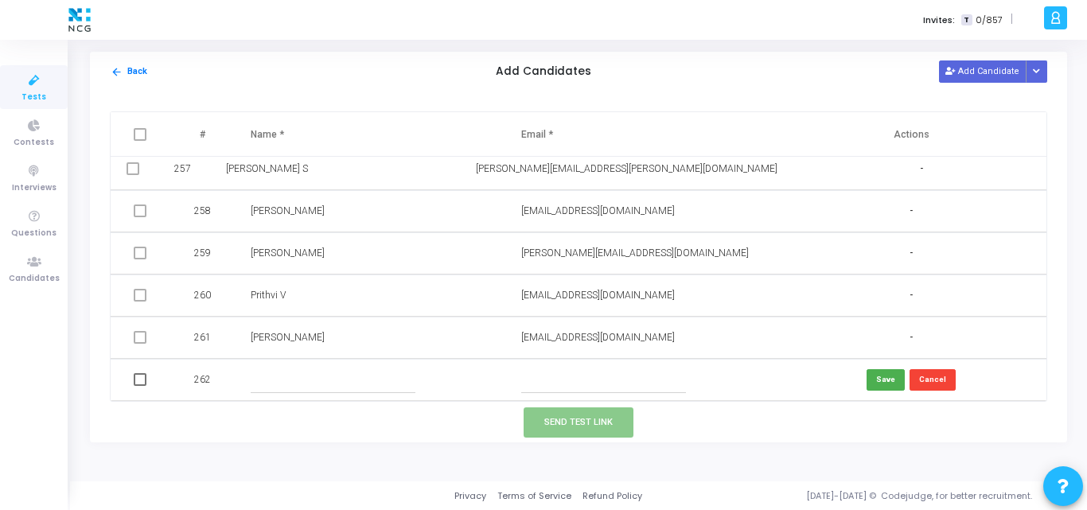
paste input "[EMAIL_ADDRESS][DOMAIN_NAME]"
click at [563, 384] on input "text" at bounding box center [603, 380] width 165 height 26
type input "[EMAIL_ADDRESS][DOMAIN_NAME]"
click at [304, 375] on input "text" at bounding box center [333, 380] width 165 height 26
paste input "[PERSON_NAME]"
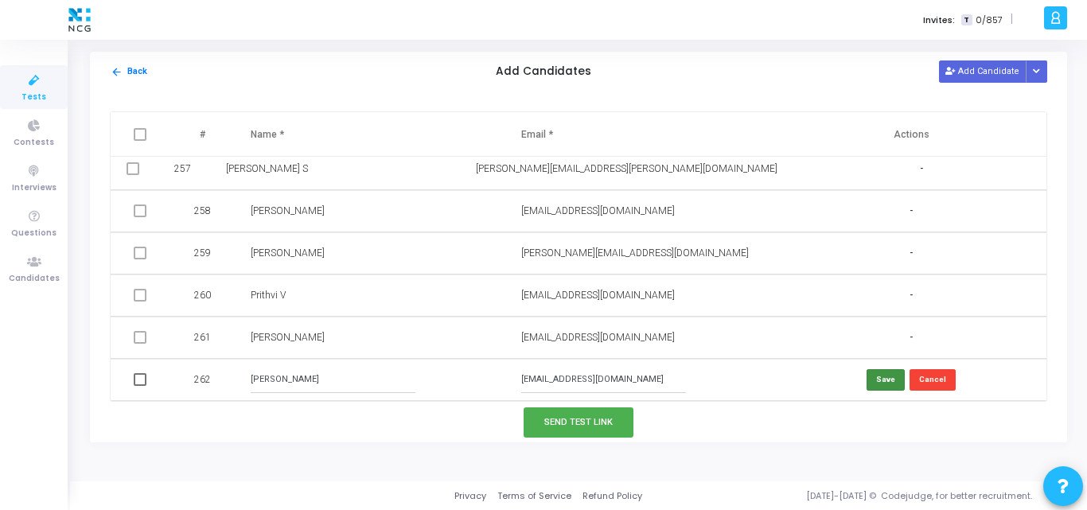
type input "[PERSON_NAME]"
click at [894, 388] on button "Save" at bounding box center [886, 379] width 38 height 21
click at [140, 385] on span at bounding box center [140, 379] width 13 height 13
click at [140, 386] on input "checkbox" at bounding box center [139, 386] width 1 height 1
checkbox input "true"
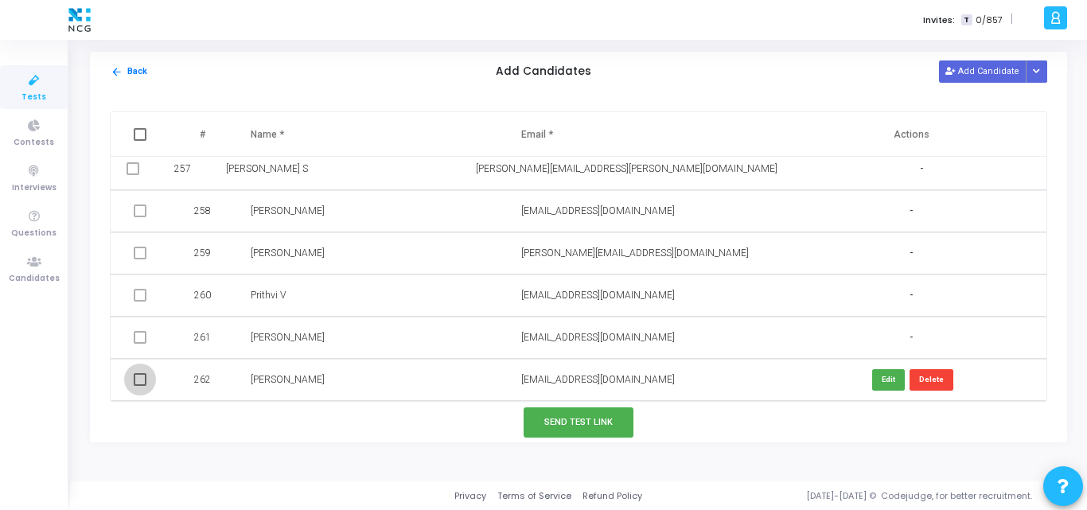
checkbox input "true"
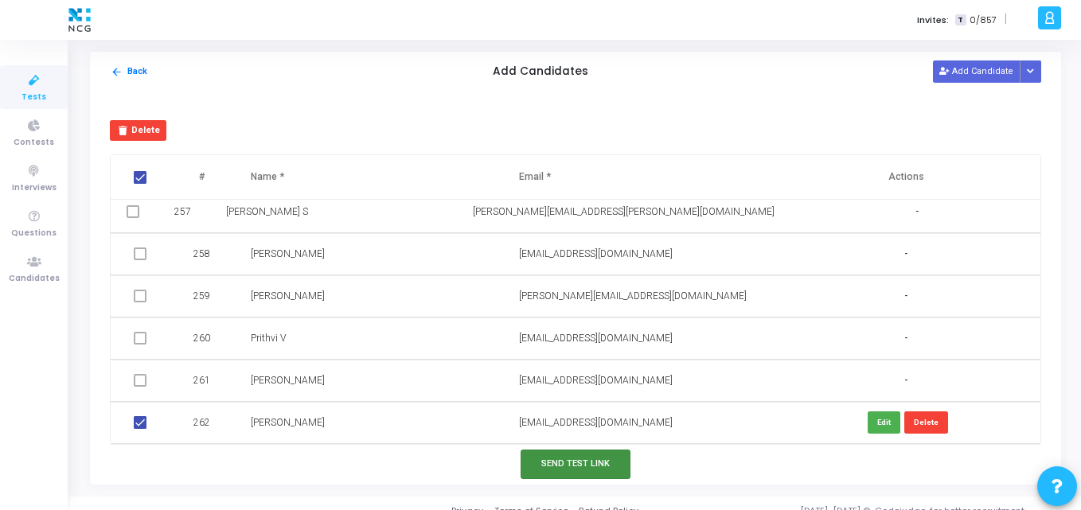
click at [571, 470] on button "Send Test Link" at bounding box center [576, 464] width 110 height 29
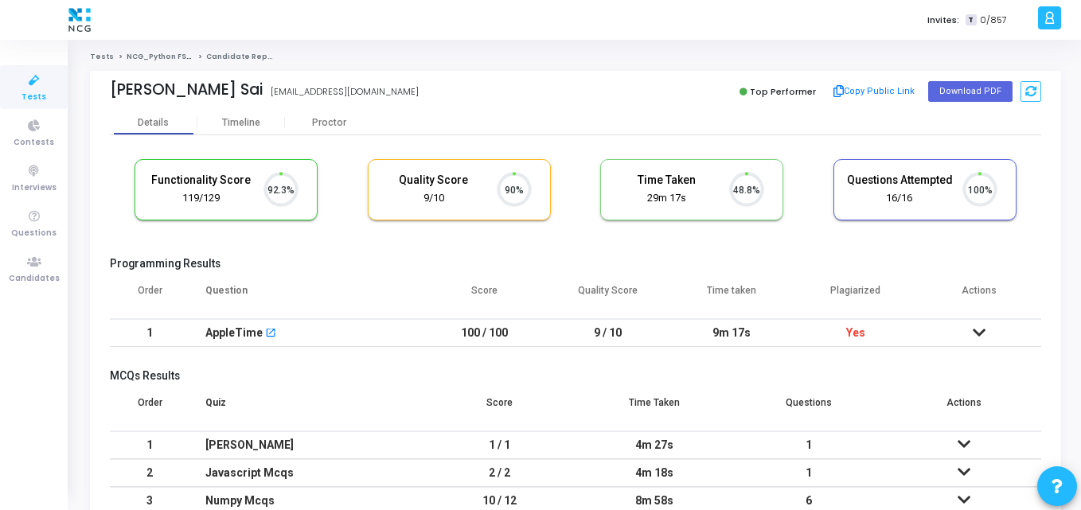
scroll to position [33, 41]
click at [49, 259] on icon at bounding box center [34, 262] width 33 height 20
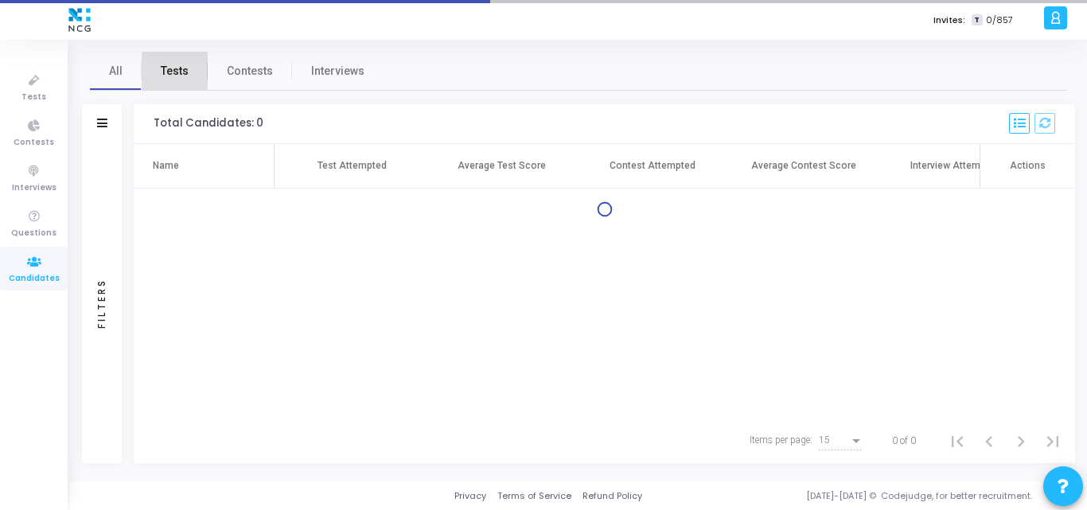
click at [162, 76] on span "Tests" at bounding box center [175, 71] width 28 height 17
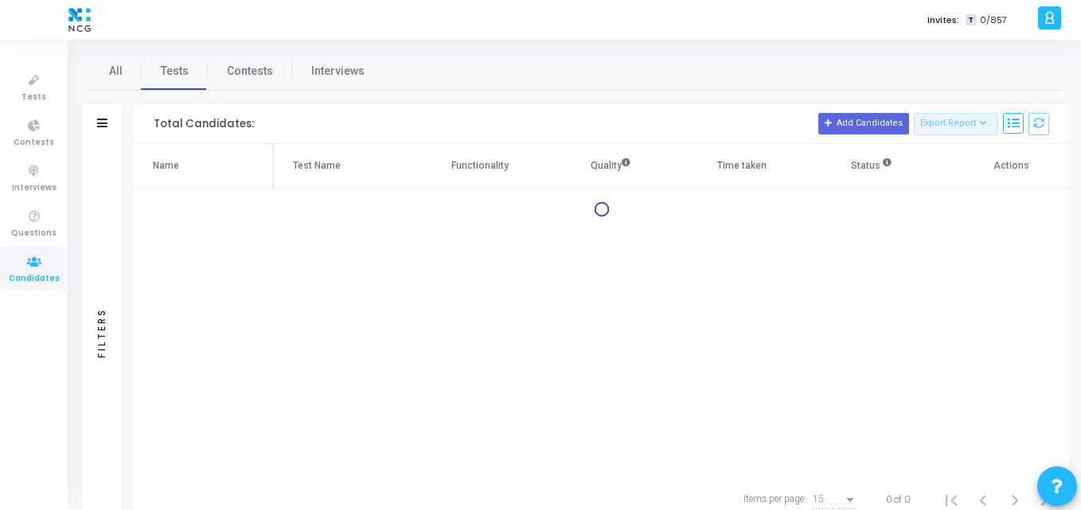
click at [95, 121] on div "Filters" at bounding box center [102, 124] width 40 height 40
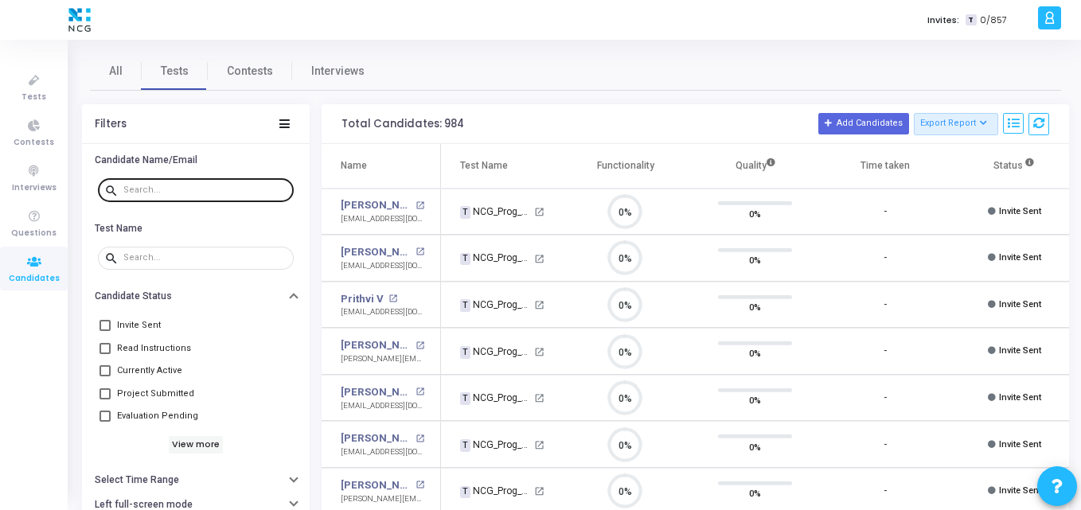
paste input "[EMAIL_ADDRESS][DOMAIN_NAME]"
click at [177, 189] on input "text" at bounding box center [205, 190] width 164 height 10
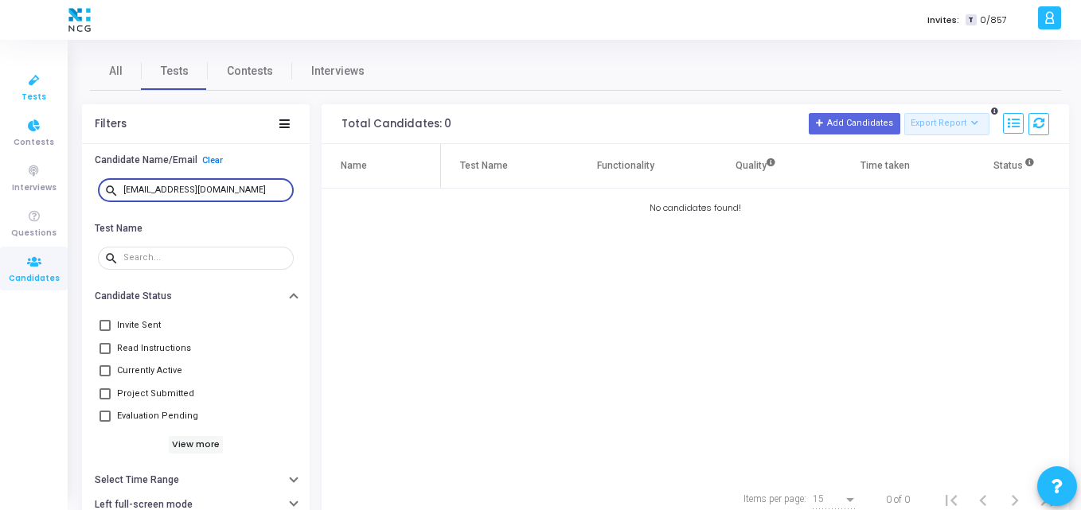
type input "[EMAIL_ADDRESS][DOMAIN_NAME]"
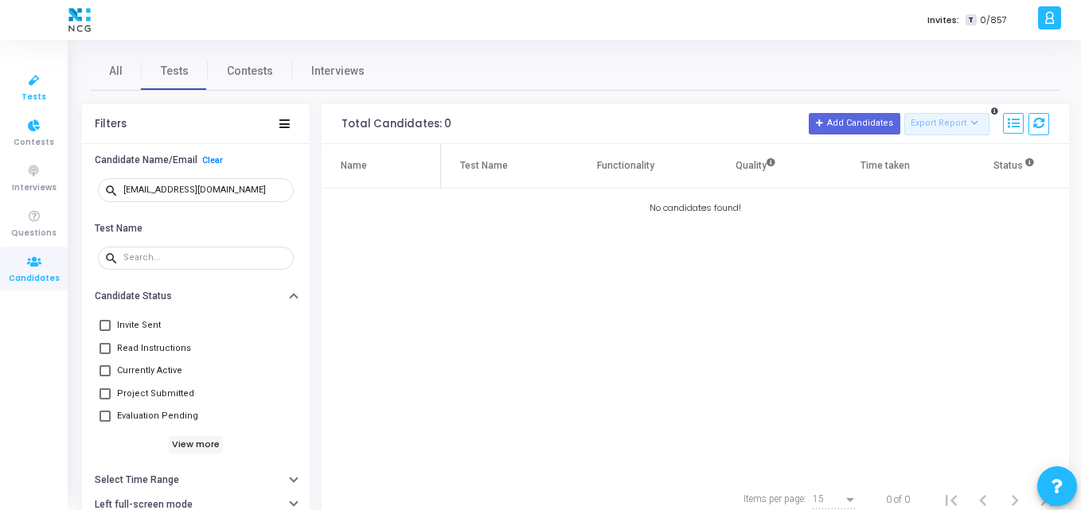
click at [45, 99] on link "Tests" at bounding box center [34, 87] width 68 height 44
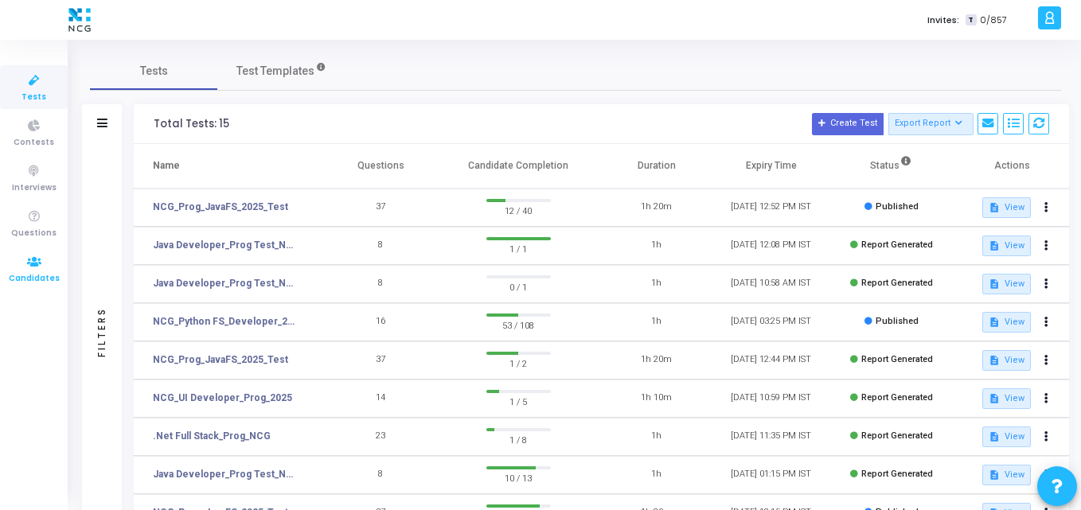
click at [25, 266] on icon at bounding box center [34, 262] width 33 height 20
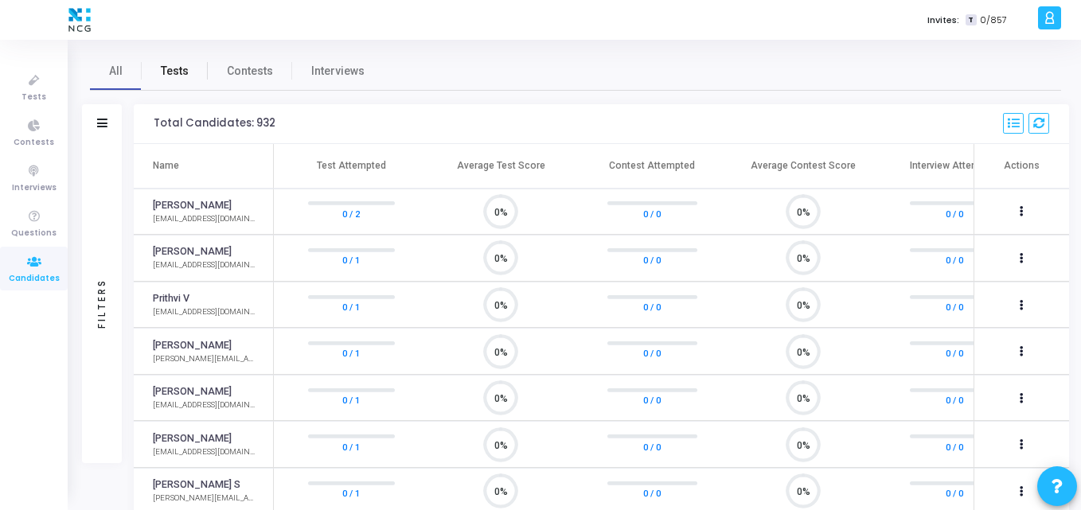
scroll to position [33, 41]
click at [169, 63] on span "Tests" at bounding box center [175, 71] width 28 height 17
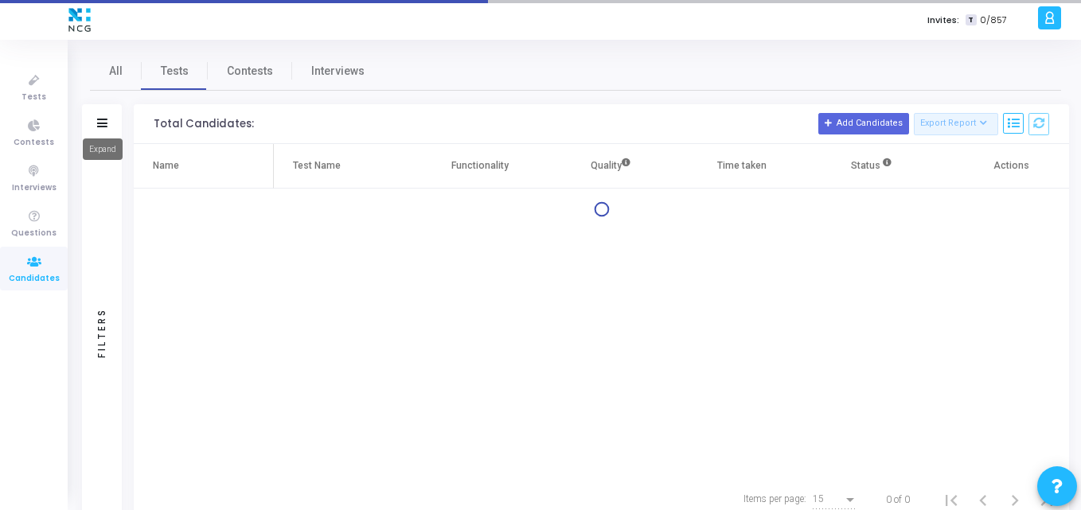
click at [103, 126] on icon at bounding box center [102, 123] width 10 height 9
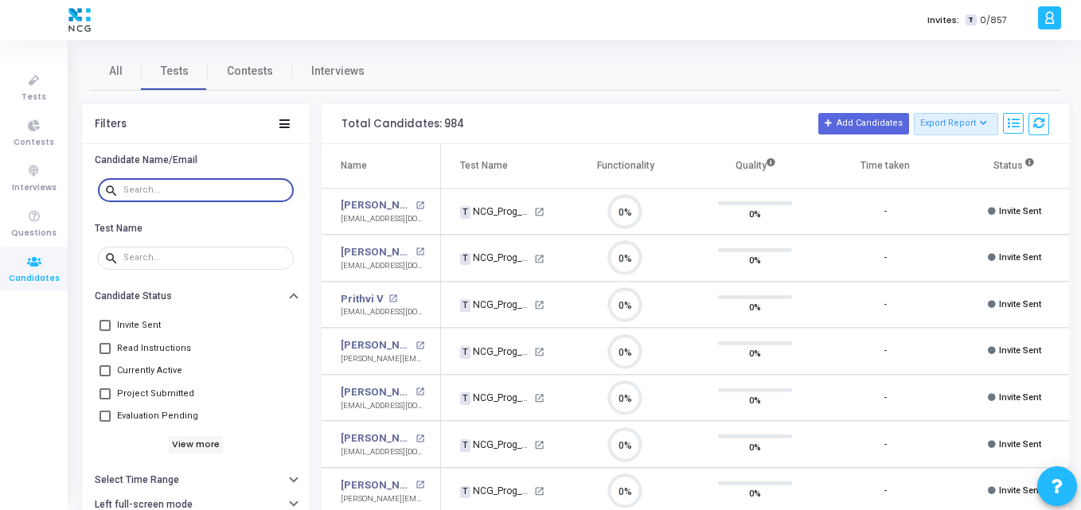
click at [163, 194] on input "text" at bounding box center [205, 190] width 164 height 10
paste input "[EMAIL_ADDRESS][DOMAIN_NAME]"
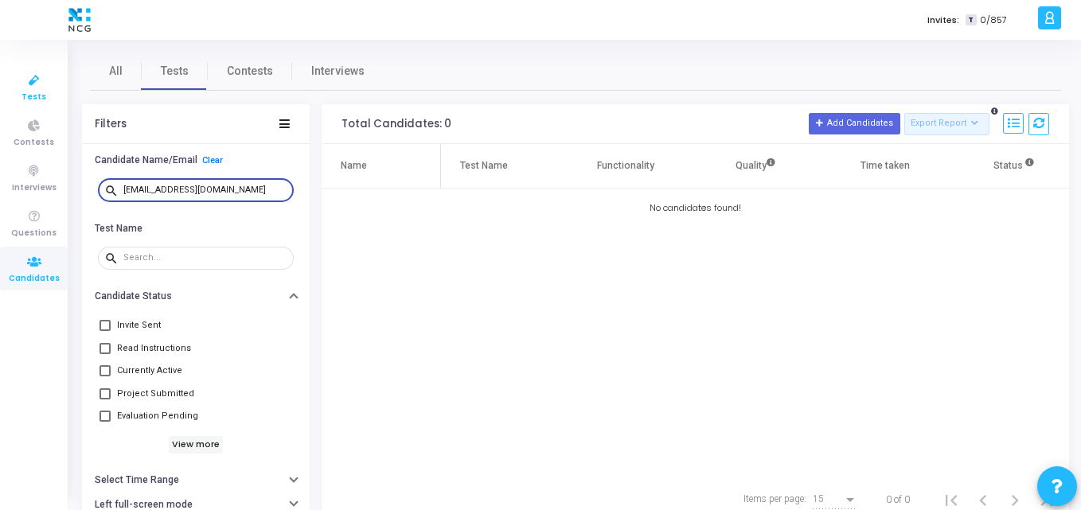
type input "[EMAIL_ADDRESS][DOMAIN_NAME]"
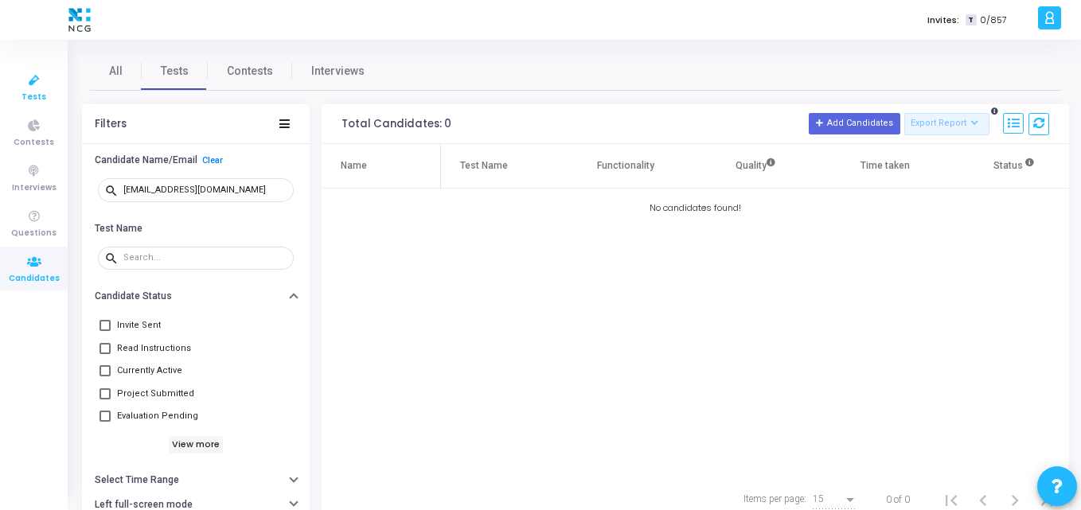
click at [41, 94] on span "Tests" at bounding box center [33, 98] width 25 height 14
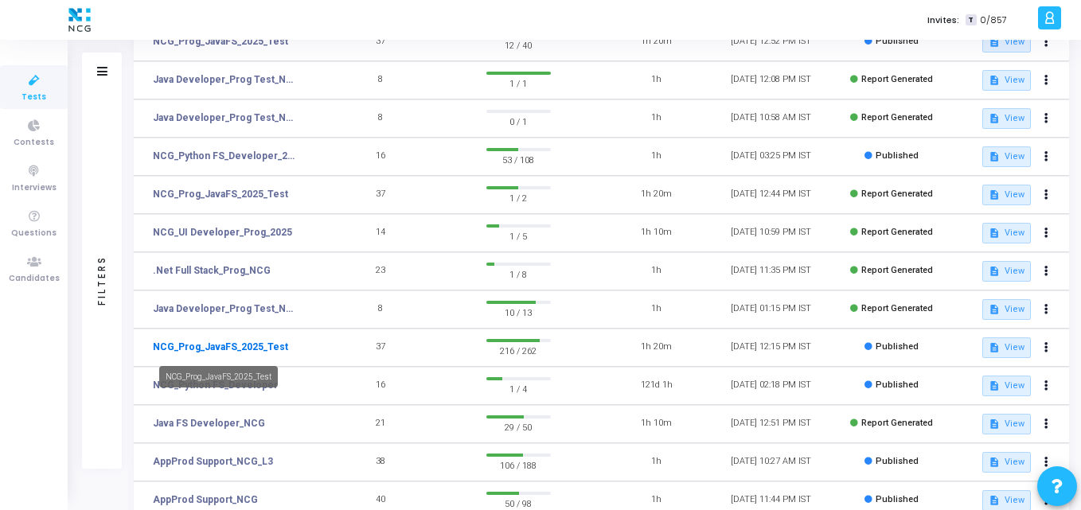
click at [232, 345] on link "NCG_Prog_JavaFS_2025_Test" at bounding box center [220, 347] width 135 height 14
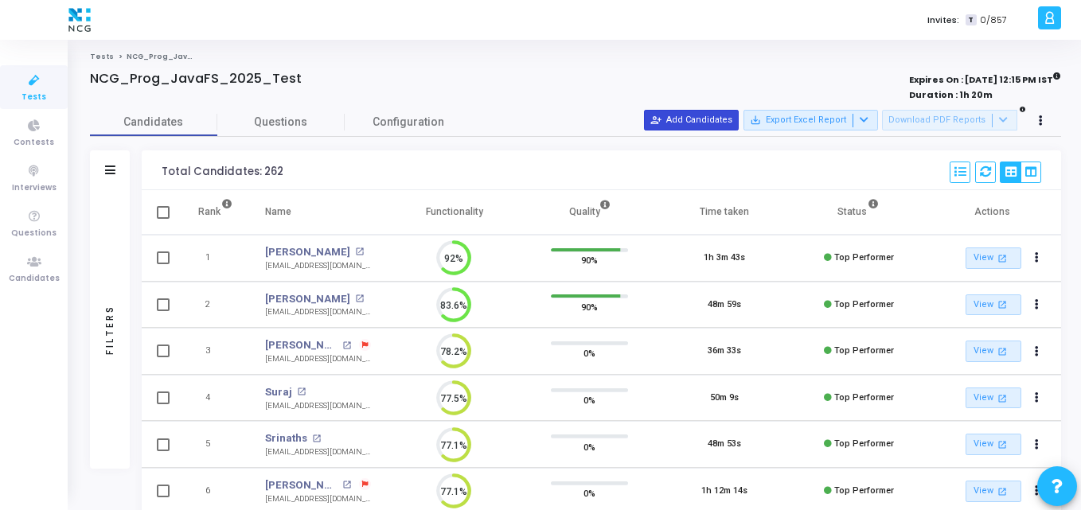
click at [695, 125] on button "person_add_alt Add Candidates" at bounding box center [691, 120] width 95 height 21
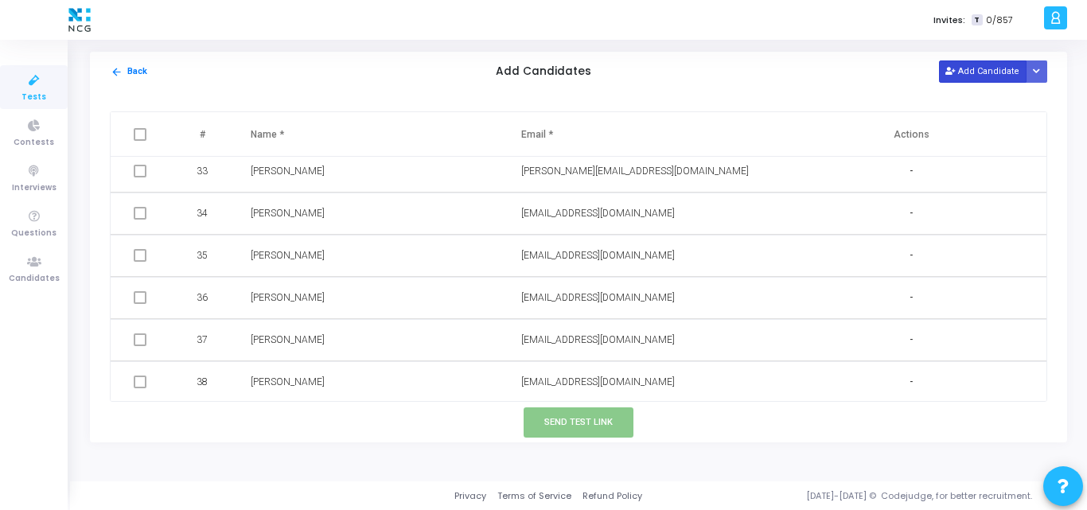
click at [973, 64] on button "Add Candidate" at bounding box center [983, 70] width 88 height 21
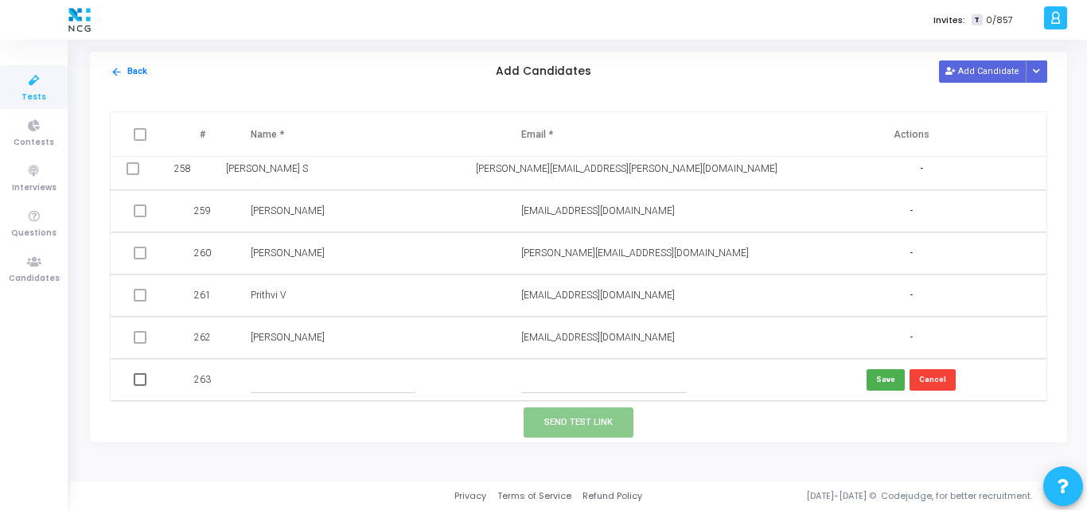
click at [536, 377] on input "text" at bounding box center [603, 380] width 165 height 26
paste input "[EMAIL_ADDRESS][DOMAIN_NAME]"
type input "[EMAIL_ADDRESS][DOMAIN_NAME]"
paste input "[DEMOGRAPHIC_DATA][PERSON_NAME]"
click at [294, 384] on input "text" at bounding box center [333, 380] width 165 height 26
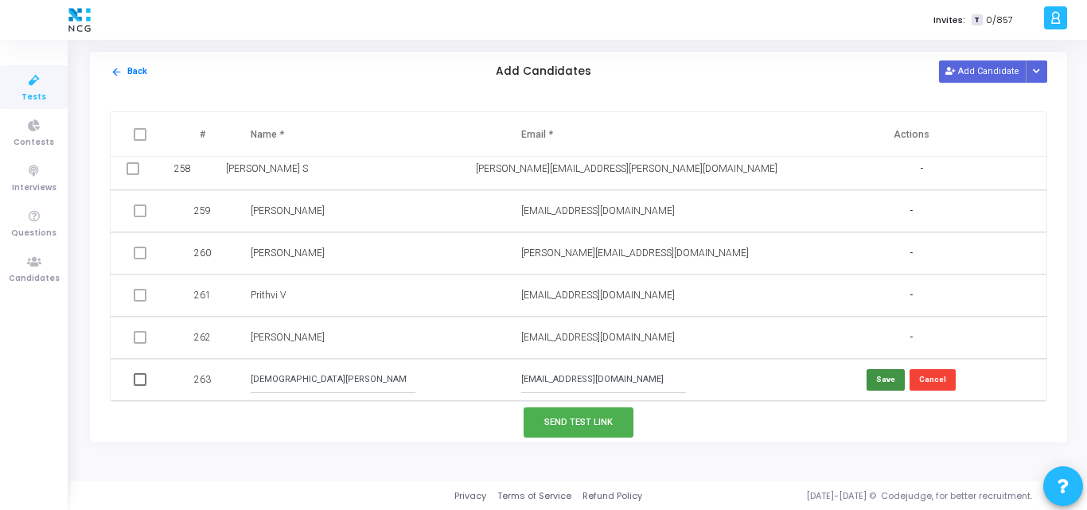
type input "[DEMOGRAPHIC_DATA][PERSON_NAME]"
click at [868, 376] on button "Save" at bounding box center [886, 379] width 38 height 21
click at [969, 72] on button "Add Candidate" at bounding box center [983, 70] width 88 height 21
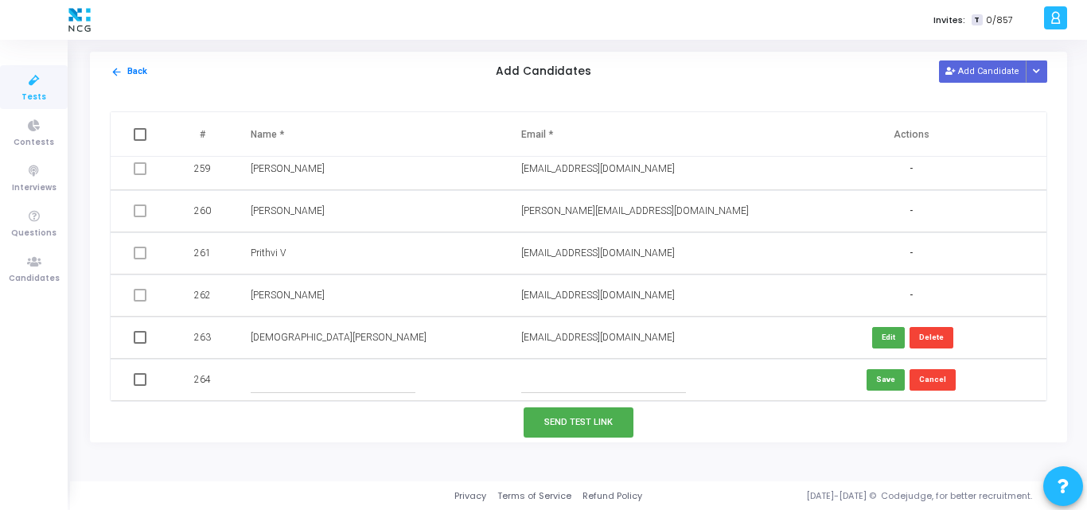
paste input "Umaradarajkhan Pathan"
click at [311, 386] on input "Umaradarajkhan Pathan" at bounding box center [333, 380] width 165 height 26
type input "Umaradarajkhan Pathan"
paste input "[EMAIL_ADDRESS][DOMAIN_NAME]"
type input "[EMAIL_ADDRESS][DOMAIN_NAME]"
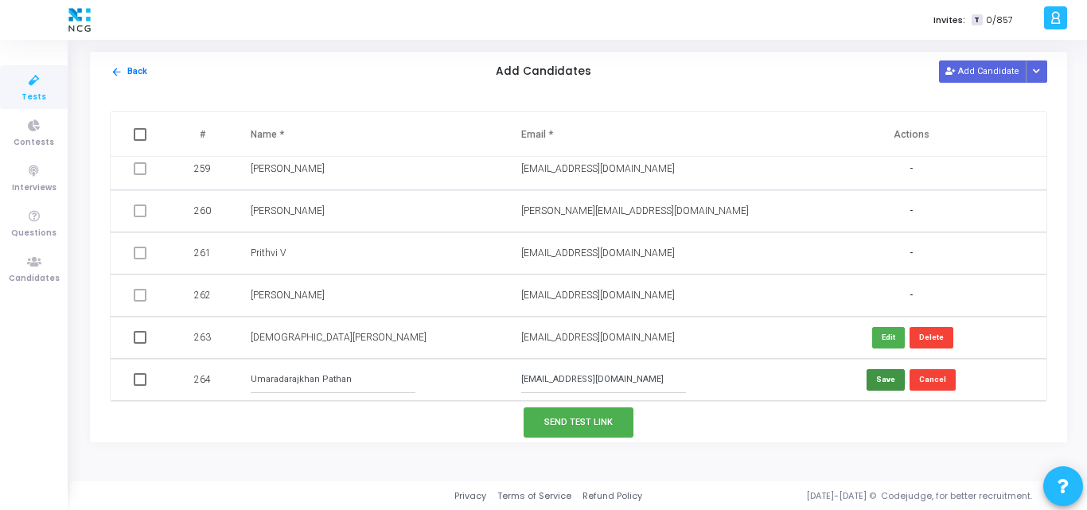
click at [875, 378] on button "Save" at bounding box center [886, 379] width 38 height 21
click at [979, 76] on button "Add Candidate" at bounding box center [983, 70] width 88 height 21
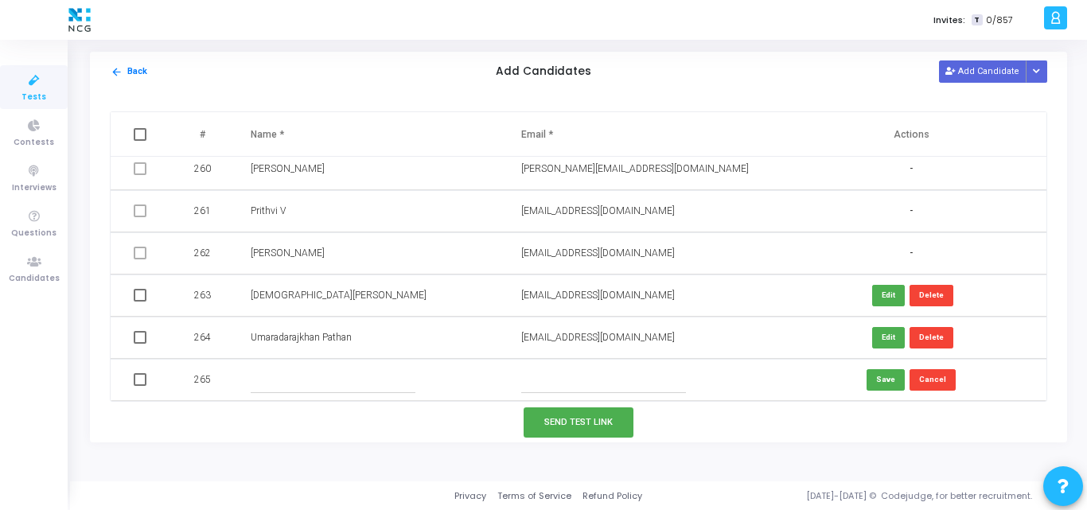
click at [543, 365] on td at bounding box center [640, 380] width 271 height 42
click at [539, 373] on input "text" at bounding box center [603, 380] width 165 height 26
paste input "[EMAIL_ADDRESS][DOMAIN_NAME]"
type input "[EMAIL_ADDRESS][DOMAIN_NAME]"
click at [294, 385] on input "text" at bounding box center [333, 380] width 165 height 26
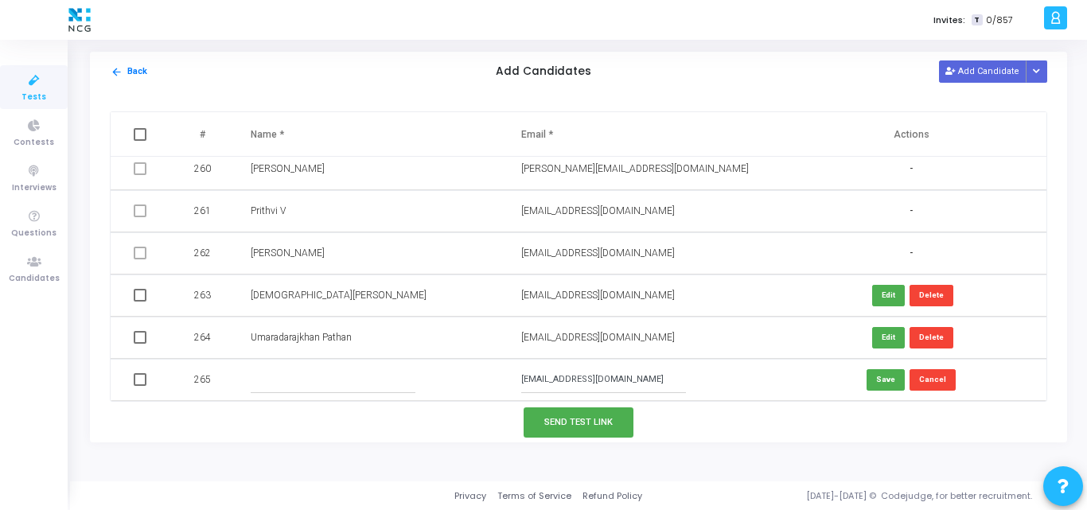
paste input "[PERSON_NAME]"
type input "[PERSON_NAME]"
click at [881, 379] on button "Save" at bounding box center [886, 379] width 38 height 21
click at [997, 64] on button "Add Candidate" at bounding box center [983, 70] width 88 height 21
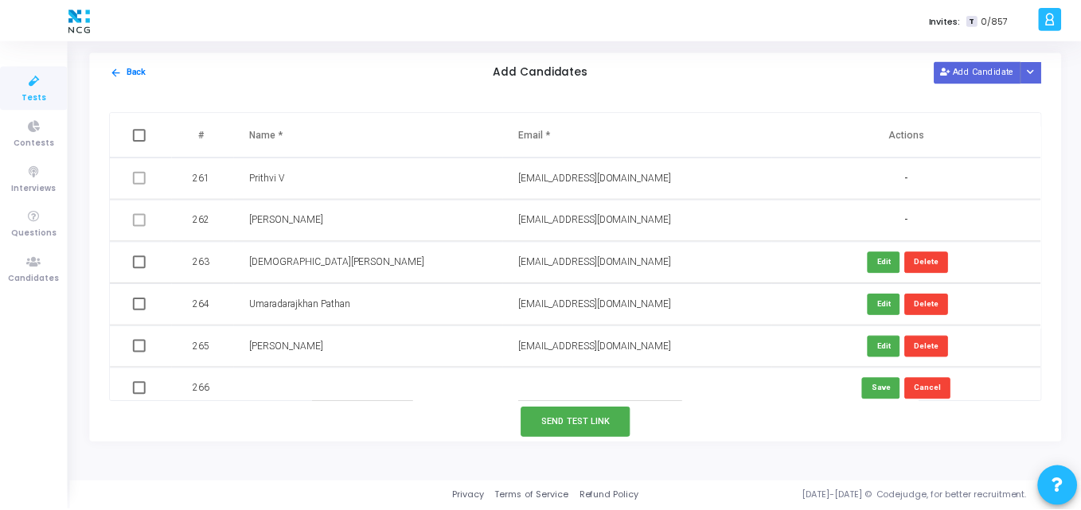
scroll to position [10977, 0]
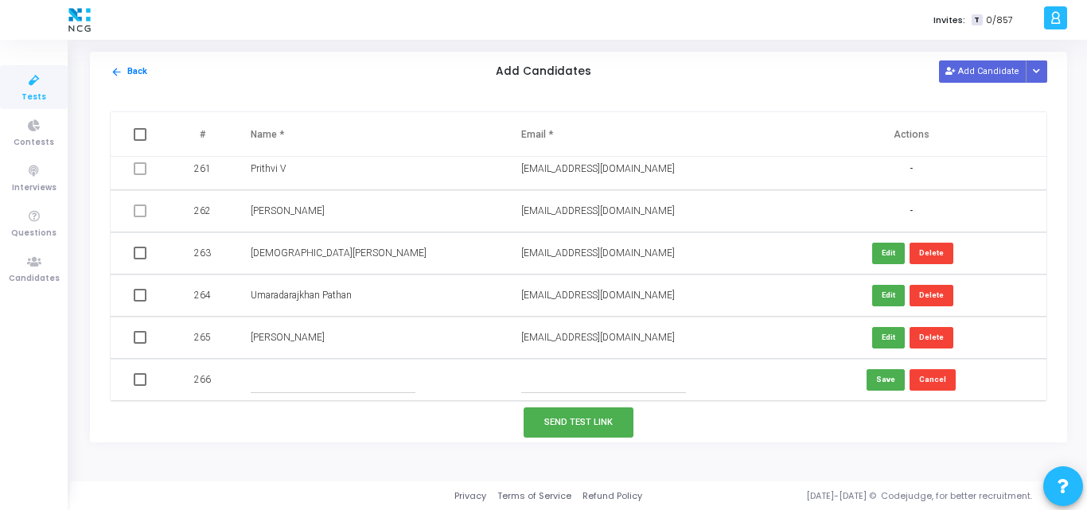
click at [555, 369] on input "text" at bounding box center [603, 380] width 165 height 26
paste input "[EMAIL_ADDRESS][DOMAIN_NAME]"
type input "[EMAIL_ADDRESS][DOMAIN_NAME]"
paste input "[PERSON_NAME]"
click at [294, 379] on input "[PERSON_NAME]" at bounding box center [333, 380] width 165 height 26
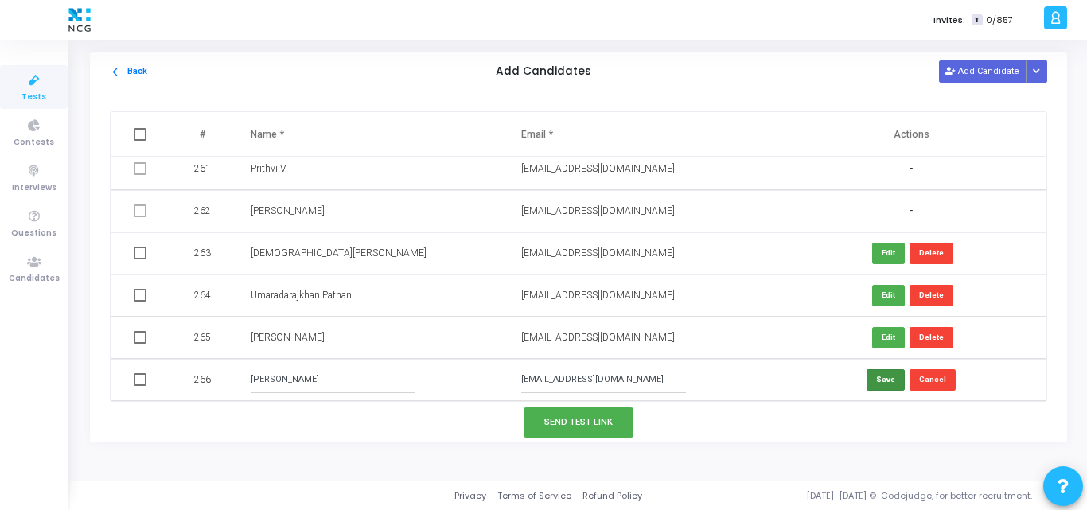
type input "[PERSON_NAME]"
click at [894, 378] on button "Save" at bounding box center [886, 379] width 38 height 21
click at [138, 252] on span at bounding box center [140, 253] width 13 height 13
click at [139, 259] on input "checkbox" at bounding box center [139, 259] width 1 height 1
checkbox input "true"
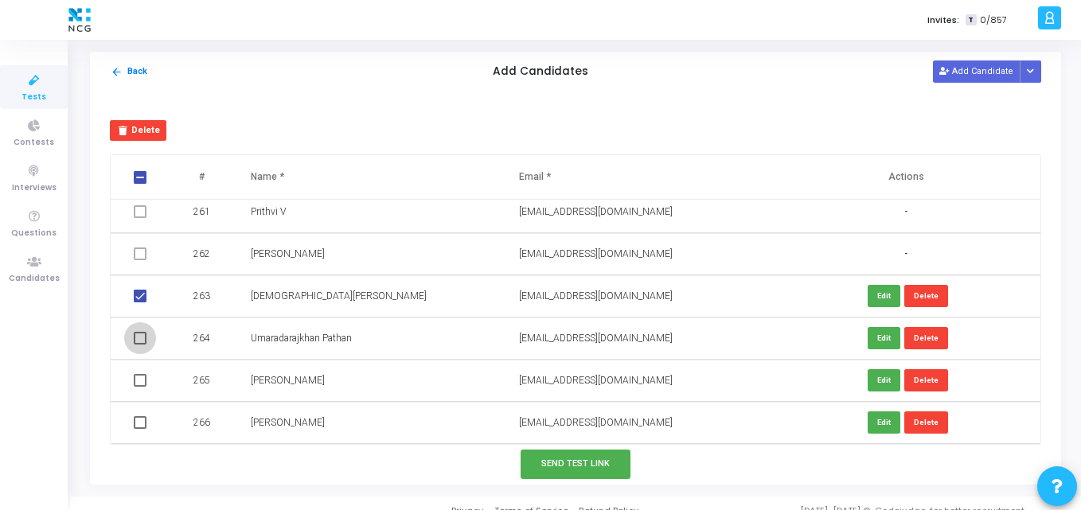
click at [135, 336] on span at bounding box center [140, 338] width 13 height 13
click at [139, 345] on input "checkbox" at bounding box center [139, 345] width 1 height 1
checkbox input "true"
click at [139, 377] on span at bounding box center [140, 380] width 13 height 13
click at [139, 387] on input "checkbox" at bounding box center [139, 387] width 1 height 1
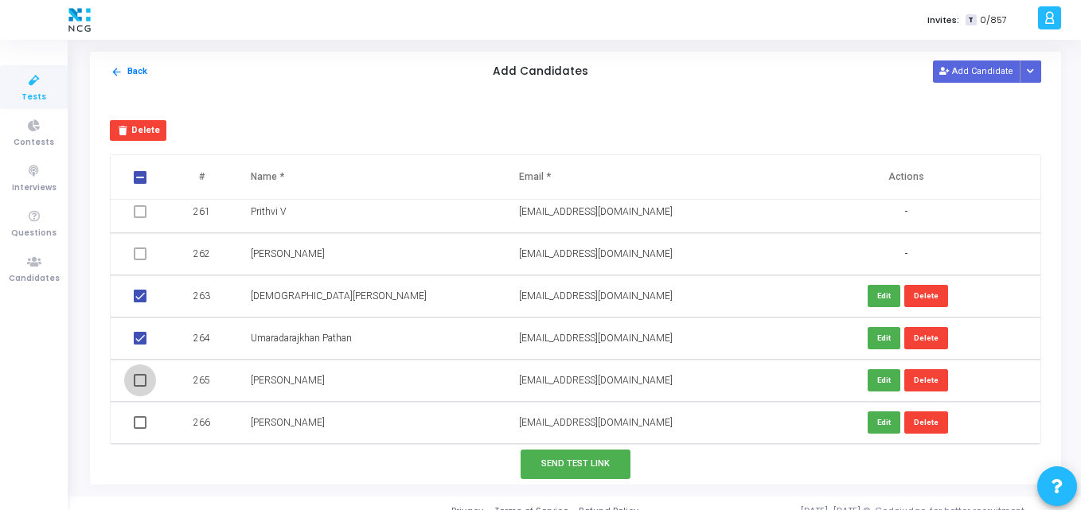
checkbox input "true"
click at [142, 427] on span at bounding box center [140, 422] width 13 height 13
click at [140, 429] on input "checkbox" at bounding box center [139, 429] width 1 height 1
checkbox input "true"
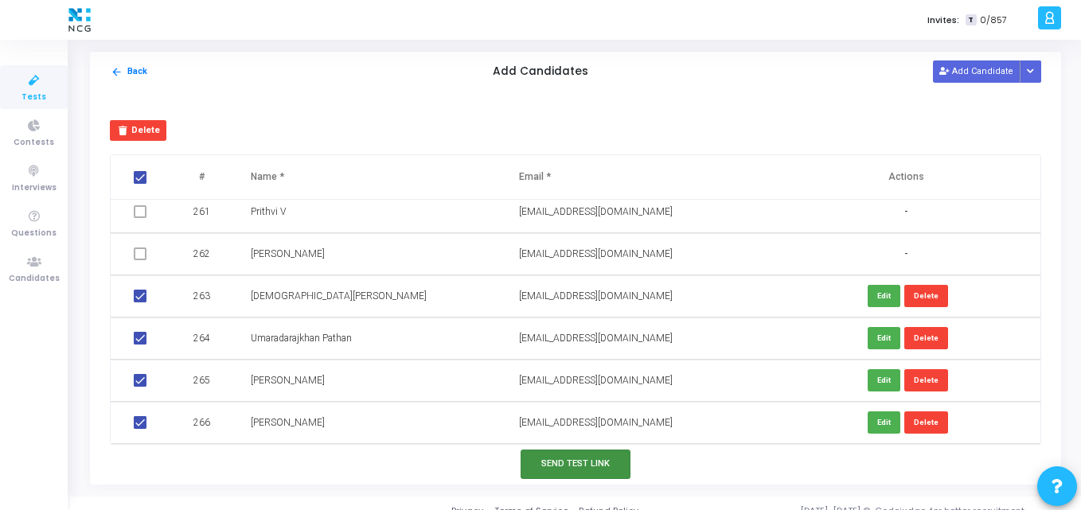
click at [540, 467] on button "Send Test Link" at bounding box center [576, 464] width 110 height 29
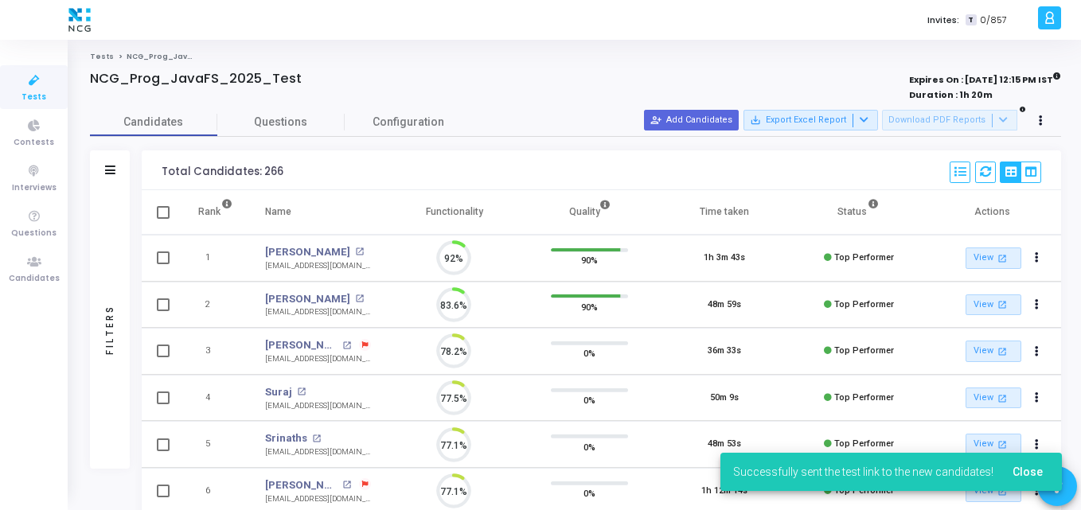
scroll to position [33, 41]
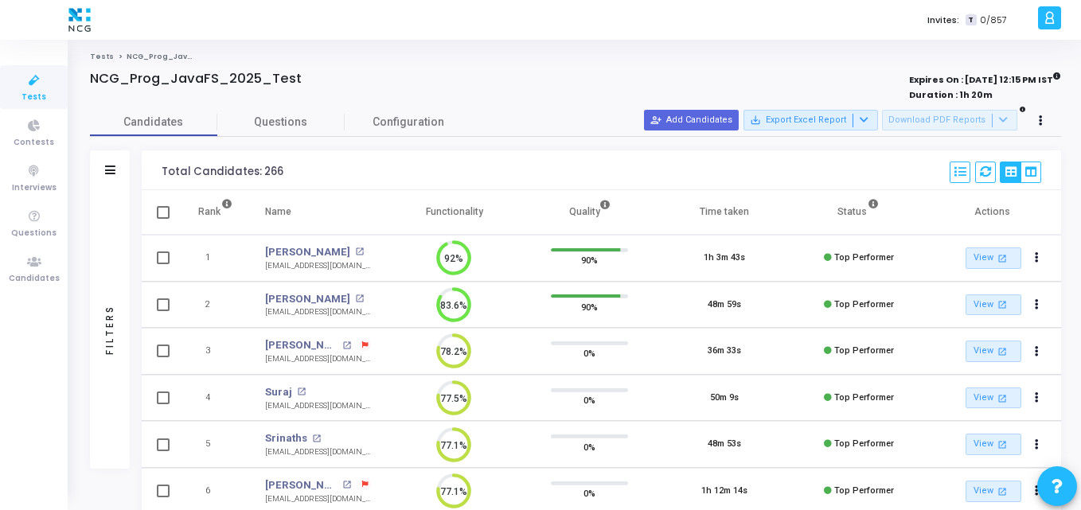
click at [415, 166] on div "Total Candidates: 266 Select S No Name Questions Functionality Quality Time Tak…" at bounding box center [601, 170] width 919 height 40
click at [249, 109] on link "Questions" at bounding box center [280, 122] width 127 height 28
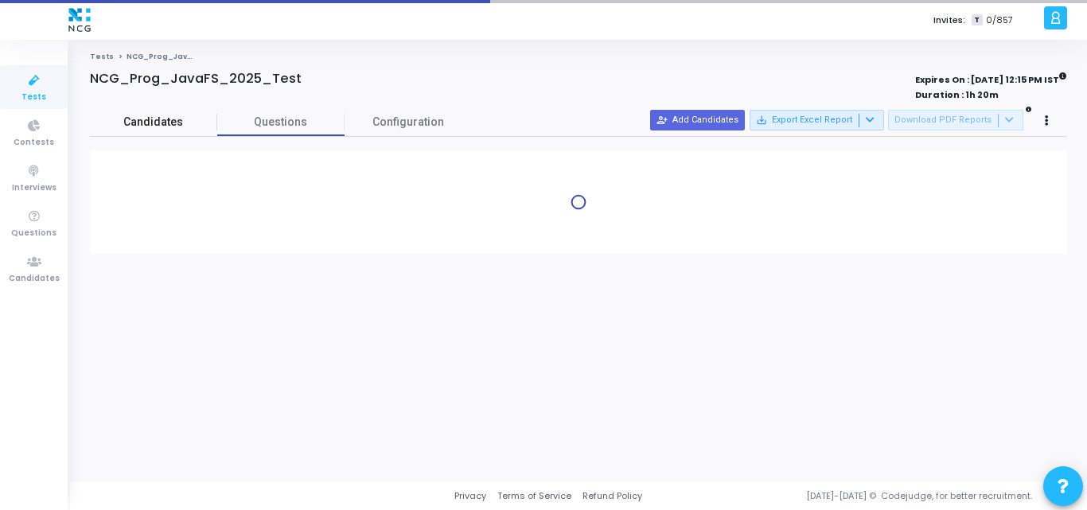
click at [146, 123] on span "Candidates" at bounding box center [153, 122] width 127 height 17
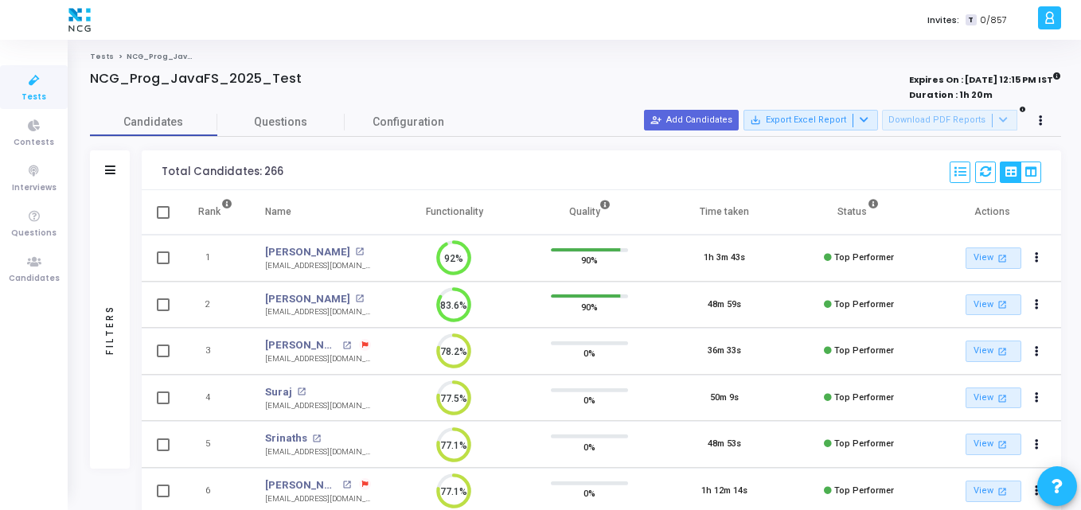
click at [482, 177] on div "Total Candidates: 266 Select S No Name Questions Functionality Quality Time Tak…" at bounding box center [601, 170] width 919 height 40
click at [26, 267] on icon at bounding box center [34, 262] width 33 height 20
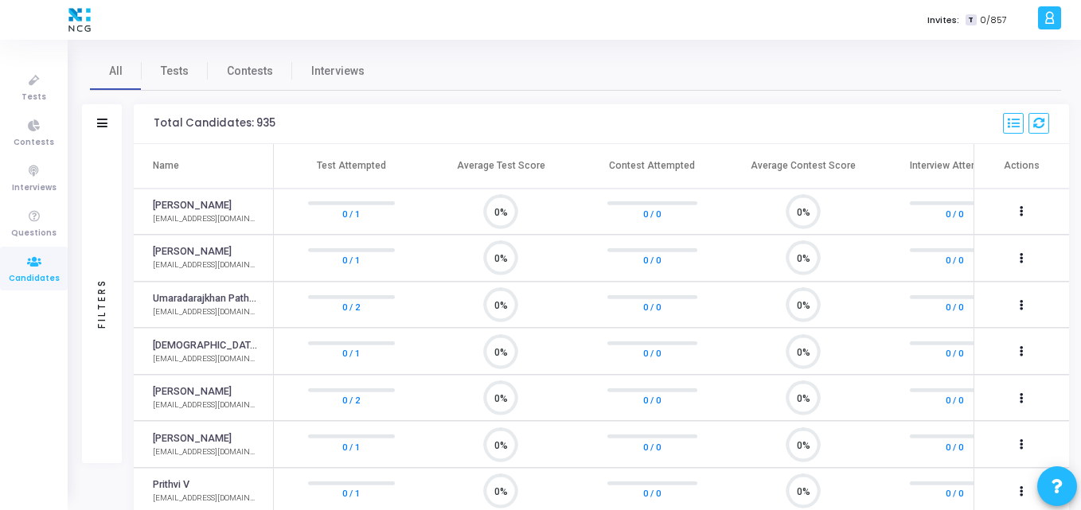
scroll to position [33, 41]
click at [168, 68] on span "Tests" at bounding box center [175, 71] width 28 height 17
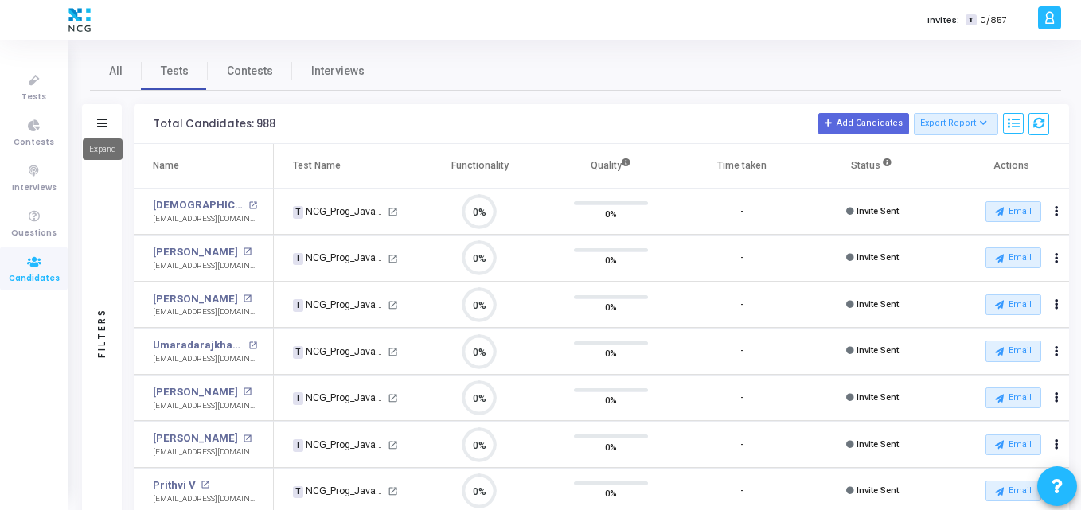
click at [99, 122] on icon at bounding box center [102, 123] width 10 height 9
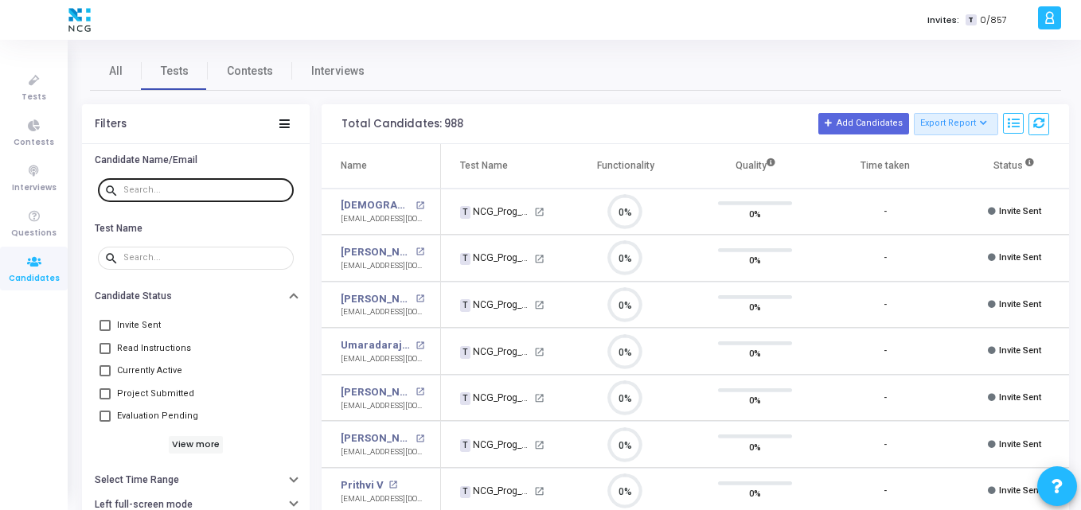
drag, startPoint x: 190, startPoint y: 181, endPoint x: 156, endPoint y: 191, distance: 35.5
click at [156, 191] on div at bounding box center [205, 189] width 164 height 25
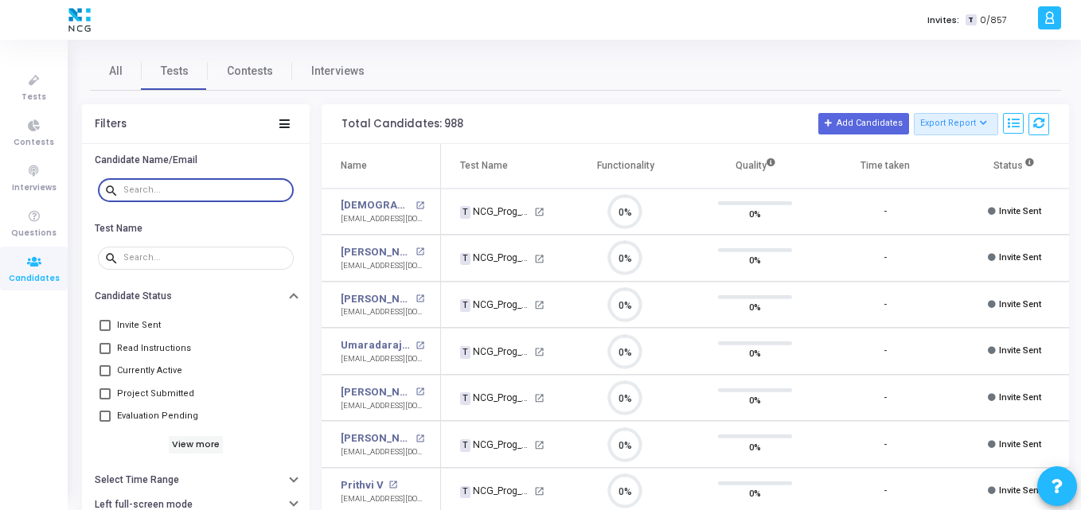
click at [156, 191] on input "text" at bounding box center [205, 190] width 164 height 10
paste input "[EMAIL_ADDRESS][DOMAIN_NAME]"
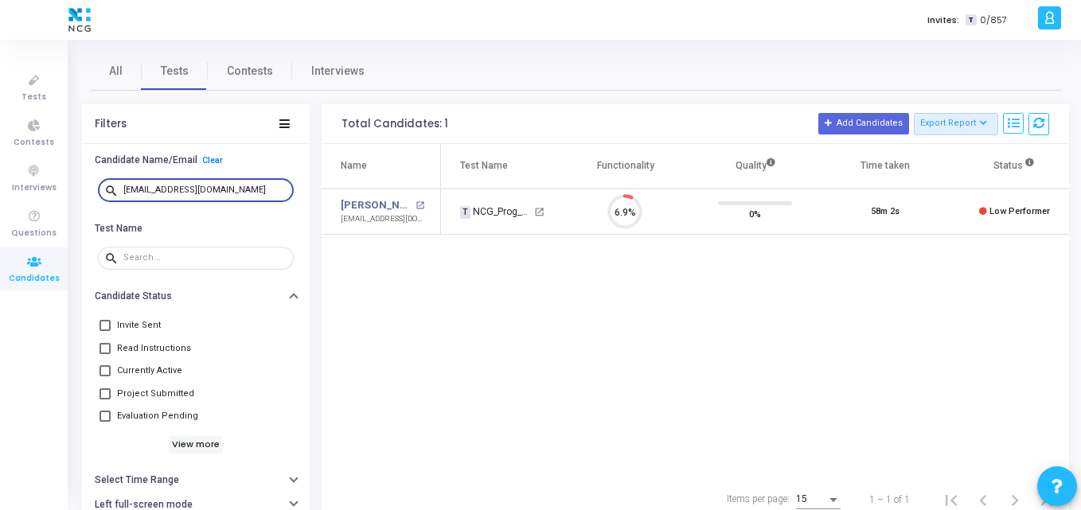
type input "[EMAIL_ADDRESS][DOMAIN_NAME]"
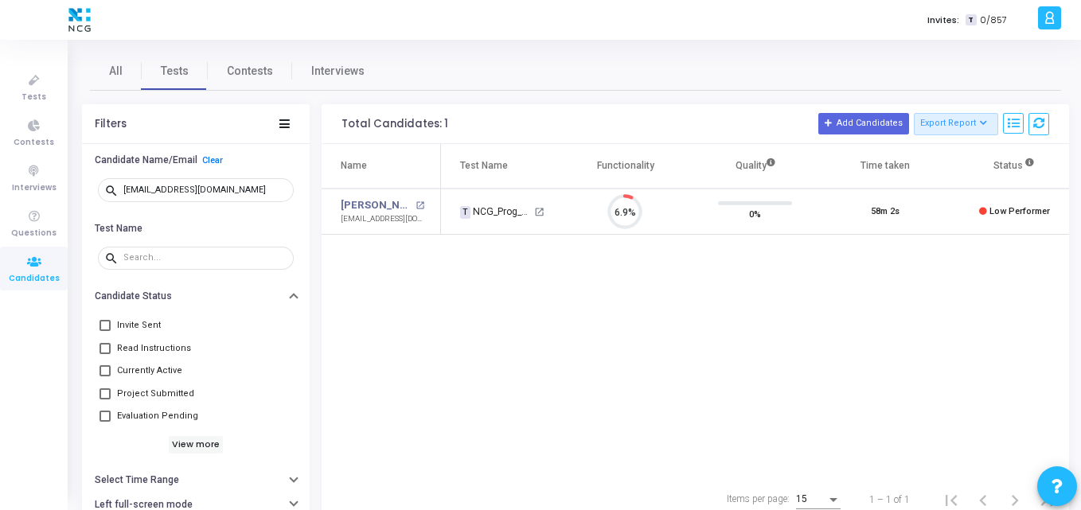
click at [684, 404] on div "Name Test Name Functionality Quality Time taken Status Actions [PERSON_NAME] op…" at bounding box center [695, 310] width 747 height 333
click at [39, 104] on link "Tests" at bounding box center [34, 87] width 68 height 44
